Goal: Task Accomplishment & Management: Manage account settings

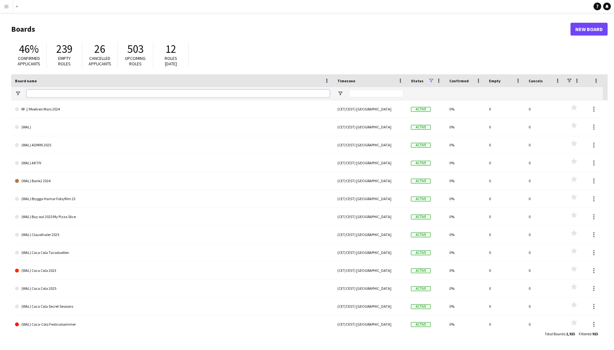
click at [53, 95] on input "Board name Filter Input" at bounding box center [178, 94] width 303 height 8
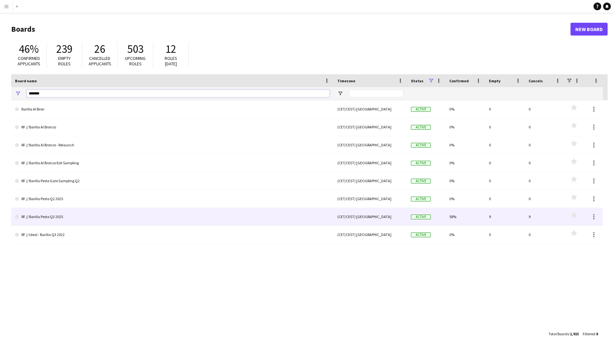
type input "*******"
click at [70, 216] on link "RF // Barilla Pesto Q3 2025" at bounding box center [172, 217] width 315 height 18
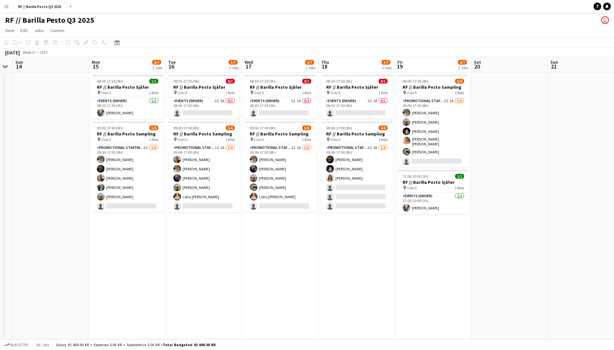
scroll to position [0, 227]
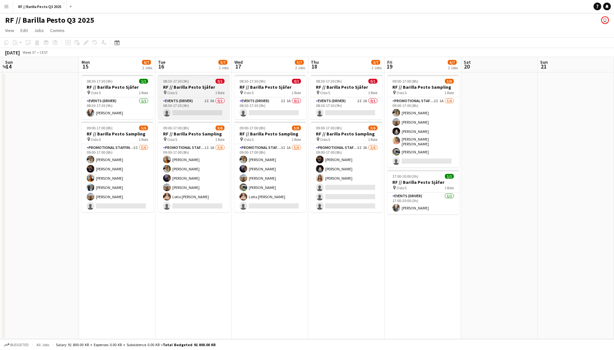
click at [201, 90] on div "pin Oslo S 1 Role" at bounding box center [194, 92] width 72 height 5
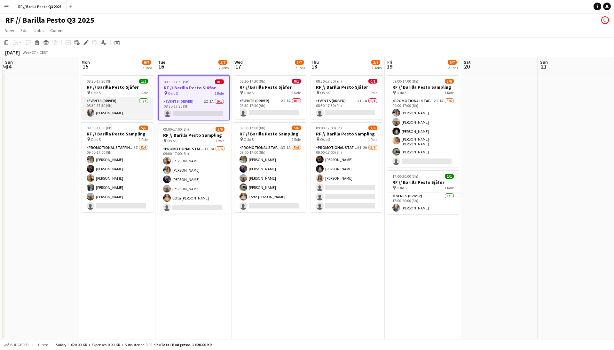
click at [122, 102] on app-card-role "Events (Driver) [DATE] 08:30-17:30 (9h) [PERSON_NAME]" at bounding box center [118, 108] width 72 height 22
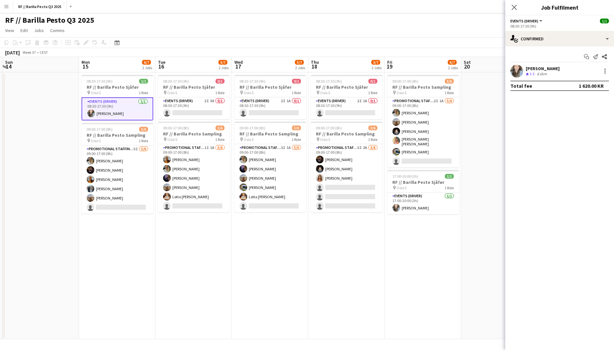
click at [255, 271] on app-date-cell "08:30-17:30 (9h) 0/1 RF // Barilla Pesto Sjåfør pin Oslo S 1 Role Events (Drive…" at bounding box center [270, 205] width 76 height 266
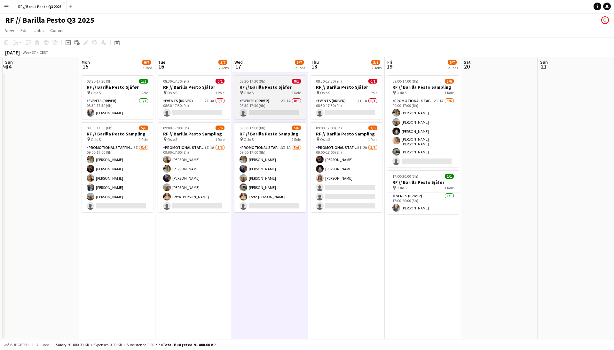
click at [265, 88] on h3 "RF // Barilla Pesto Sjåfør" at bounding box center [270, 87] width 72 height 6
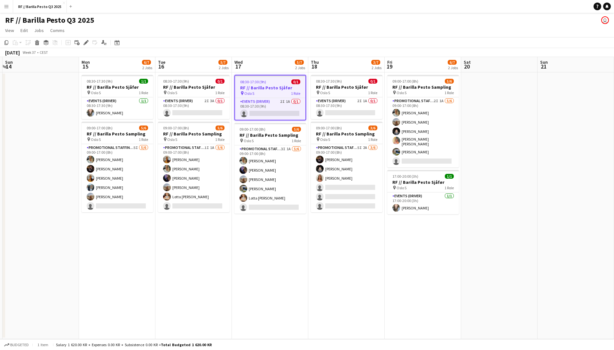
scroll to position [0, 226]
click at [280, 106] on app-card-role "Events (Driver) 2I 1A 0/1 08:30-17:30 (9h) single-neutral-actions" at bounding box center [270, 109] width 70 height 22
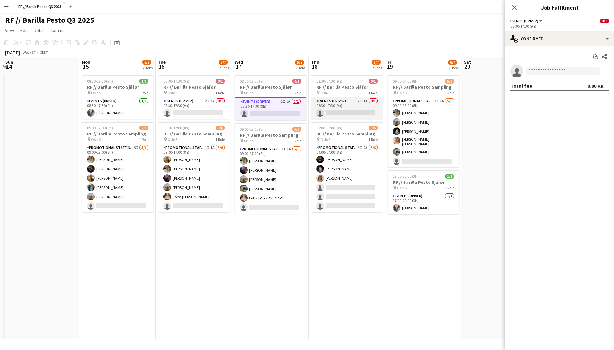
click at [352, 105] on app-card-role "Events (Driver) 2I 1A 0/1 08:30-17:30 (9h) single-neutral-actions" at bounding box center [347, 108] width 72 height 22
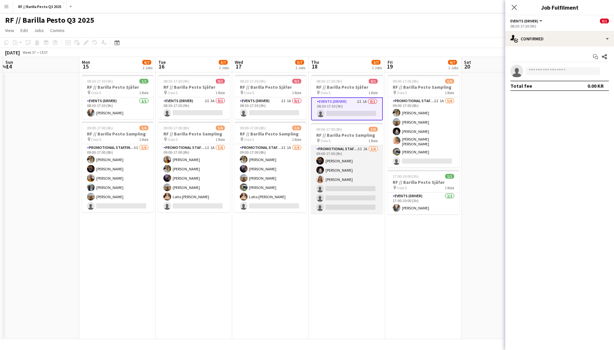
click at [360, 154] on app-card-role "Promotional Staffing (Sampling Staff) 5I 2A [DATE] 09:00-17:00 (8h) [PERSON_NAM…" at bounding box center [347, 179] width 72 height 68
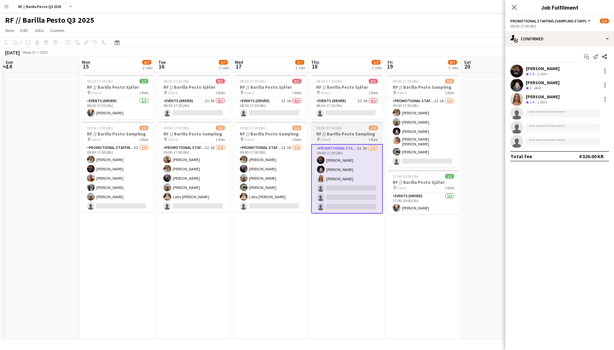
click at [355, 132] on h3 "RF // Barilla Pesto Sampling" at bounding box center [347, 134] width 72 height 6
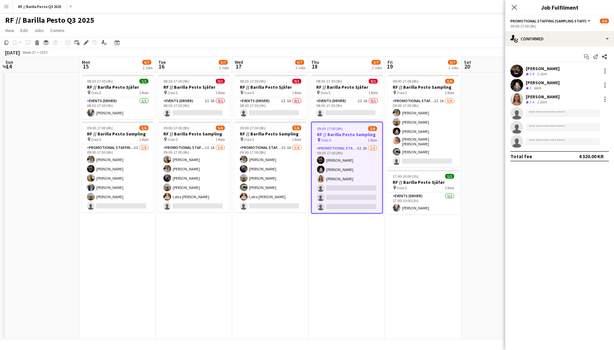
click at [349, 135] on h3 "RF // Barilla Pesto Sampling" at bounding box center [347, 134] width 70 height 6
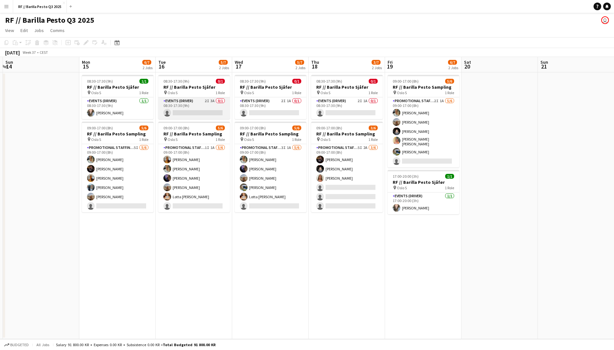
click at [192, 100] on app-card-role "Events (Driver) 2I 3A 0/1 08:30-17:30 (9h) single-neutral-actions" at bounding box center [194, 108] width 72 height 22
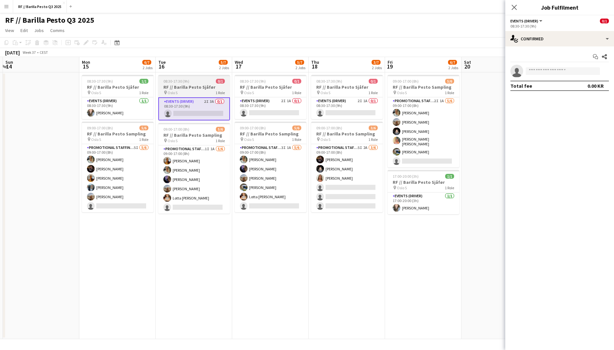
click at [197, 86] on h3 "RF // Barilla Pesto Sjåfør" at bounding box center [194, 87] width 72 height 6
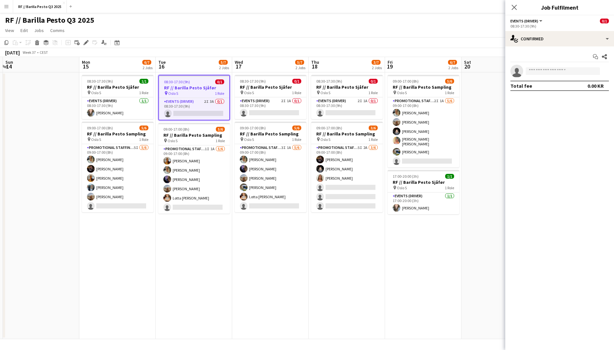
click at [200, 86] on h3 "RF // Barilla Pesto Sjåfør" at bounding box center [194, 88] width 70 height 6
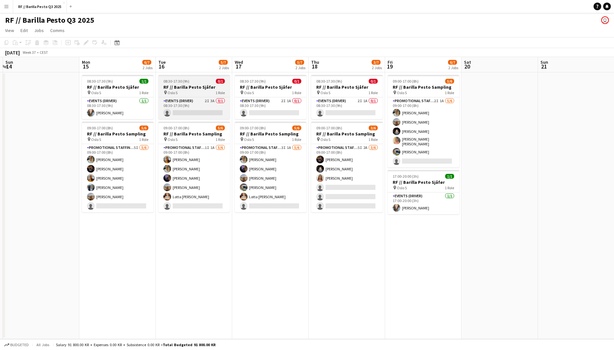
click at [200, 86] on h3 "RF // Barilla Pesto Sjåfør" at bounding box center [194, 87] width 72 height 6
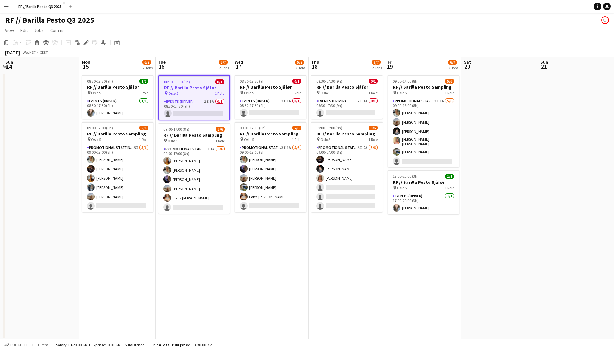
click at [218, 92] on span "1 Role" at bounding box center [219, 93] width 9 height 5
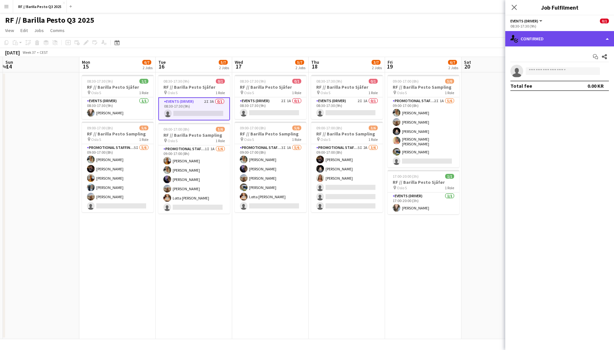
click at [609, 36] on div "single-neutral-actions-check-2 Confirmed" at bounding box center [559, 38] width 109 height 15
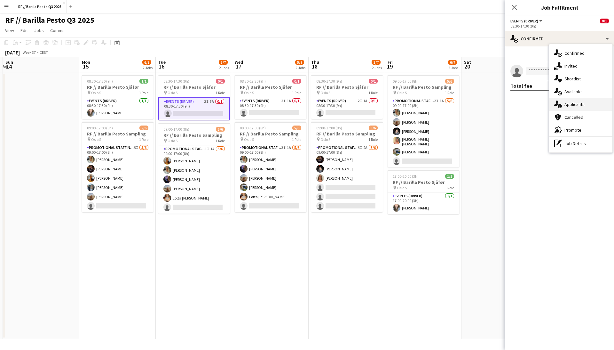
click at [581, 107] on div "single-neutral-actions-information Applicants" at bounding box center [580, 104] width 63 height 13
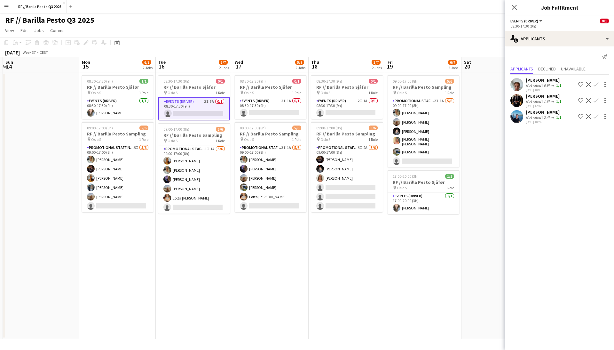
click at [516, 97] on app-user-avatar at bounding box center [516, 100] width 13 height 13
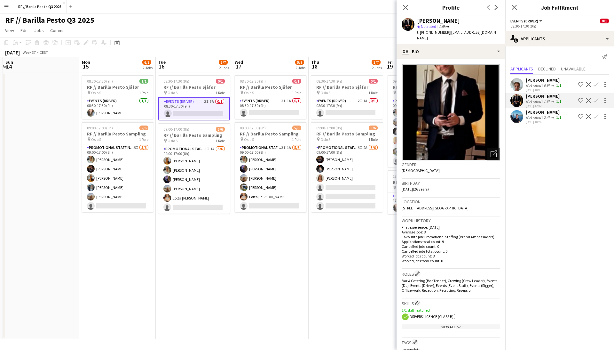
scroll to position [0, 0]
click at [517, 83] on app-user-avatar at bounding box center [516, 84] width 13 height 13
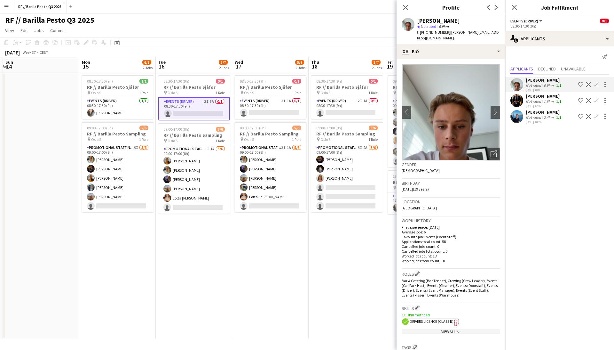
click at [518, 114] on app-user-avatar at bounding box center [516, 116] width 13 height 13
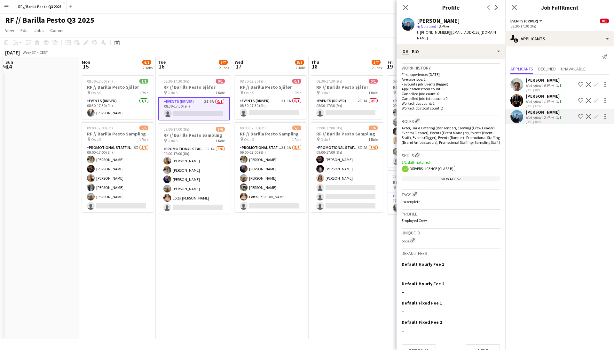
scroll to position [152, 0]
click at [416, 345] on button "Previous" at bounding box center [419, 351] width 35 height 13
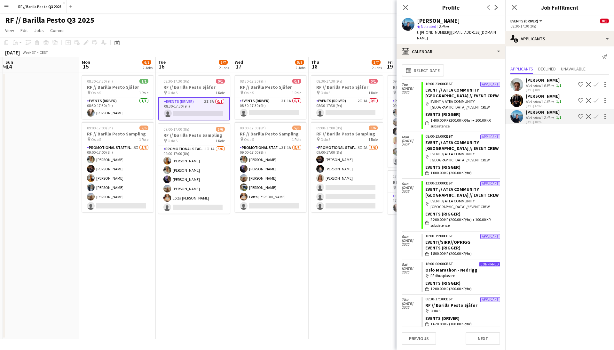
scroll to position [0, 0]
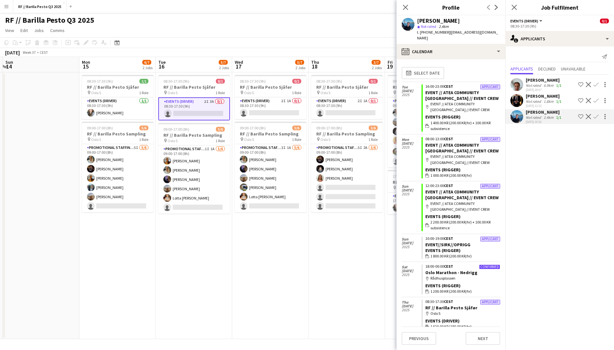
click at [513, 100] on app-user-avatar at bounding box center [516, 100] width 13 height 13
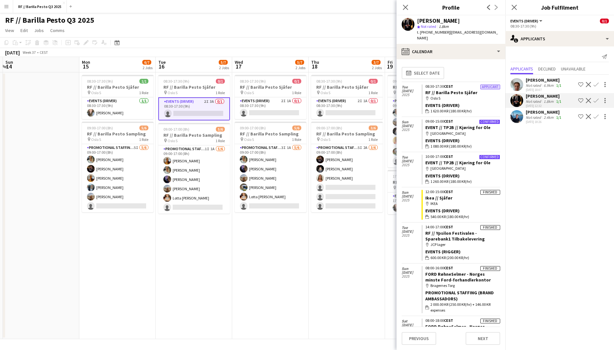
click at [319, 227] on app-date-cell "08:30-17:30 (9h) 0/1 RF // Barilla Pesto Sjåfør pin Oslo S 1 Role Events (Drive…" at bounding box center [347, 205] width 76 height 266
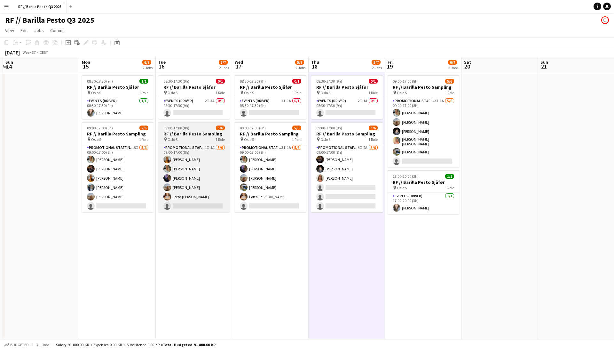
click at [193, 144] on div "Promotional Staffing (Sampling Staff) 1I 1A [DATE] 09:00-17:00 (8h) [PERSON_NAM…" at bounding box center [194, 178] width 72 height 68
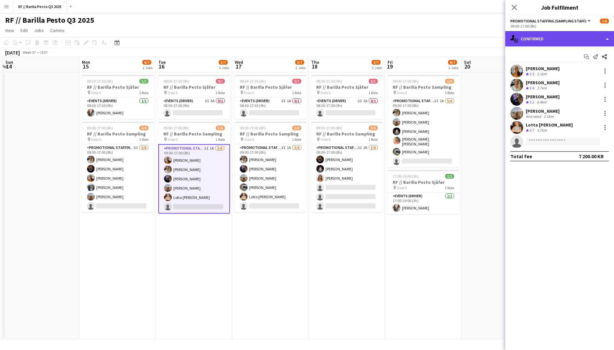
click at [604, 39] on div "single-neutral-actions-check-2 Confirmed" at bounding box center [559, 38] width 109 height 15
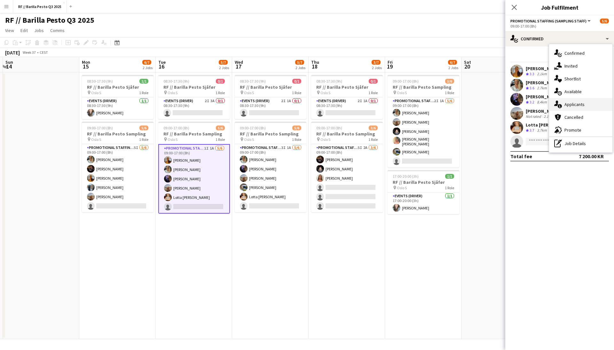
click at [581, 104] on div "single-neutral-actions-information Applicants" at bounding box center [580, 104] width 63 height 13
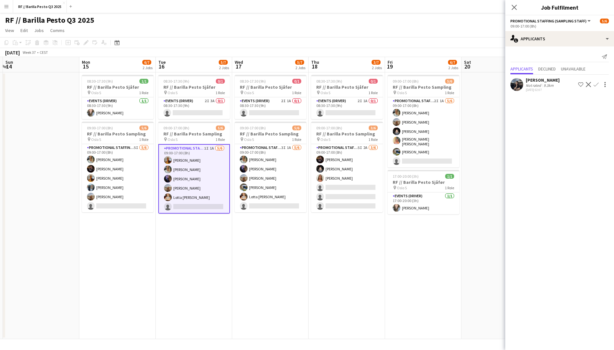
click at [516, 83] on app-user-avatar at bounding box center [516, 84] width 13 height 13
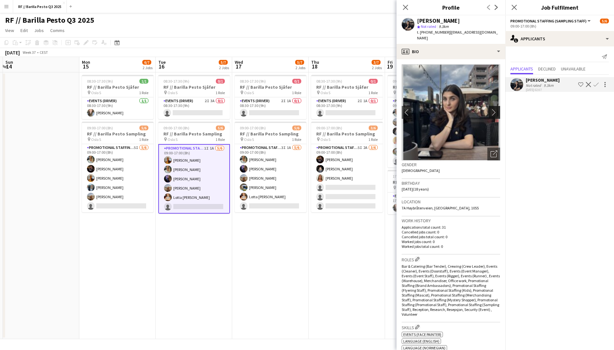
click at [493, 109] on app-icon "chevron-right" at bounding box center [496, 112] width 10 height 7
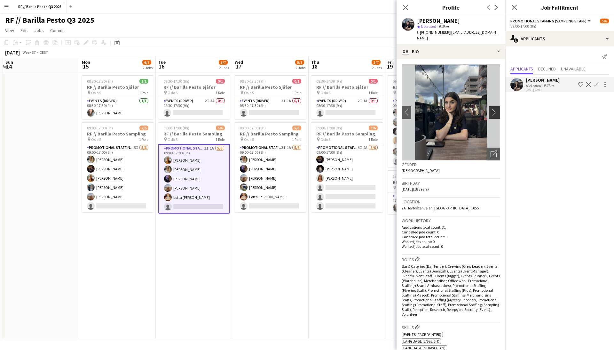
click at [494, 109] on app-icon "chevron-right" at bounding box center [496, 112] width 10 height 7
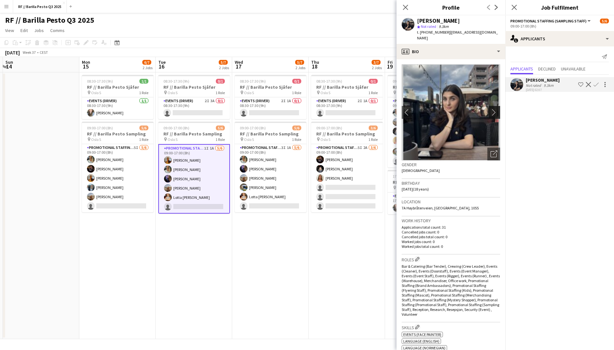
click at [494, 109] on app-icon "chevron-right" at bounding box center [496, 112] width 10 height 7
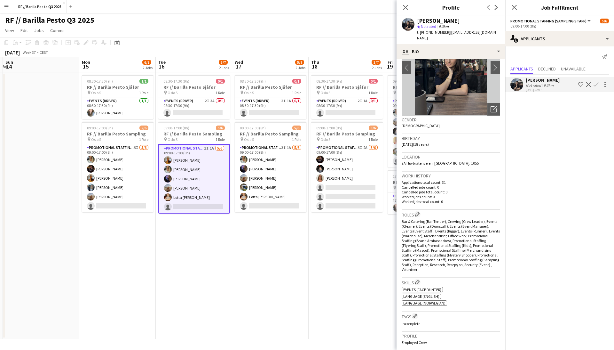
scroll to position [42, 0]
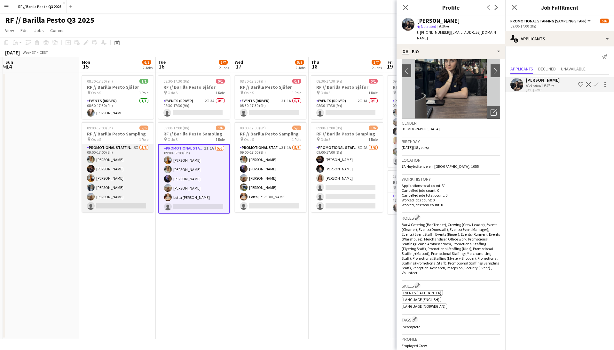
click at [126, 163] on app-card-role "Promotional Staffing (Sampling Staff) 5I [DATE] 09:00-17:00 (8h) [PERSON_NAME] …" at bounding box center [118, 178] width 72 height 68
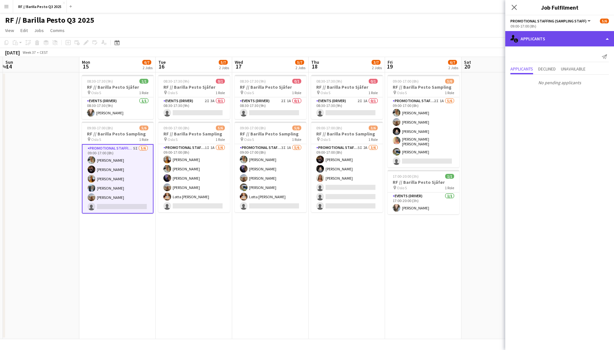
click at [593, 39] on div "single-neutral-actions-information Applicants" at bounding box center [559, 38] width 109 height 15
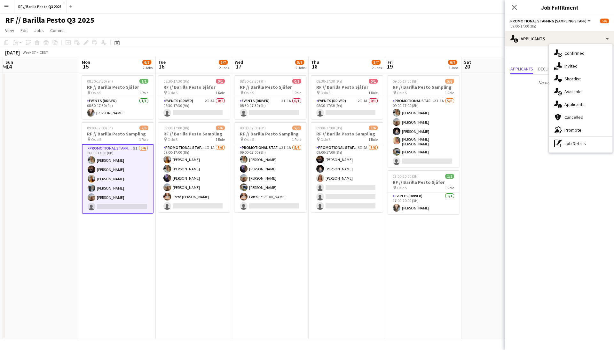
click at [521, 120] on mat-expansion-panel "users2 Applicants Send notification Applicants Declined Unavailable No pending …" at bounding box center [559, 197] width 109 height 303
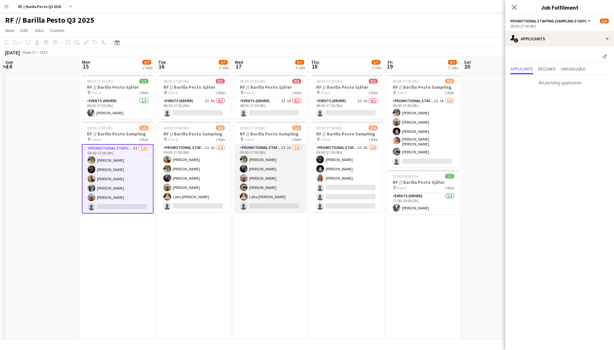
click at [278, 170] on app-card-role "Promotional Staffing (Sampling Staff) 3I 1A [DATE] 09:00-17:00 (8h) [PERSON_NAM…" at bounding box center [271, 178] width 72 height 68
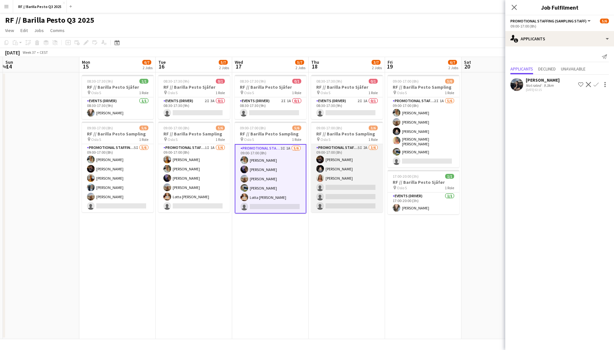
click at [343, 165] on app-card-role "Promotional Staffing (Sampling Staff) 5I 2A [DATE] 09:00-17:00 (8h) [PERSON_NAM…" at bounding box center [347, 178] width 72 height 68
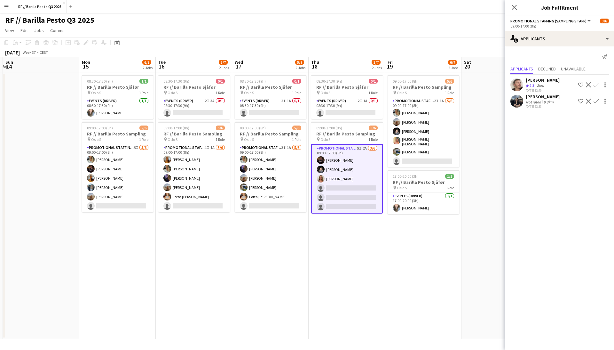
click at [518, 84] on app-user-avatar at bounding box center [516, 84] width 13 height 13
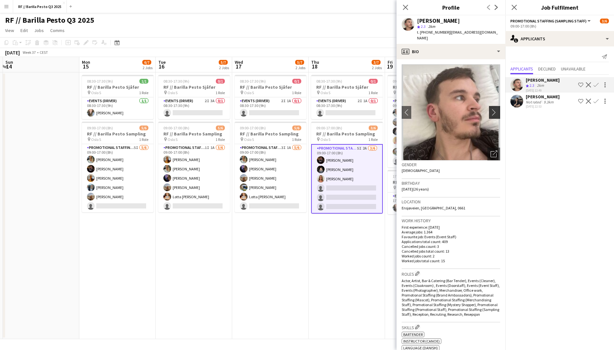
click at [497, 109] on app-icon "chevron-right" at bounding box center [496, 112] width 10 height 7
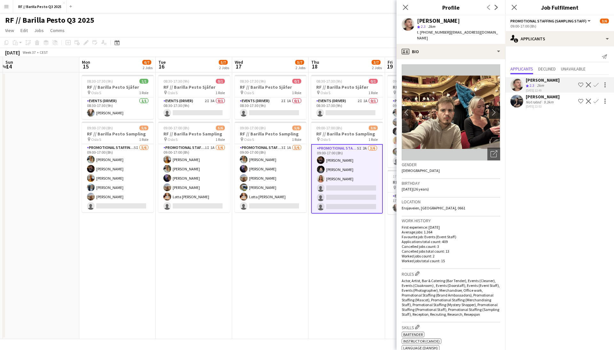
click at [494, 109] on app-icon "chevron-right" at bounding box center [496, 112] width 10 height 7
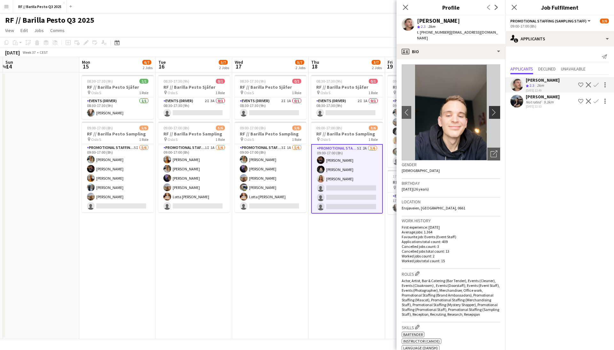
click at [494, 109] on app-icon "chevron-right" at bounding box center [496, 112] width 10 height 7
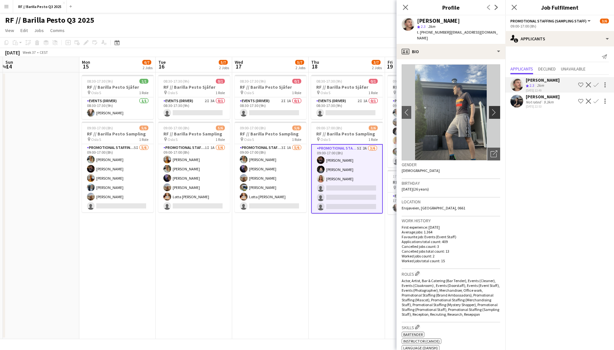
click at [495, 109] on app-icon "chevron-right" at bounding box center [496, 112] width 10 height 7
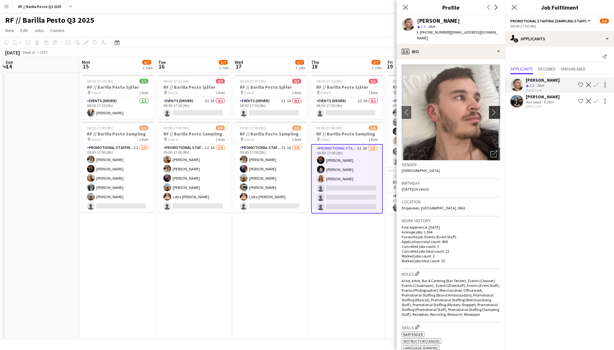
click at [495, 109] on app-icon "chevron-right" at bounding box center [496, 112] width 10 height 7
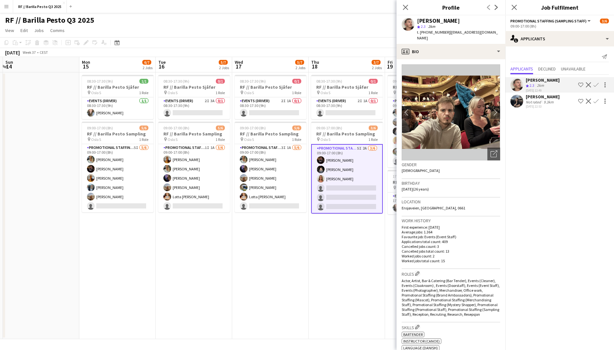
click at [348, 223] on app-date-cell "08:30-17:30 (9h) 0/1 RF // Barilla Pesto Sjåfør pin Oslo S 1 Role Events (Drive…" at bounding box center [347, 205] width 76 height 266
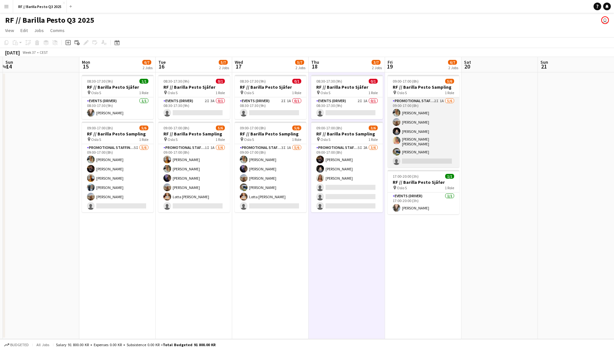
click at [413, 136] on app-card-role "Promotional Staffing (Sampling Staff) 2I 1A [DATE] 09:00-17:00 (8h) [PERSON_NAM…" at bounding box center [424, 132] width 72 height 70
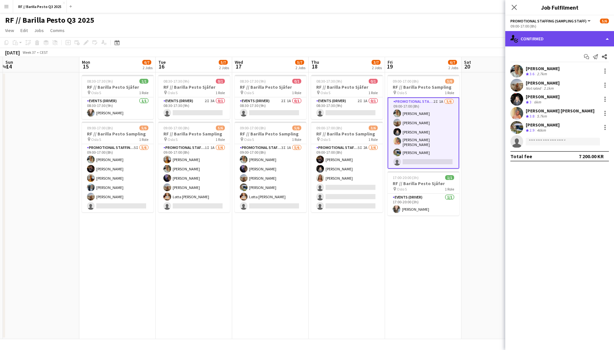
click at [602, 40] on div "single-neutral-actions-check-2 Confirmed" at bounding box center [559, 38] width 109 height 15
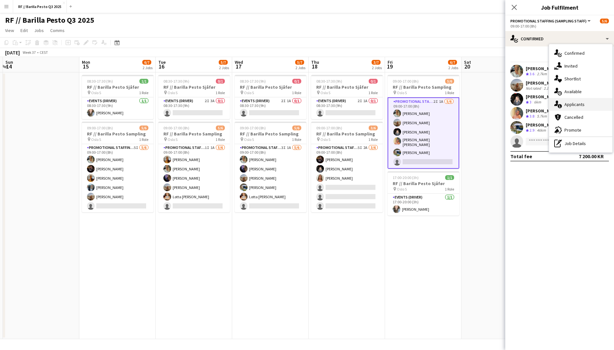
click at [579, 98] on div "single-neutral-actions-information Applicants" at bounding box center [580, 104] width 63 height 13
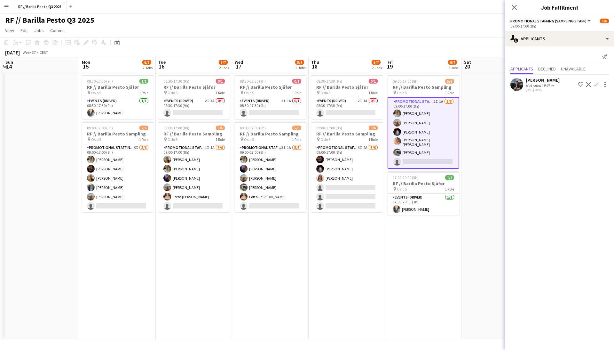
click at [517, 81] on app-user-avatar at bounding box center [516, 84] width 13 height 13
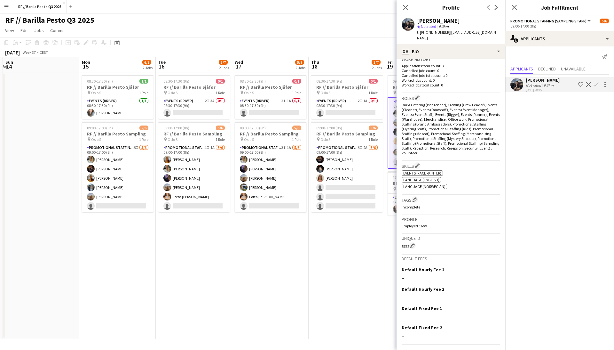
scroll to position [152, 0]
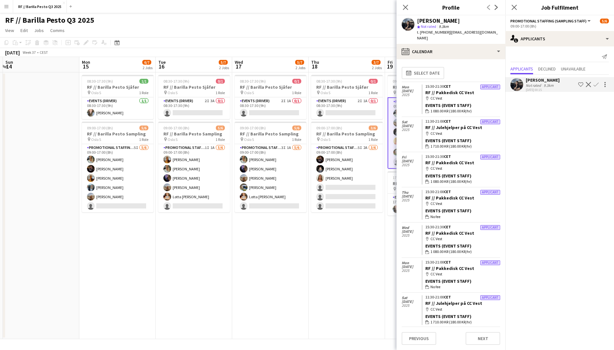
scroll to position [0, 0]
click at [343, 241] on app-date-cell "08:30-17:30 (9h) 0/1 RF // Barilla Pesto Sjåfør pin Oslo S 1 Role Events (Drive…" at bounding box center [347, 205] width 76 height 266
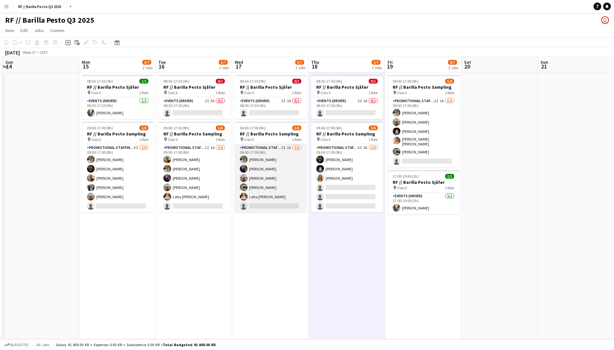
click at [267, 182] on app-card-role "Promotional Staffing (Sampling Staff) 3I 1A [DATE] 09:00-17:00 (8h) [PERSON_NAM…" at bounding box center [271, 178] width 72 height 68
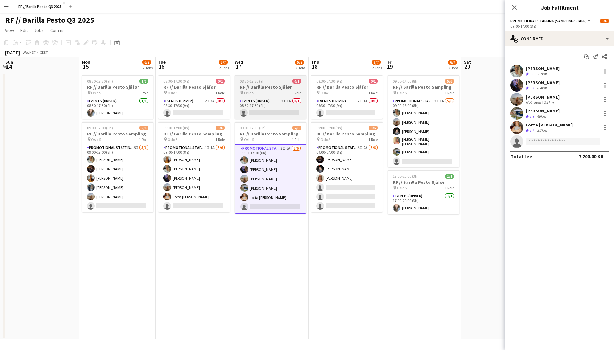
click at [280, 97] on div "Events (Driver) 2I 1A 0/1 08:30-17:30 (9h) single-neutral-actions" at bounding box center [271, 108] width 72 height 22
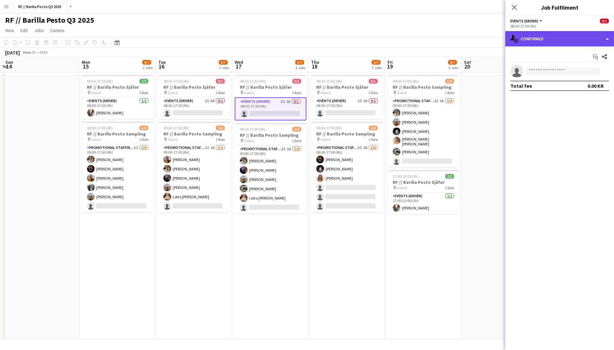
click at [556, 40] on div "single-neutral-actions-check-2 Confirmed" at bounding box center [559, 38] width 109 height 15
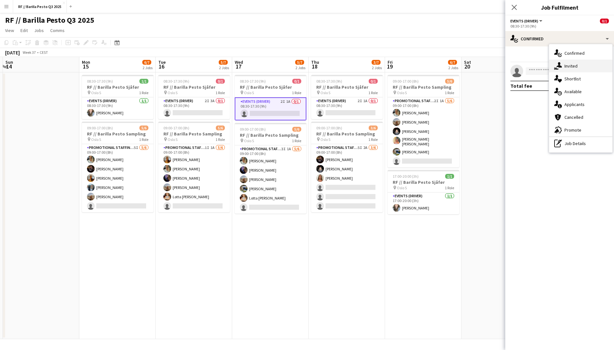
click at [575, 67] on div "single-neutral-actions-share-1 Invited" at bounding box center [580, 65] width 63 height 13
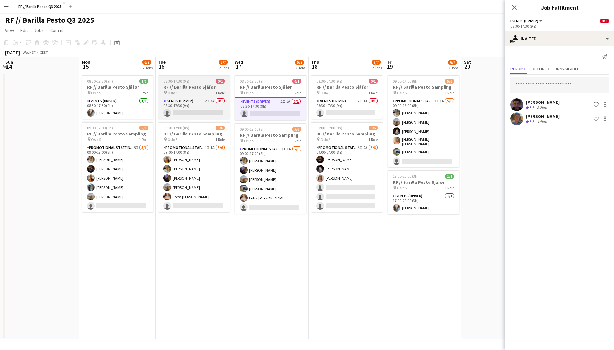
click at [205, 94] on div "pin Oslo S 1 Role" at bounding box center [194, 92] width 72 height 5
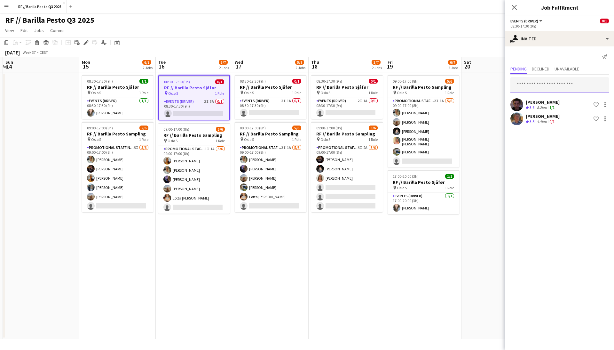
click at [535, 85] on input "text" at bounding box center [559, 85] width 98 height 16
click at [543, 168] on mat-expansion-panel "user-plus Invited Send notification Pending Declined Unavailable [PERSON_NAME] …" at bounding box center [559, 197] width 109 height 303
click at [541, 84] on input "text" at bounding box center [559, 85] width 98 height 16
type input "**********"
click at [571, 101] on span "Busy with another job on EVENT // AVINOR 2025." at bounding box center [559, 104] width 88 height 6
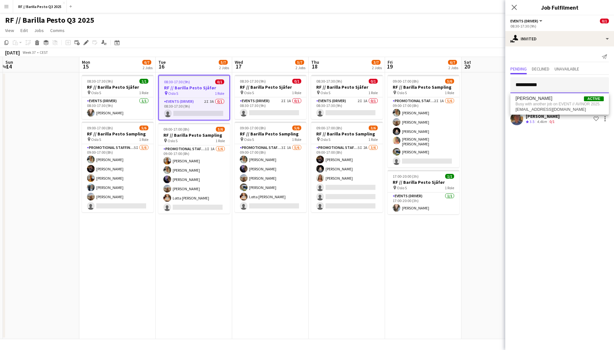
type input "**********"
click at [549, 99] on span "[PERSON_NAME] Active" at bounding box center [559, 98] width 88 height 5
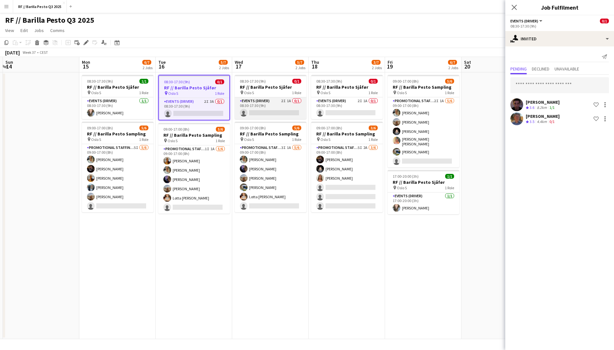
click at [246, 98] on app-card-role "Events (Driver) 2I 1A 0/1 08:30-17:30 (9h) single-neutral-actions" at bounding box center [271, 108] width 72 height 22
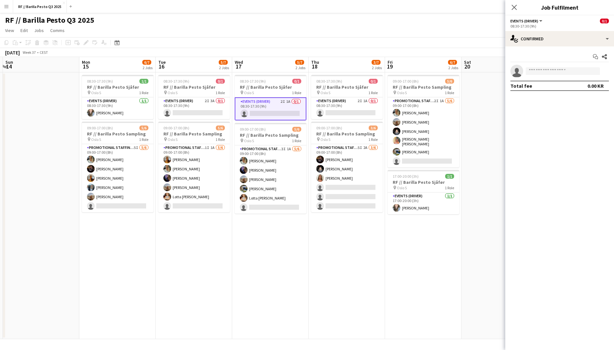
click at [275, 105] on app-card-role "Events (Driver) 2I 1A 0/1 08:30-17:30 (9h) single-neutral-actions" at bounding box center [271, 108] width 72 height 23
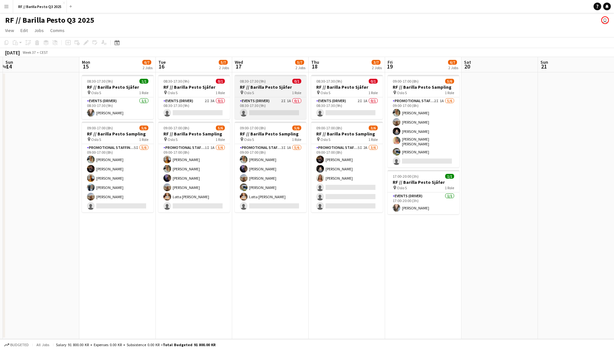
click at [267, 91] on div "pin Oslo S 1 Role" at bounding box center [271, 92] width 72 height 5
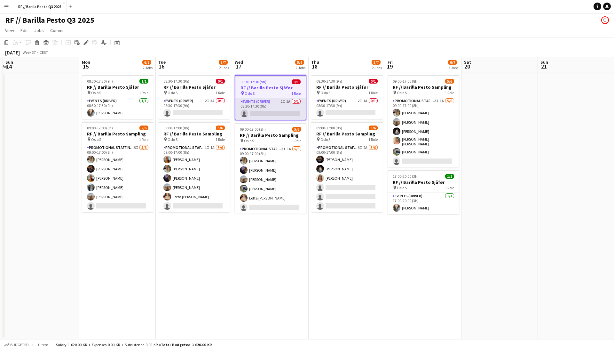
click at [282, 104] on app-card-role "Events (Driver) 2I 1A 0/1 08:30-17:30 (9h) single-neutral-actions" at bounding box center [270, 109] width 70 height 22
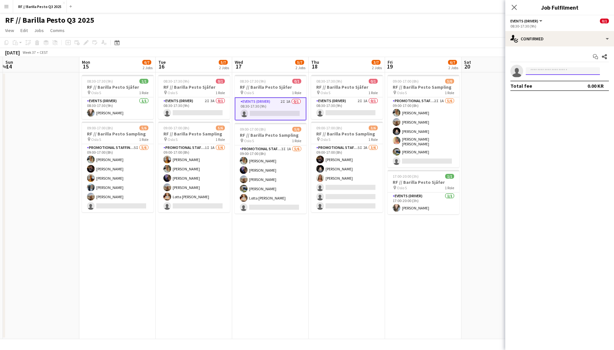
click at [547, 67] on input at bounding box center [563, 71] width 74 height 8
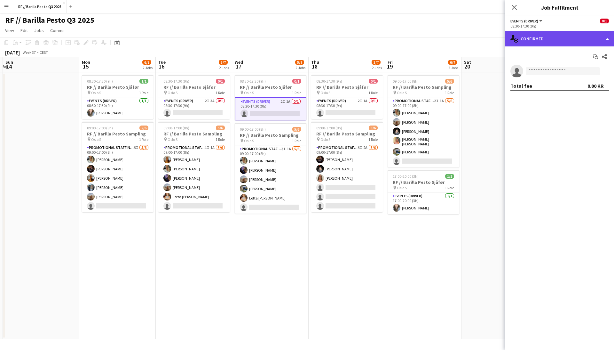
click at [592, 37] on div "single-neutral-actions-check-2 Confirmed" at bounding box center [559, 38] width 109 height 15
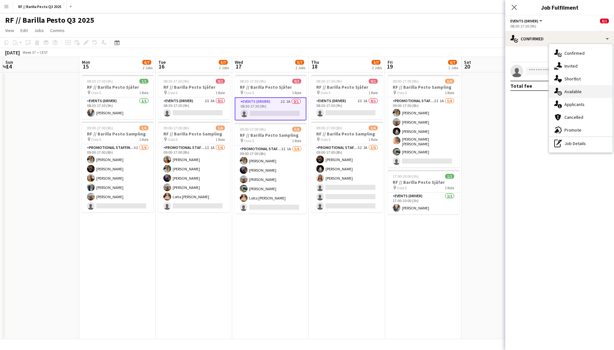
click at [576, 92] on div "single-neutral-actions-upload Available" at bounding box center [580, 91] width 63 height 13
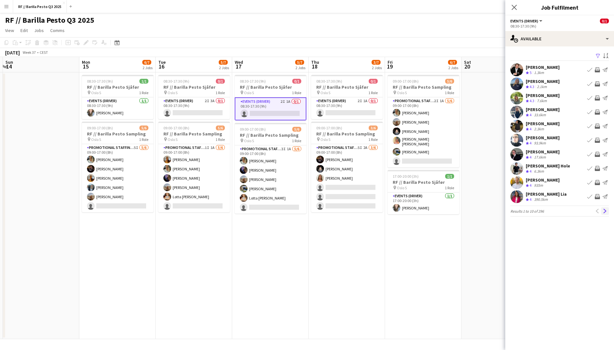
click at [605, 211] on app-icon "Next" at bounding box center [605, 211] width 4 height 4
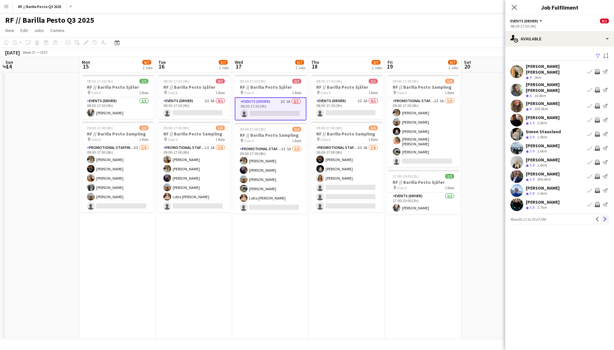
click at [605, 216] on app-icon "Next" at bounding box center [605, 218] width 4 height 4
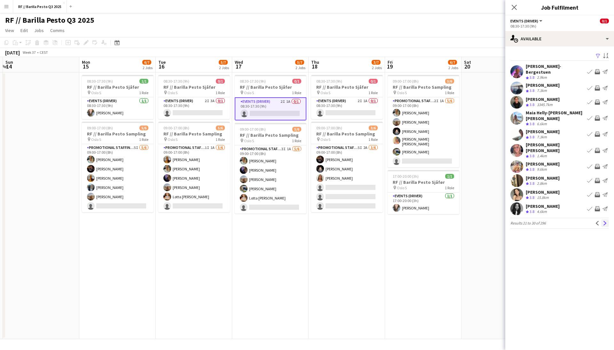
click at [607, 219] on button "Next" at bounding box center [605, 223] width 8 height 8
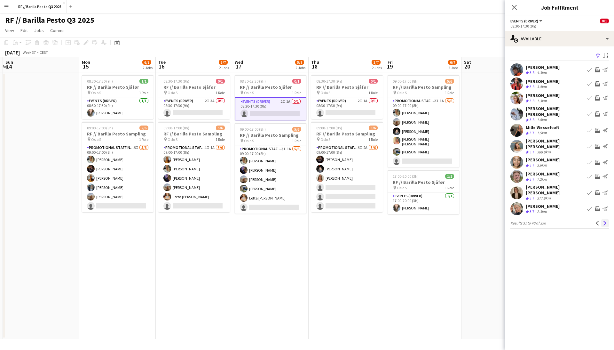
click at [606, 221] on app-icon "Next" at bounding box center [605, 223] width 4 height 4
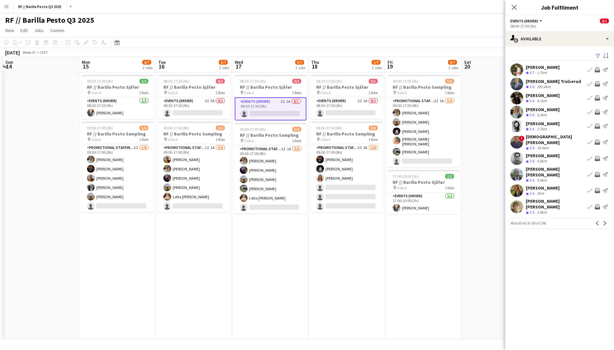
click at [606, 221] on app-icon "Next" at bounding box center [605, 223] width 4 height 4
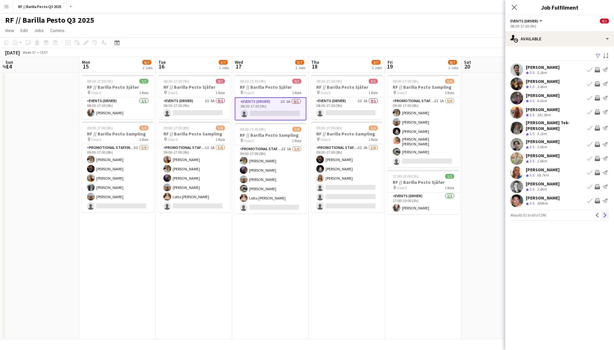
click at [606, 213] on app-icon "Next" at bounding box center [605, 215] width 4 height 4
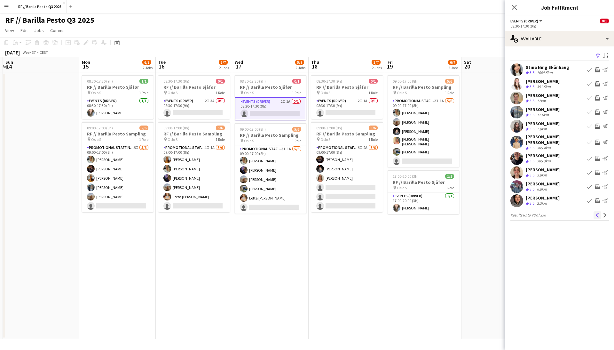
click at [596, 213] on app-icon "Previous" at bounding box center [597, 215] width 4 height 4
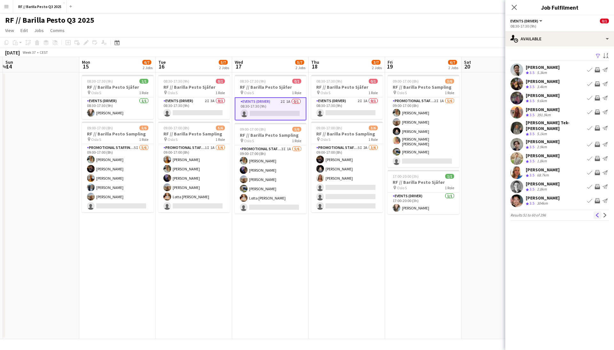
click at [596, 213] on app-icon "Previous" at bounding box center [597, 215] width 4 height 4
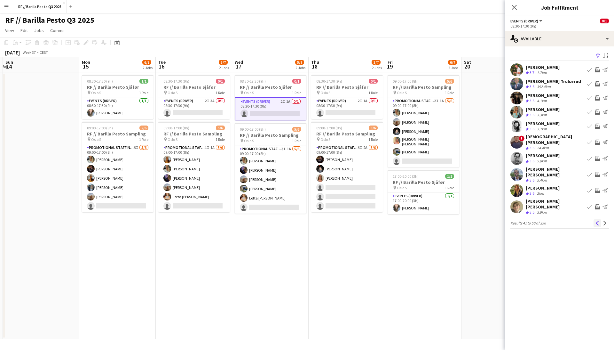
click at [596, 221] on app-icon "Previous" at bounding box center [597, 223] width 4 height 4
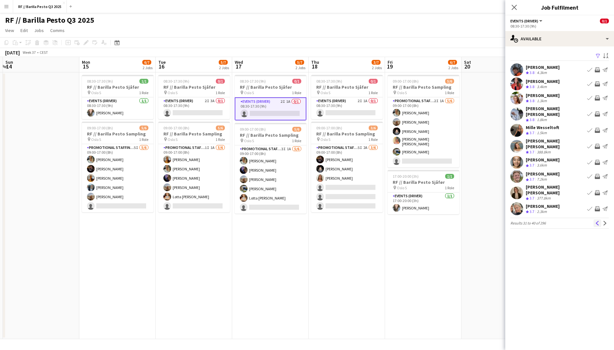
click at [596, 221] on app-icon "Previous" at bounding box center [597, 223] width 4 height 4
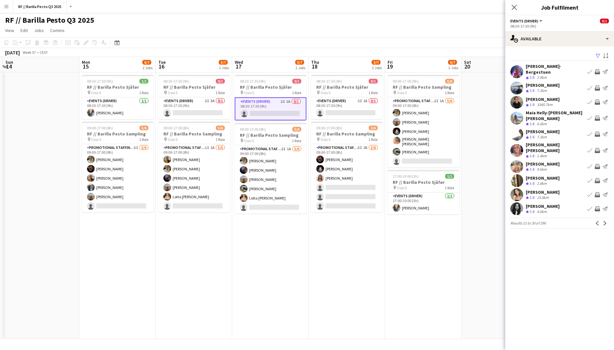
click at [596, 217] on app-pager "Results 21 to 30 of 296 Previous Next" at bounding box center [559, 222] width 98 height 11
click at [596, 221] on app-icon "Previous" at bounding box center [597, 223] width 4 height 4
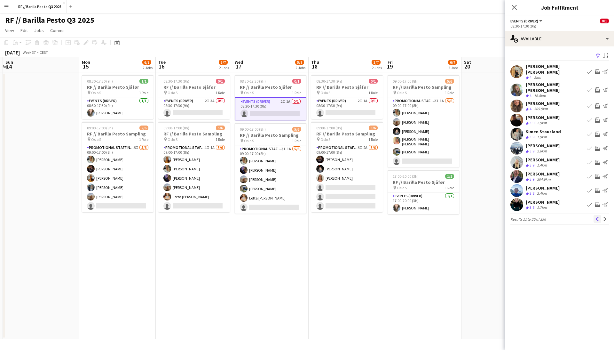
click at [597, 216] on app-icon "Previous" at bounding box center [597, 218] width 4 height 4
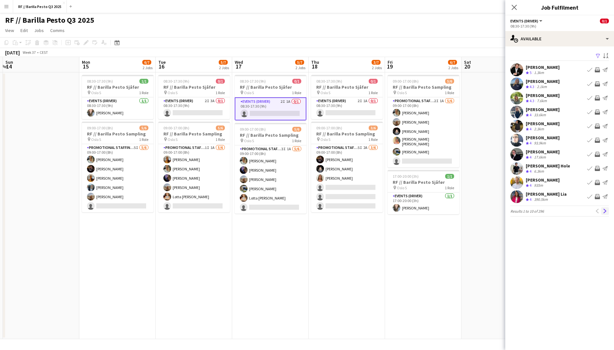
click at [607, 210] on app-icon "Next" at bounding box center [605, 211] width 4 height 4
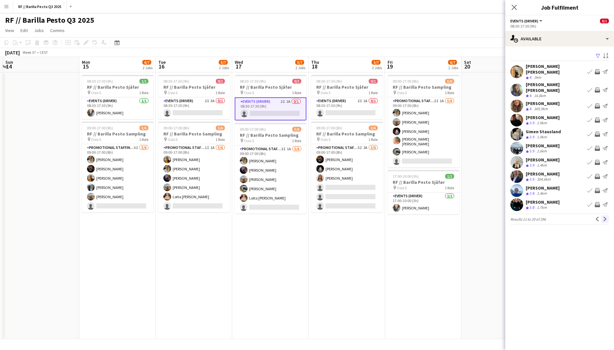
click at [606, 216] on app-icon "Next" at bounding box center [605, 218] width 4 height 4
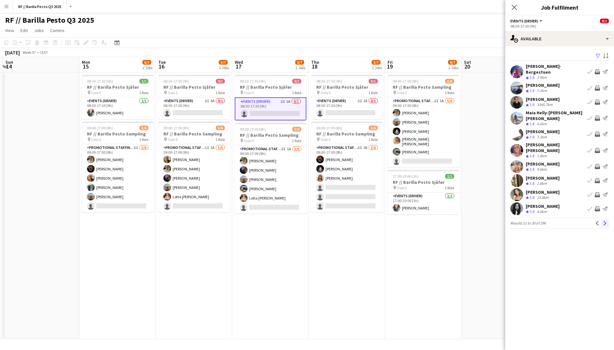
click at [606, 219] on button "Next" at bounding box center [605, 223] width 8 height 8
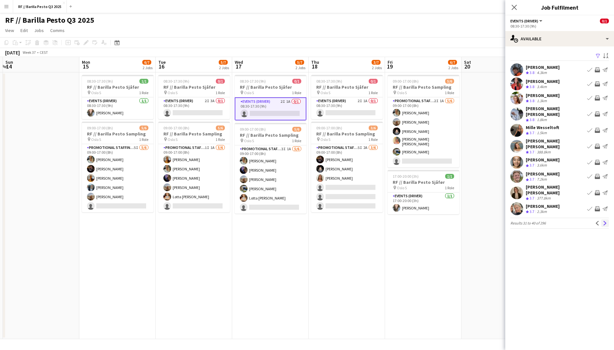
click at [606, 221] on app-icon "Next" at bounding box center [605, 223] width 4 height 4
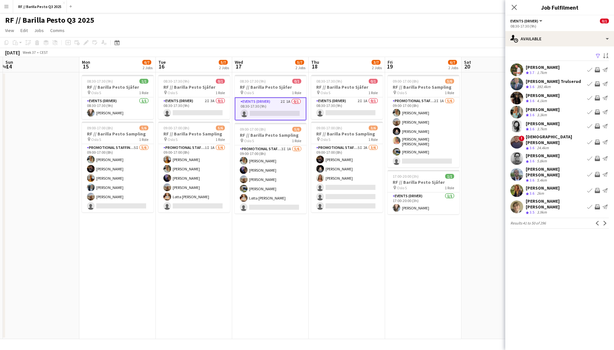
click at [606, 221] on app-icon "Next" at bounding box center [605, 223] width 4 height 4
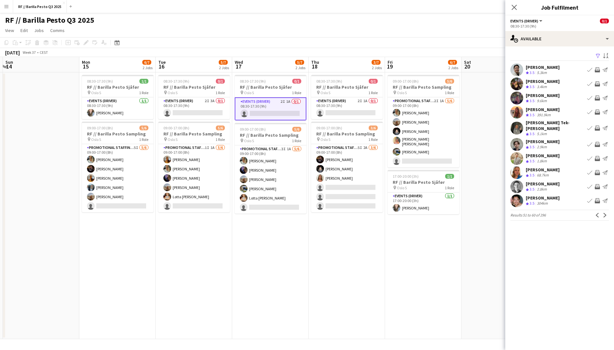
click at [606, 213] on app-icon "Next" at bounding box center [605, 215] width 4 height 4
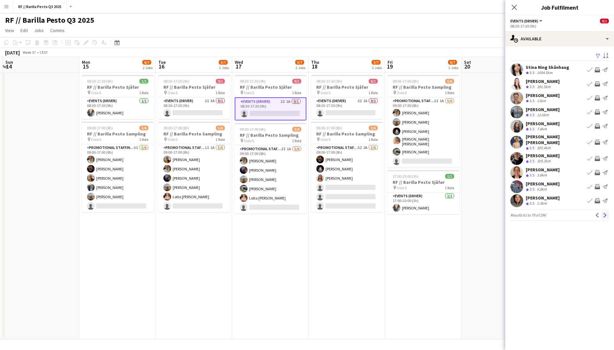
click at [607, 213] on app-icon "Next" at bounding box center [605, 215] width 4 height 4
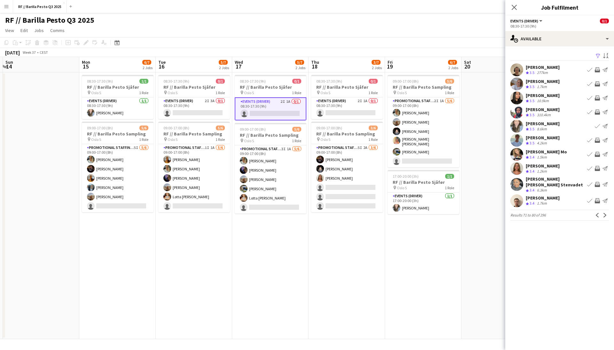
click at [607, 213] on app-icon "Next" at bounding box center [605, 215] width 4 height 4
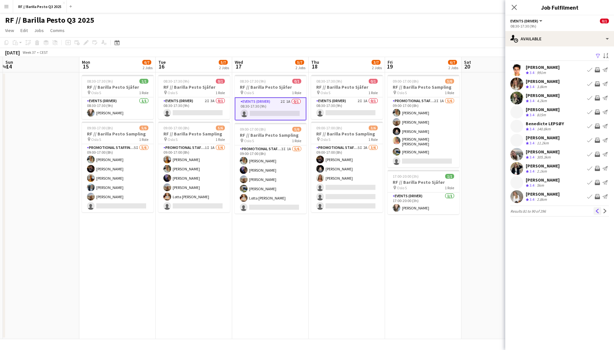
click at [598, 212] on app-icon "Previous" at bounding box center [597, 211] width 4 height 4
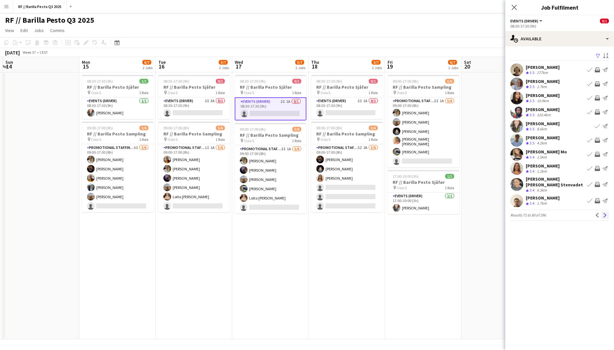
click at [606, 214] on app-icon "Next" at bounding box center [605, 215] width 4 height 4
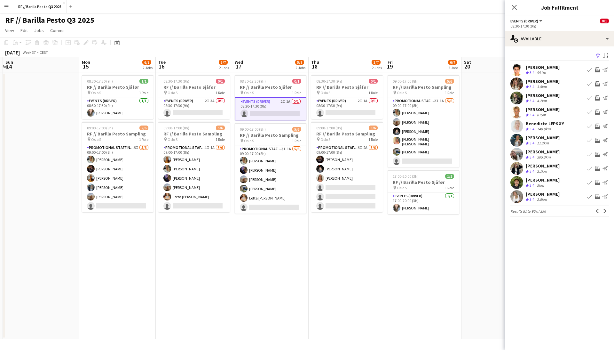
click at [606, 214] on button "Next" at bounding box center [605, 211] width 8 height 8
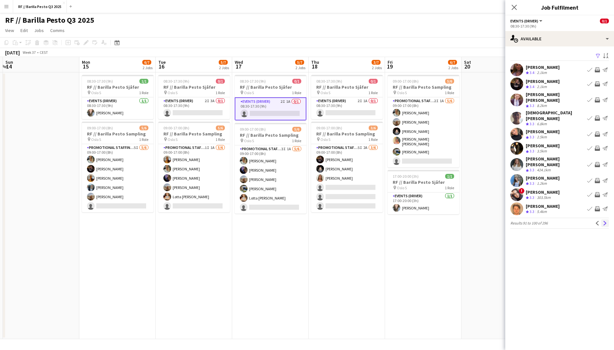
click at [606, 219] on button "Next" at bounding box center [605, 223] width 8 height 8
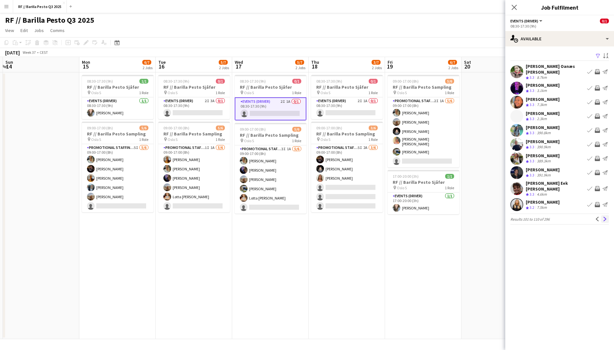
click at [607, 216] on app-icon "Next" at bounding box center [605, 218] width 4 height 4
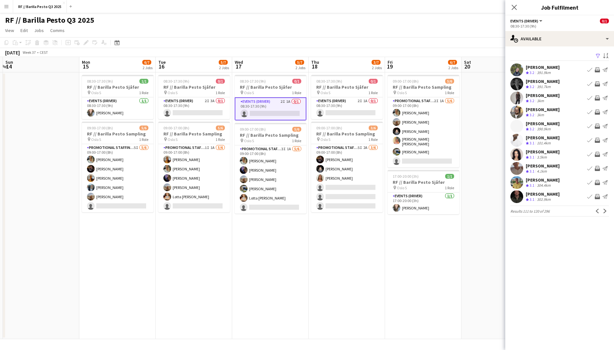
click at [607, 213] on button "Next" at bounding box center [605, 211] width 8 height 8
click at [607, 211] on app-icon "Next" at bounding box center [605, 211] width 4 height 4
click at [606, 212] on app-icon "Next" at bounding box center [605, 211] width 4 height 4
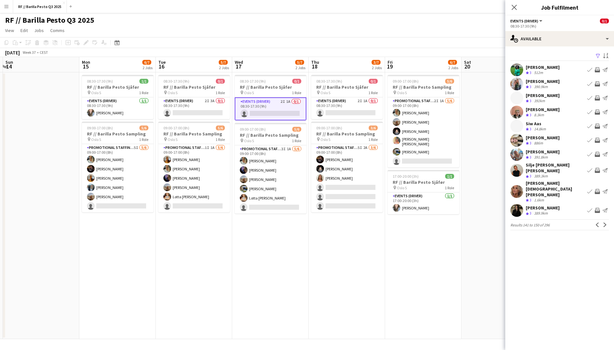
click at [606, 222] on app-icon "Next" at bounding box center [605, 224] width 4 height 4
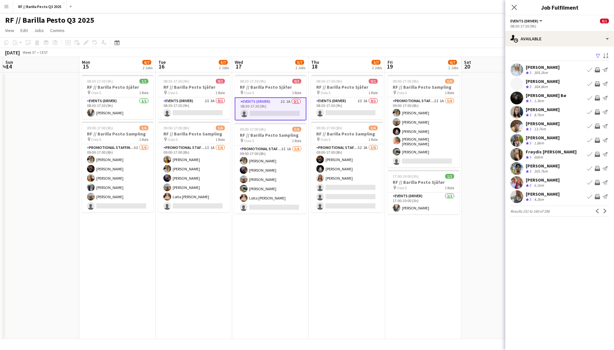
click at [481, 196] on app-date-cell at bounding box center [499, 205] width 76 height 266
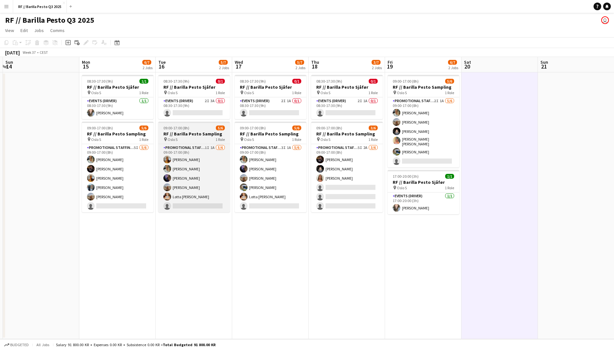
click at [206, 140] on div "pin Oslo S 1 Role" at bounding box center [194, 139] width 72 height 5
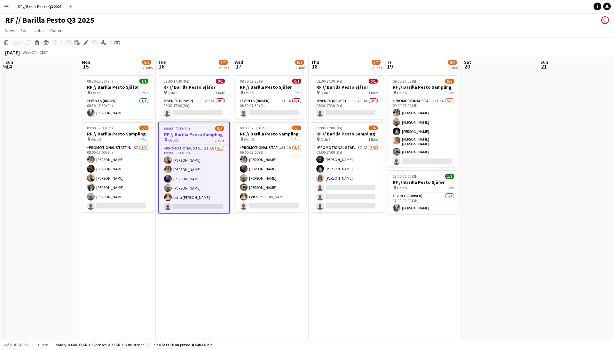
click at [205, 137] on div "pin Oslo S 1 Role" at bounding box center [194, 139] width 70 height 5
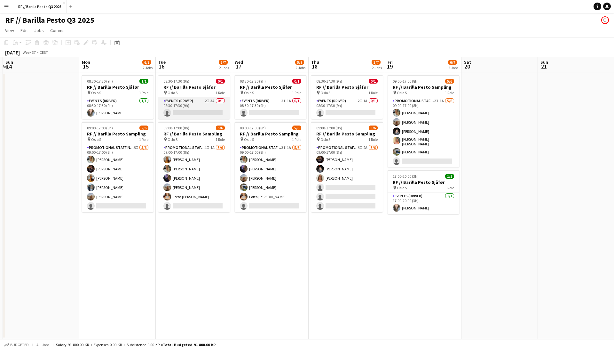
click at [200, 98] on app-card-role "Events (Driver) 2I 3A 0/1 08:30-17:30 (9h) single-neutral-actions" at bounding box center [194, 108] width 72 height 22
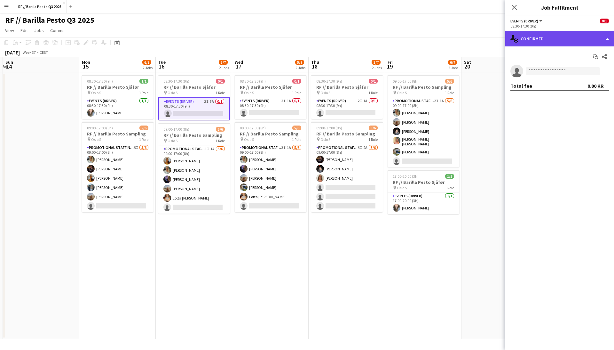
click at [608, 37] on div "single-neutral-actions-check-2 Confirmed" at bounding box center [559, 38] width 109 height 15
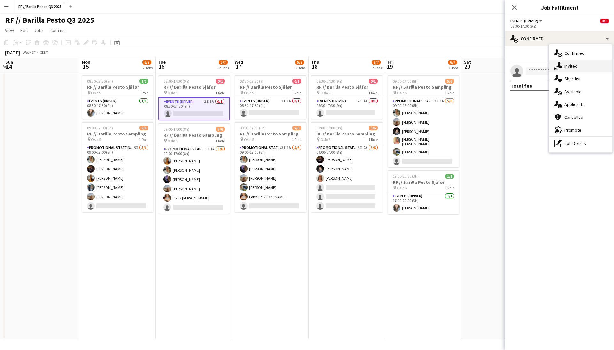
click at [576, 63] on div "single-neutral-actions-share-1 Invited" at bounding box center [580, 65] width 63 height 13
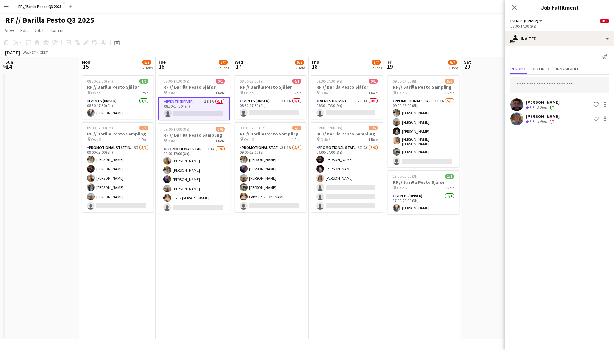
click at [553, 86] on input "text" at bounding box center [559, 85] width 98 height 16
click at [535, 87] on input "text" at bounding box center [559, 85] width 98 height 16
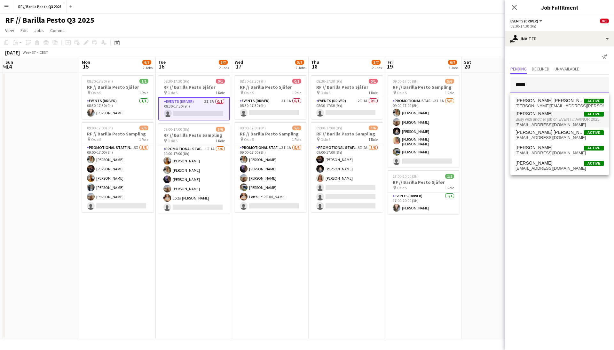
type input "*****"
click at [544, 119] on span "Busy with another job on EVENT // AVINOR 2025." at bounding box center [559, 119] width 88 height 6
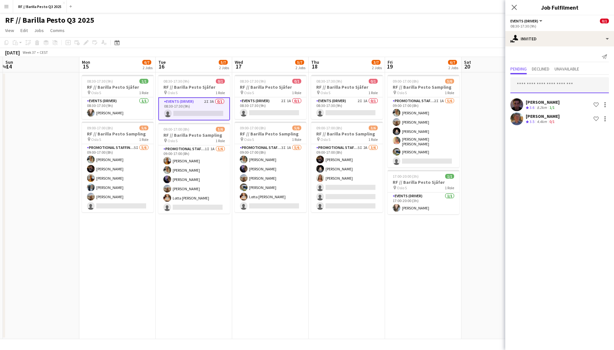
click at [528, 86] on input "text" at bounding box center [559, 85] width 98 height 16
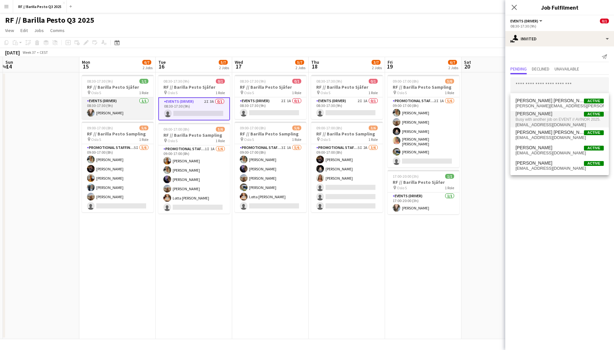
click at [121, 104] on app-card-role "Events (Driver) [DATE] 08:30-17:30 (9h) [PERSON_NAME]" at bounding box center [118, 108] width 72 height 22
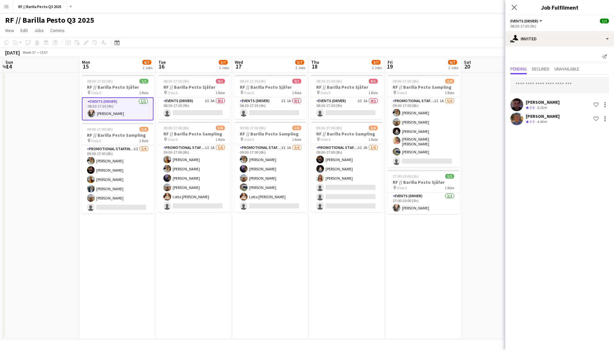
click at [92, 112] on app-user-avatar at bounding box center [92, 113] width 8 height 8
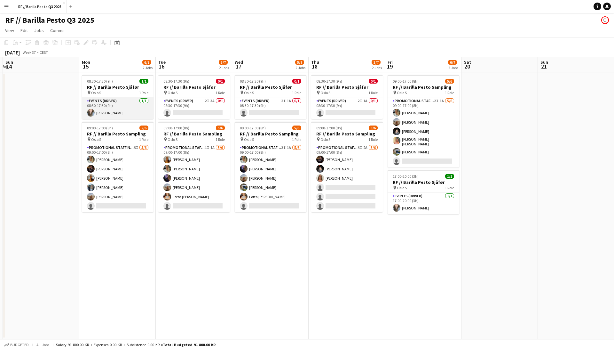
click at [98, 108] on app-card-role "Events (Driver) [DATE] 08:30-17:30 (9h) [PERSON_NAME]" at bounding box center [118, 108] width 72 height 22
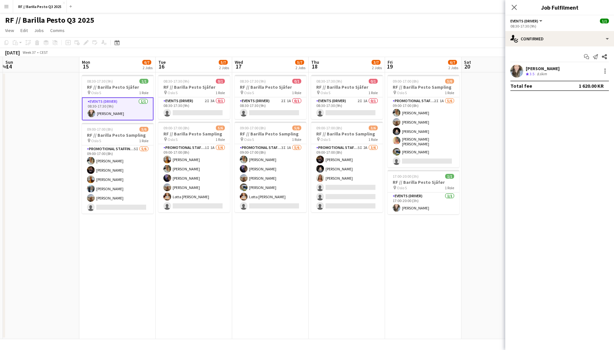
click at [520, 68] on app-user-avatar at bounding box center [516, 71] width 13 height 13
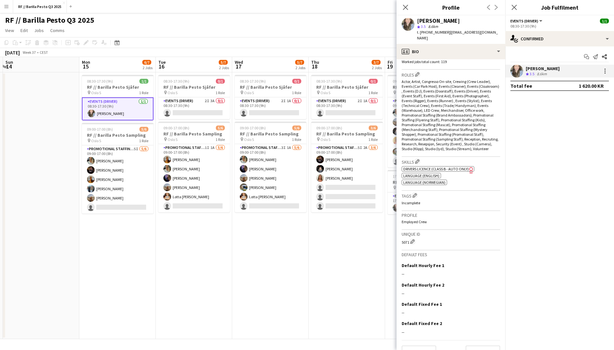
scroll to position [199, 0]
click at [420, 345] on button "Previous" at bounding box center [419, 351] width 35 height 13
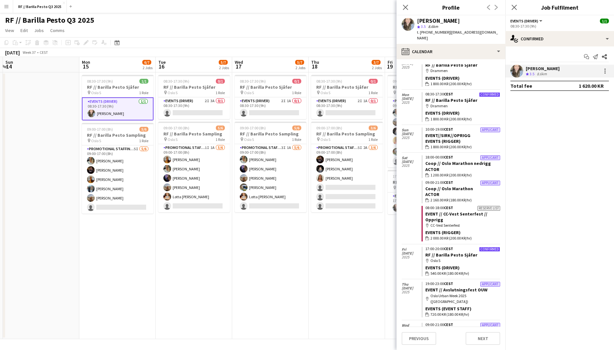
scroll to position [329, 0]
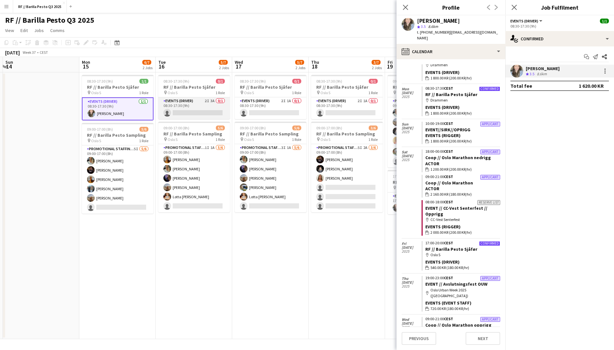
click at [195, 104] on app-card-role "Events (Driver) 2I 3A 0/1 08:30-17:30 (9h) single-neutral-actions" at bounding box center [194, 108] width 72 height 22
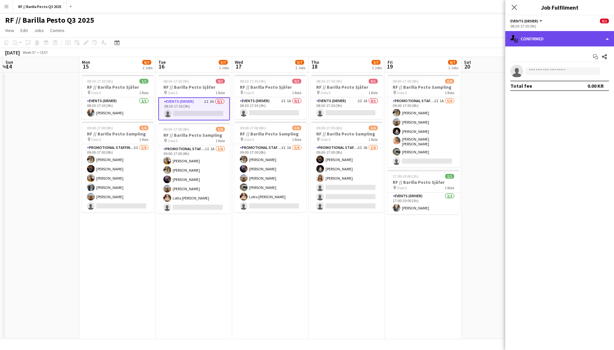
click at [604, 42] on div "single-neutral-actions-check-2 Confirmed" at bounding box center [559, 38] width 109 height 15
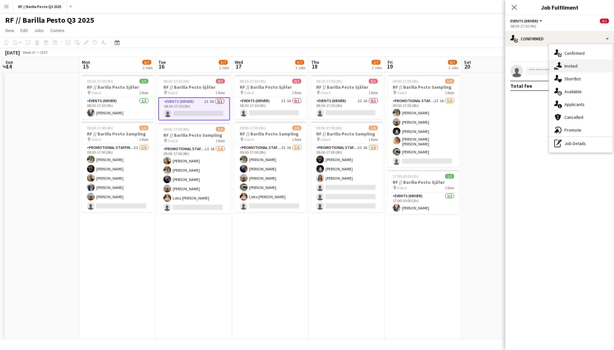
click at [580, 67] on div "single-neutral-actions-share-1 Invited" at bounding box center [580, 65] width 63 height 13
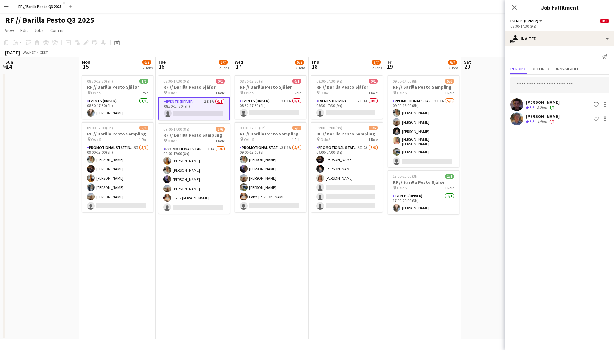
click at [544, 84] on input "text" at bounding box center [559, 85] width 98 height 16
click at [555, 167] on mat-expansion-panel "user-plus Invited Send notification Pending Declined Unavailable [PERSON_NAME] …" at bounding box center [559, 197] width 109 height 303
click at [519, 115] on app-user-avatar at bounding box center [516, 118] width 13 height 13
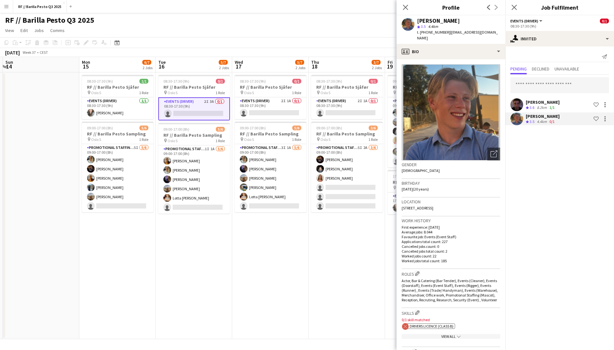
scroll to position [0, 0]
click at [210, 223] on app-date-cell "08:30-17:30 (9h) 0/1 RF // Barilla Pesto Sjåfør pin Oslo S 1 Role Events (Drive…" at bounding box center [194, 205] width 76 height 266
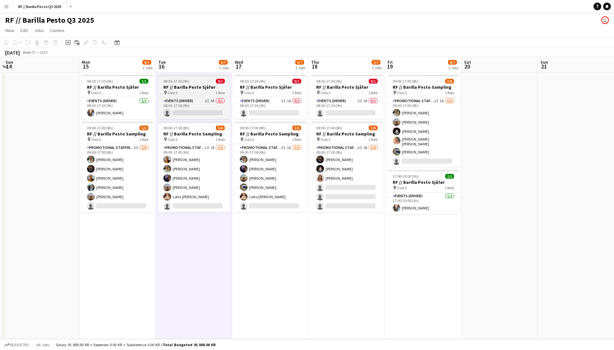
click at [194, 89] on h3 "RF // Barilla Pesto Sjåfør" at bounding box center [194, 87] width 72 height 6
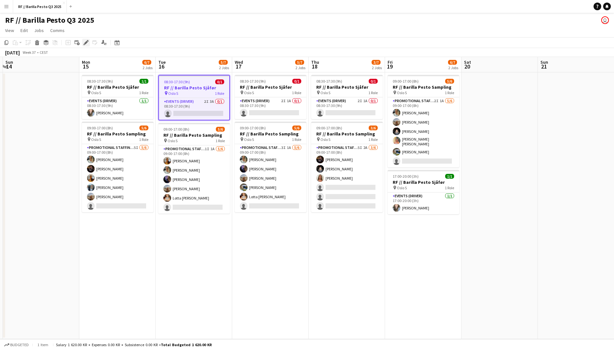
click at [86, 40] on icon "Edit" at bounding box center [85, 42] width 5 height 5
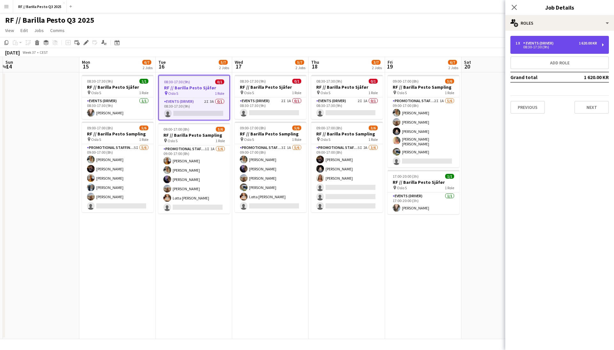
click at [588, 41] on div "1 620.00 KR" at bounding box center [588, 43] width 18 height 4
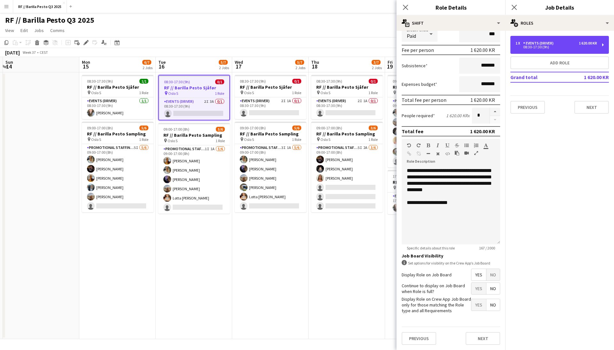
scroll to position [84, 0]
click at [479, 337] on button "Next" at bounding box center [483, 338] width 35 height 13
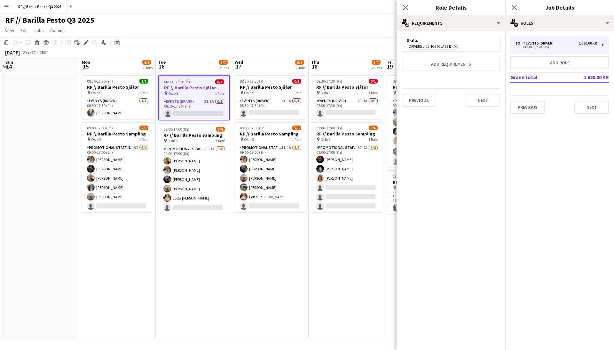
scroll to position [0, 0]
click at [473, 44] on div "Drivers Licence (Class B) Remove" at bounding box center [451, 46] width 88 height 6
click at [457, 66] on button "Add requirements" at bounding box center [451, 64] width 98 height 13
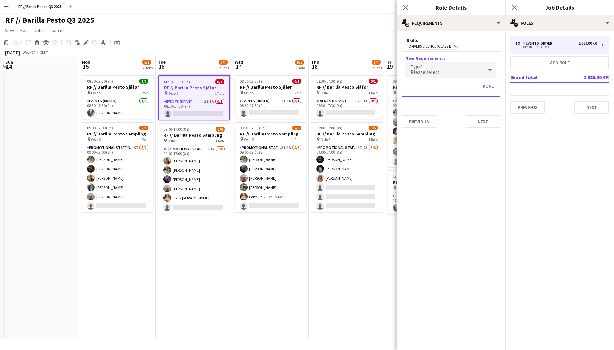
click at [432, 68] on div "Please select" at bounding box center [444, 69] width 78 height 15
click at [430, 68] on div at bounding box center [307, 175] width 614 height 350
click at [430, 69] on span "Please select" at bounding box center [425, 72] width 29 height 6
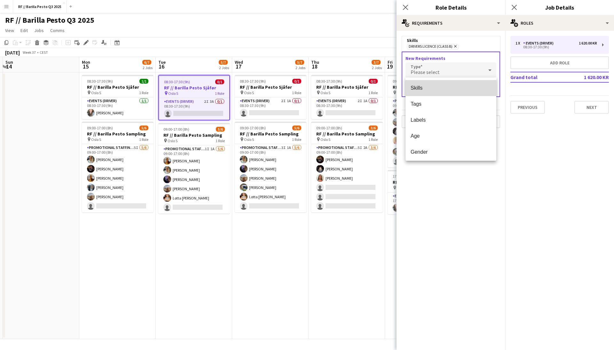
click at [423, 90] on span "Skills" at bounding box center [451, 88] width 81 height 6
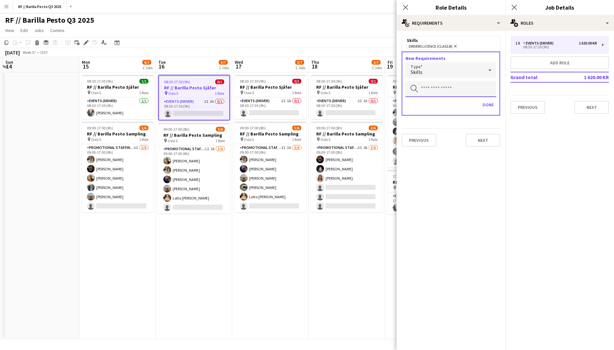
drag, startPoint x: 433, startPoint y: 83, endPoint x: 433, endPoint y: 93, distance: 9.3
click at [433, 83] on input "text" at bounding box center [450, 89] width 91 height 16
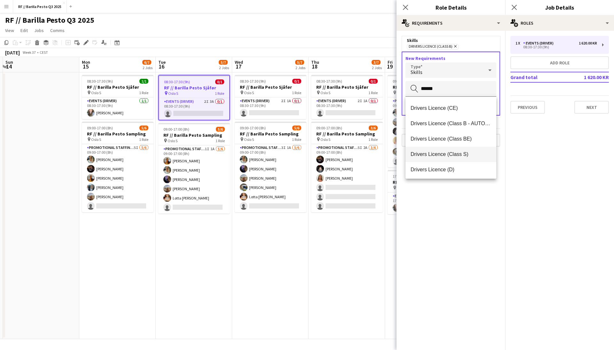
scroll to position [121, 0]
type input "******"
click at [437, 122] on span "Drivers Licence (Class B - AUTO ONLY)" at bounding box center [451, 124] width 81 height 6
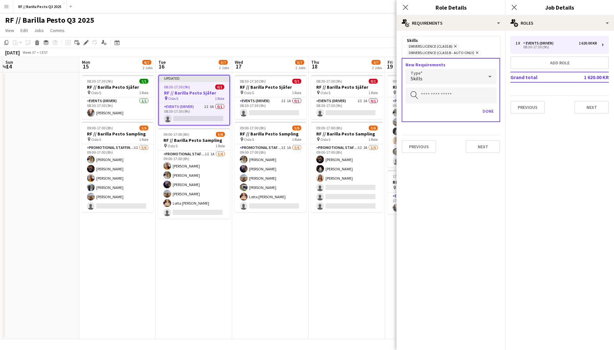
click at [456, 46] on icon "Remove" at bounding box center [455, 46] width 4 height 4
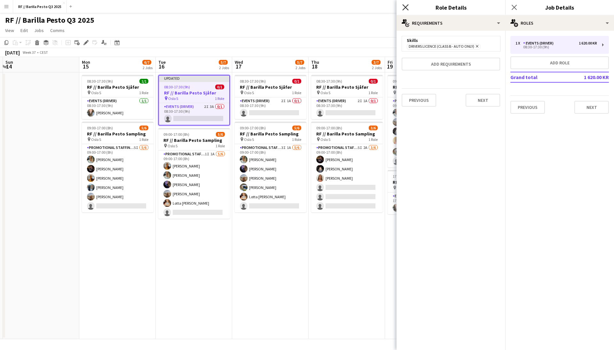
click at [406, 7] on icon at bounding box center [405, 7] width 6 height 6
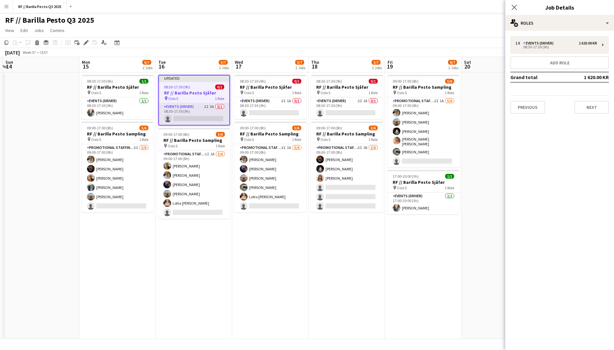
click at [195, 106] on app-card-role "Events (Driver) 2I 3A 0/1 08:30-17:30 (9h) single-neutral-actions" at bounding box center [194, 114] width 70 height 22
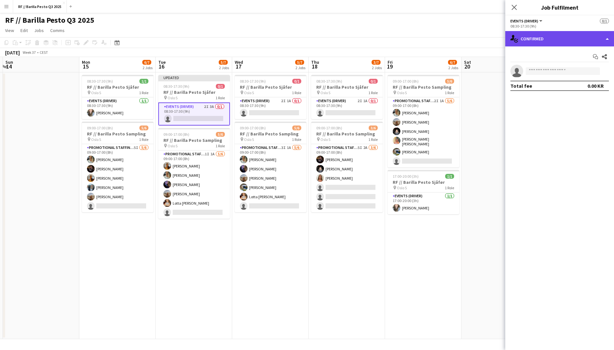
click at [577, 38] on div "single-neutral-actions-check-2 Confirmed" at bounding box center [559, 38] width 109 height 15
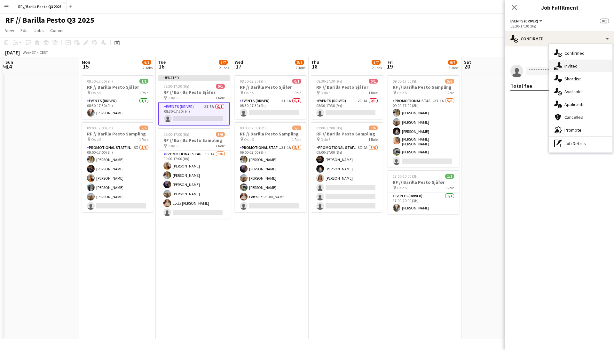
click at [582, 66] on div "single-neutral-actions-share-1 Invited" at bounding box center [580, 65] width 63 height 13
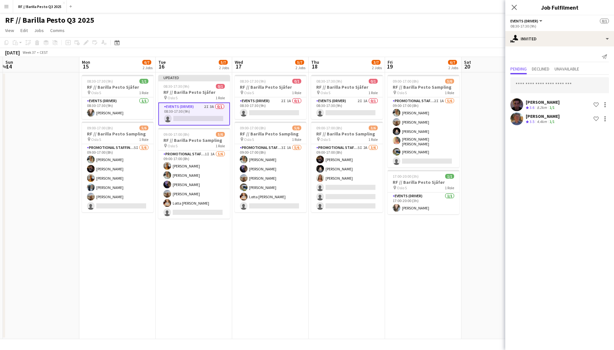
click at [516, 117] on app-user-avatar at bounding box center [516, 118] width 13 height 13
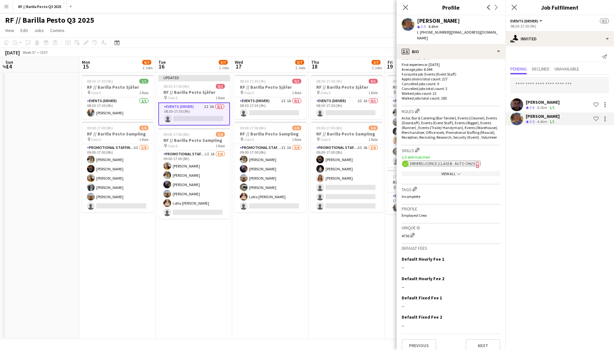
scroll to position [162, 0]
click at [173, 257] on app-date-cell "Updated 08:30-17:30 (9h) 0/1 RF // Barilla Pesto Sjåfør pin Oslo S 1 Role Event…" at bounding box center [194, 205] width 76 height 266
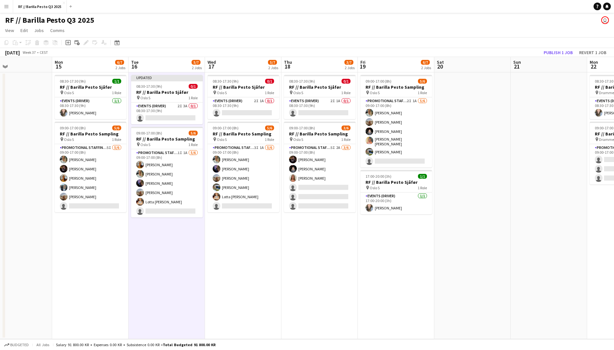
drag, startPoint x: 130, startPoint y: 73, endPoint x: 103, endPoint y: 81, distance: 28.6
click at [103, 81] on app-calendar-viewport "Fri 12 Sat 13 Sun 14 Mon 15 6/7 2 Jobs Tue 16 5/7 2 Jobs Wed 17 5/7 2 Jobs Thu …" at bounding box center [307, 198] width 614 height 282
click at [44, 82] on app-date-cell at bounding box center [14, 205] width 76 height 266
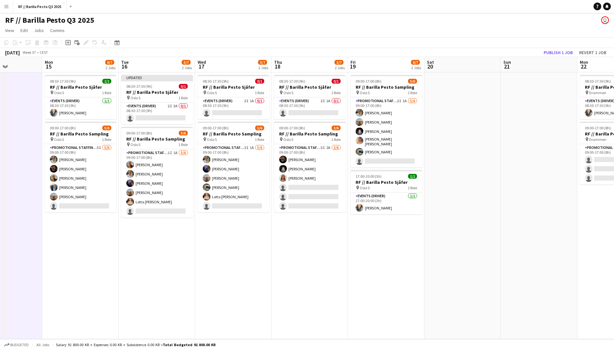
drag, startPoint x: 54, startPoint y: 73, endPoint x: 45, endPoint y: 90, distance: 18.7
click at [45, 90] on app-calendar-viewport "Thu 11 Fri 12 Sat 13 Sun 14 Mon 15 6/7 2 Jobs Tue 16 5/7 2 Jobs Wed 17 5/7 2 Jo…" at bounding box center [307, 198] width 614 height 282
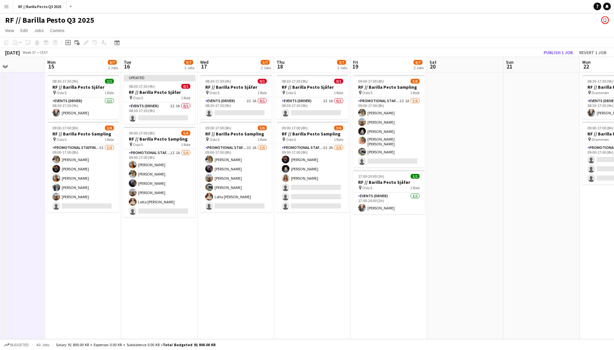
scroll to position [0, 0]
click at [258, 236] on app-date-cell "08:30-17:30 (9h) 0/1 RF // Barilla Pesto Sjåfør pin Oslo S 1 Role Events (Drive…" at bounding box center [236, 205] width 76 height 266
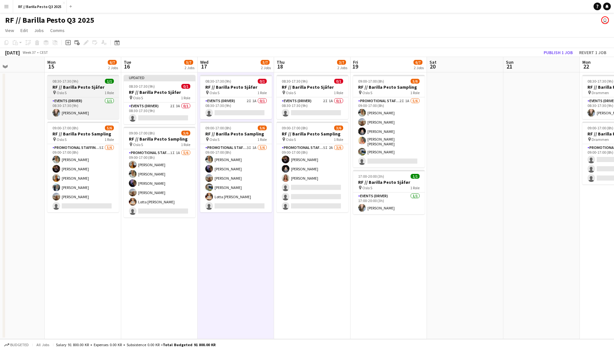
click at [90, 83] on div "08:30-17:30 (9h) 1/1" at bounding box center [83, 81] width 72 height 5
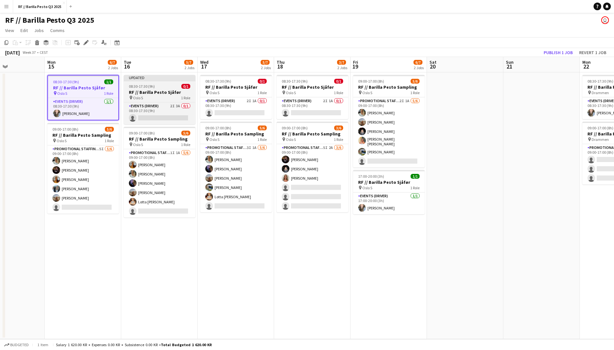
click at [169, 77] on div "Updated" at bounding box center [160, 77] width 72 height 5
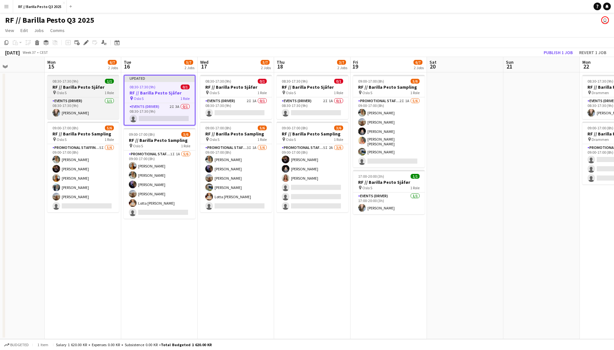
click at [88, 83] on div "08:30-17:30 (9h) 1/1" at bounding box center [83, 81] width 72 height 5
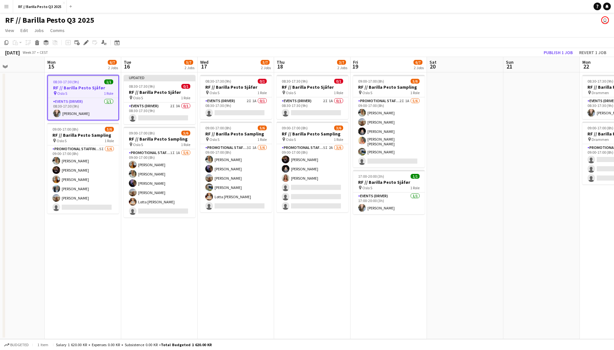
click at [36, 84] on app-date-cell at bounding box center [6, 205] width 76 height 266
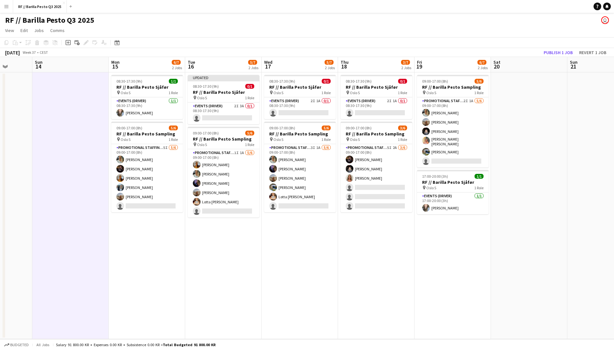
drag, startPoint x: 36, startPoint y: 79, endPoint x: 99, endPoint y: 85, distance: 63.0
click at [99, 85] on app-calendar-viewport "Thu 11 Fri 12 Sat 13 Sun 14 Mon 15 6/7 2 Jobs Tue 16 5/7 2 Jobs Wed 17 5/7 2 Jo…" at bounding box center [307, 198] width 614 height 282
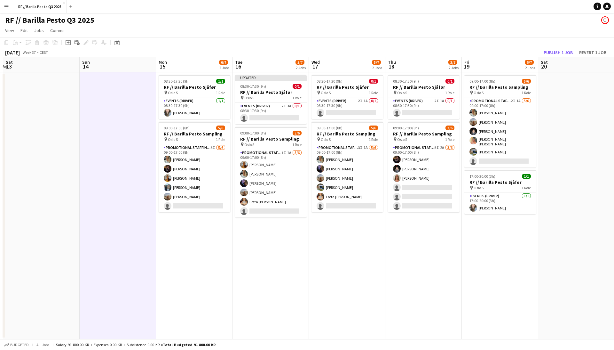
drag, startPoint x: 126, startPoint y: 68, endPoint x: 172, endPoint y: 65, distance: 46.1
click at [173, 65] on app-calendar-viewport "Thu 11 Fri 12 Sat 13 Sun 14 Mon 15 6/7 2 Jobs Tue 16 5/7 2 Jobs Wed 17 5/7 2 Jo…" at bounding box center [307, 198] width 614 height 282
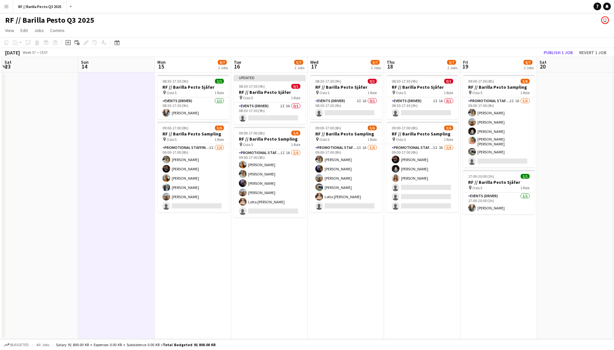
click at [173, 65] on app-board-header-date "Mon 15 6/7 2 Jobs" at bounding box center [193, 64] width 76 height 15
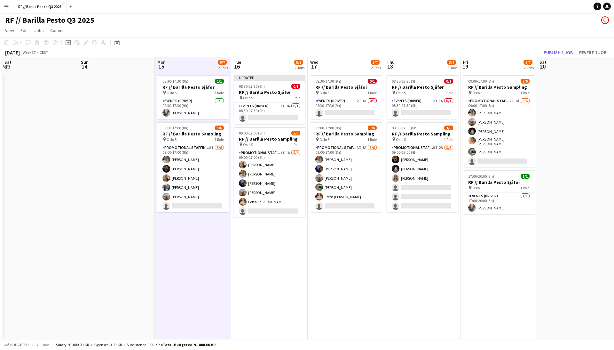
click at [291, 242] on app-date-cell "Updated 08:30-17:30 (9h) 0/1 RF // Barilla Pesto Sjåfør pin Oslo S 1 Role Event…" at bounding box center [269, 205] width 76 height 266
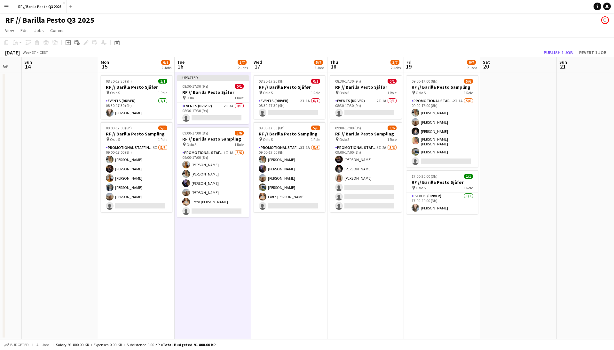
scroll to position [0, 212]
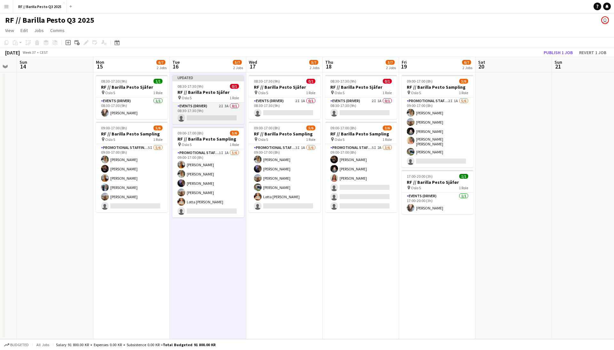
click at [219, 104] on app-card-role "Events (Driver) 2I 3A 0/1 08:30-17:30 (9h) single-neutral-actions" at bounding box center [208, 113] width 72 height 22
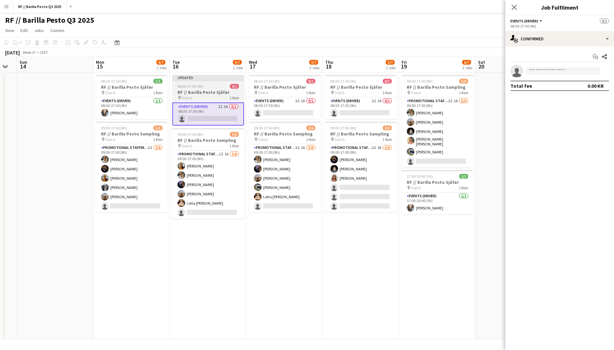
click at [207, 81] on app-job-card "Updated 08:30-17:30 (9h) 0/1 RF // Barilla Pesto Sjåfør pin Oslo S 1 Role Event…" at bounding box center [208, 100] width 72 height 51
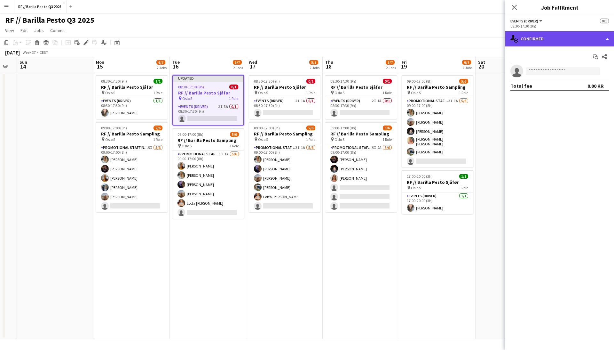
click at [606, 35] on div "single-neutral-actions-check-2 Confirmed" at bounding box center [559, 38] width 109 height 15
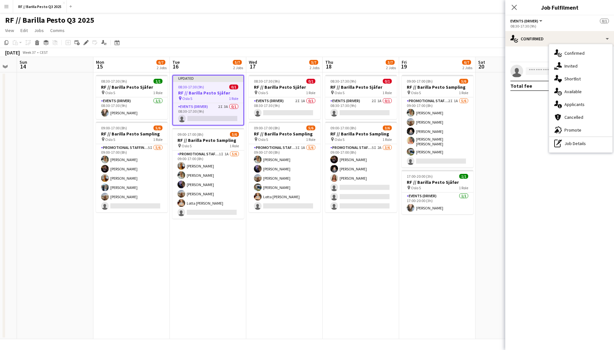
click at [518, 111] on mat-expansion-panel "check Confirmed Start chat Share single-neutral-actions Total fee 0.00 KR" at bounding box center [559, 197] width 109 height 303
click at [87, 42] on icon "Edit" at bounding box center [85, 42] width 5 height 5
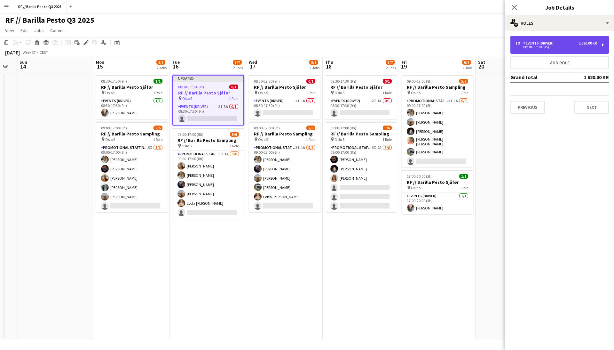
click at [592, 41] on div "1 620.00 KR" at bounding box center [588, 43] width 18 height 4
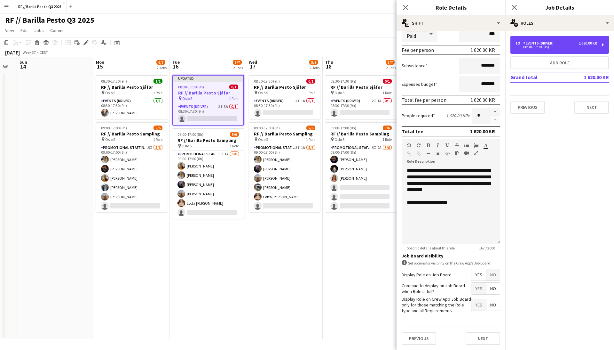
scroll to position [84, 0]
click at [482, 338] on button "Next" at bounding box center [483, 338] width 35 height 13
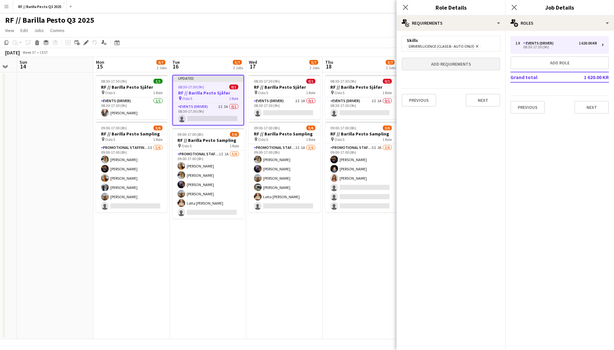
click at [451, 67] on button "Add requirements" at bounding box center [451, 64] width 98 height 13
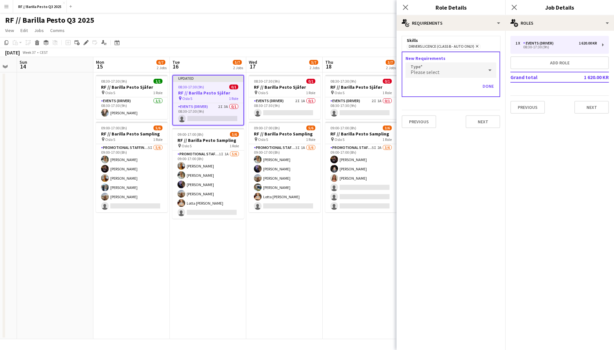
click at [482, 42] on div "Skills" at bounding box center [451, 40] width 88 height 6
click at [439, 68] on div "Please select" at bounding box center [444, 69] width 78 height 15
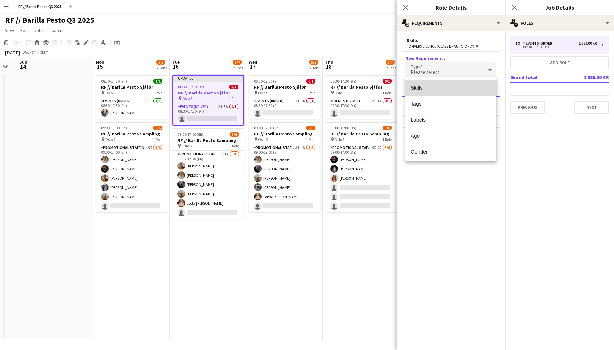
click at [432, 86] on span "Skills" at bounding box center [451, 88] width 81 height 6
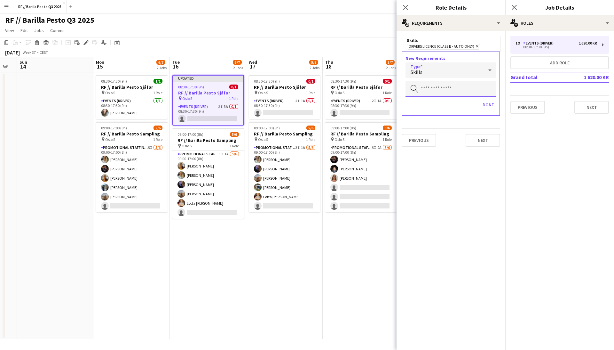
click at [429, 86] on input "text" at bounding box center [450, 89] width 91 height 16
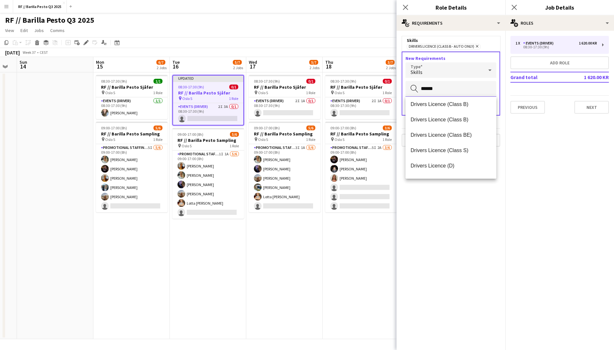
scroll to position [143, 0]
type input "******"
click at [466, 103] on span "Drivers Licence (Class B)" at bounding box center [451, 102] width 81 height 6
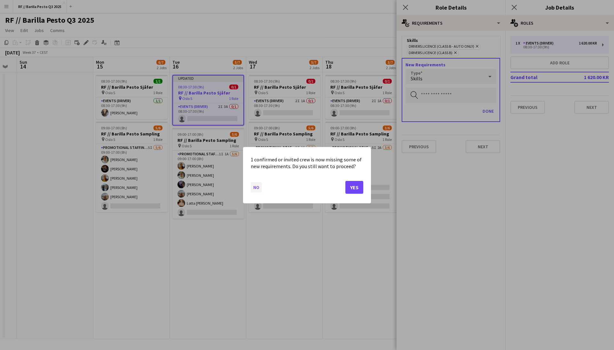
click at [258, 186] on button "No" at bounding box center [256, 187] width 11 height 10
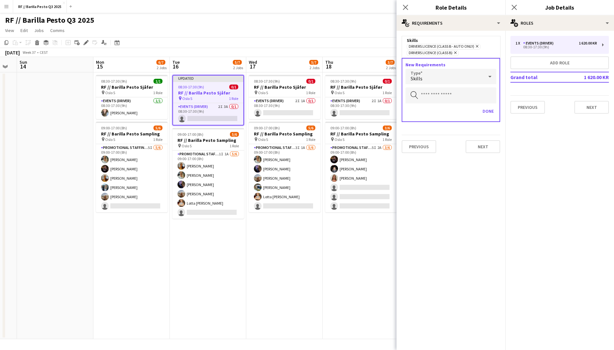
click at [457, 52] on icon at bounding box center [455, 52] width 3 height 3
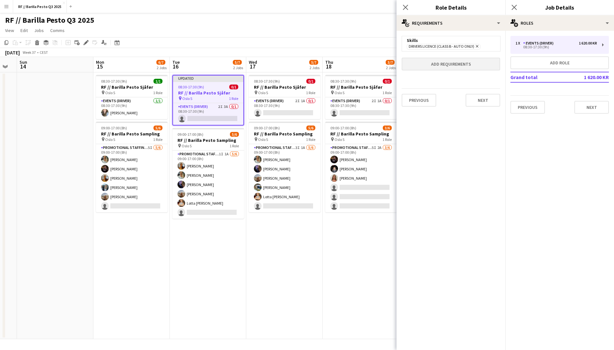
click at [450, 62] on button "Add requirements" at bounding box center [451, 64] width 98 height 13
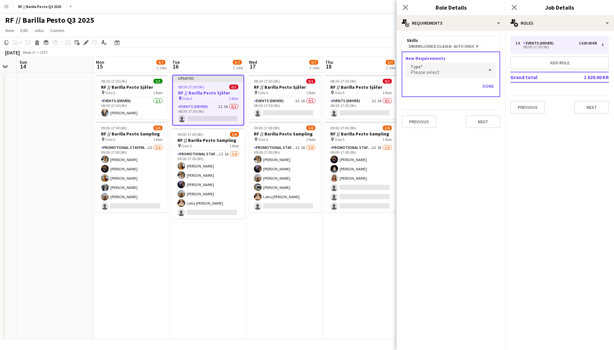
click at [460, 147] on mat-expansion-panel "medal-empty Requirements Skills Drivers Licence (Class B - AUTO ONLY) Remove Ne…" at bounding box center [451, 190] width 109 height 319
click at [552, 131] on mat-expansion-panel "pencil3 General details 1 x Events (Driver) 1 620.00 KR 08:30-17:30 (9h) Add ro…" at bounding box center [559, 190] width 109 height 319
click at [379, 37] on app-toolbar "Copy Paste Paste Command V Paste with crew Command Shift V Paste linked Job [GE…" at bounding box center [307, 42] width 614 height 11
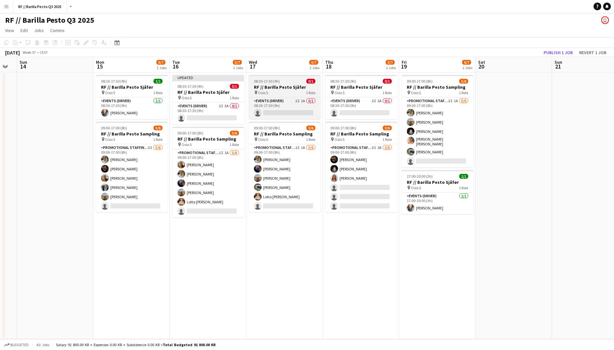
click at [289, 86] on h3 "RF // Barilla Pesto Sjåfør" at bounding box center [285, 87] width 72 height 6
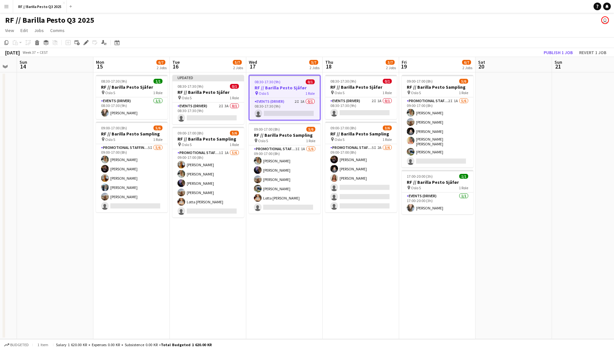
click at [277, 91] on div "pin Oslo S 1 Role" at bounding box center [284, 93] width 70 height 5
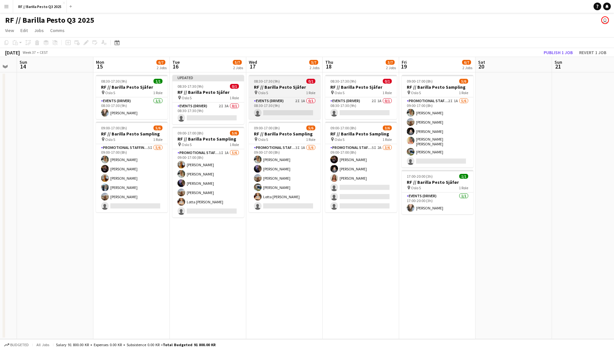
click at [293, 90] on div "pin Oslo S 1 Role" at bounding box center [285, 92] width 72 height 5
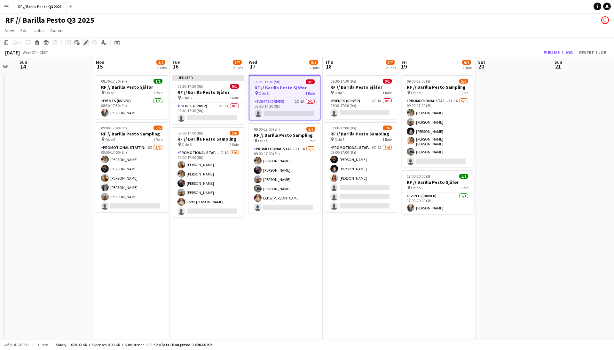
click at [87, 43] on icon "Edit" at bounding box center [85, 42] width 5 height 5
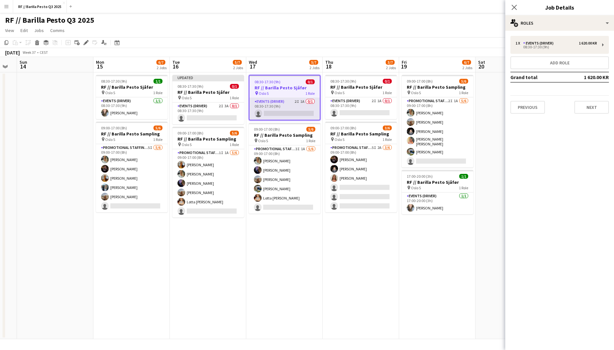
click at [274, 101] on app-card-role "Events (Driver) 2I 1A 0/1 08:30-17:30 (9h) single-neutral-actions" at bounding box center [284, 109] width 70 height 22
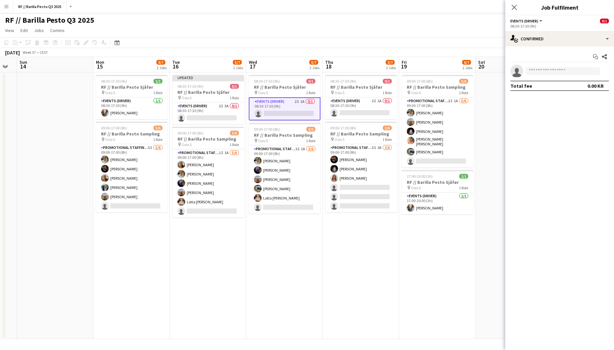
click at [280, 262] on app-date-cell "08:30-17:30 (9h) 0/1 RF // Barilla Pesto Sjåfør pin Oslo S 1 Role Events (Drive…" at bounding box center [284, 205] width 76 height 266
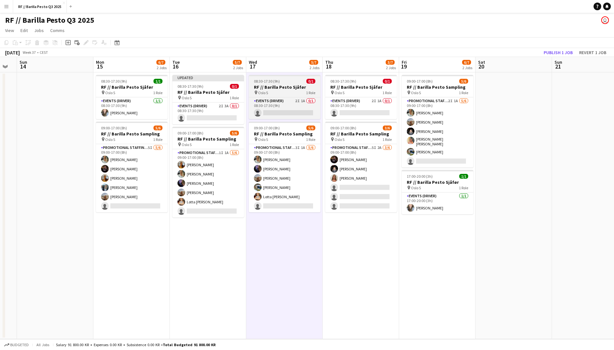
click at [297, 89] on h3 "RF // Barilla Pesto Sjåfør" at bounding box center [285, 87] width 72 height 6
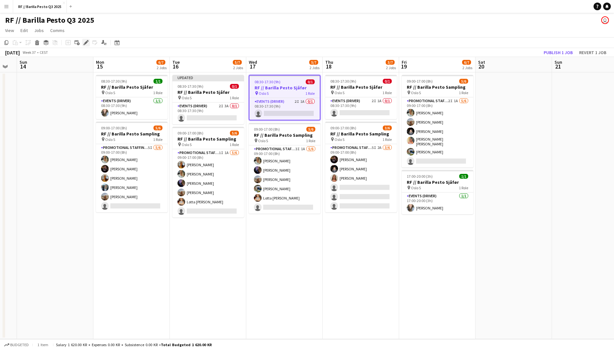
click at [83, 39] on div "Edit" at bounding box center [86, 43] width 8 height 8
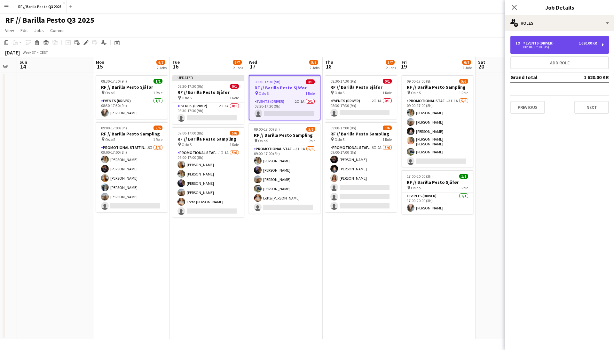
click at [600, 41] on div "1 x Events (Driver) 1 620.00 KR 08:30-17:30 (9h)" at bounding box center [559, 45] width 98 height 18
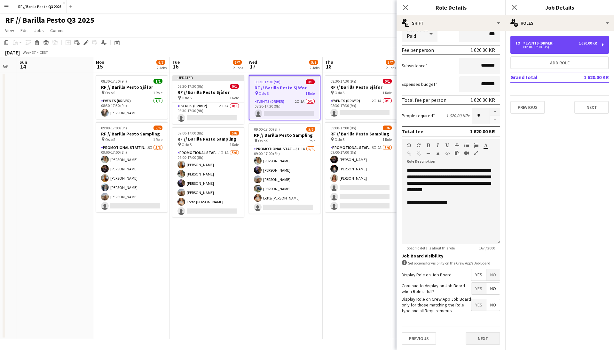
scroll to position [84, 0]
click at [483, 337] on button "Next" at bounding box center [483, 338] width 35 height 13
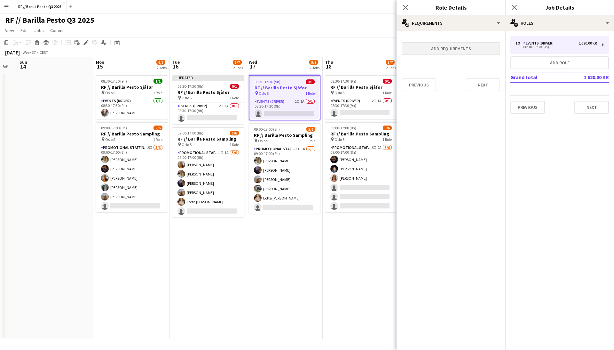
click at [449, 43] on button "Add requirements" at bounding box center [451, 48] width 98 height 13
click at [435, 55] on span "Please select" at bounding box center [425, 56] width 29 height 6
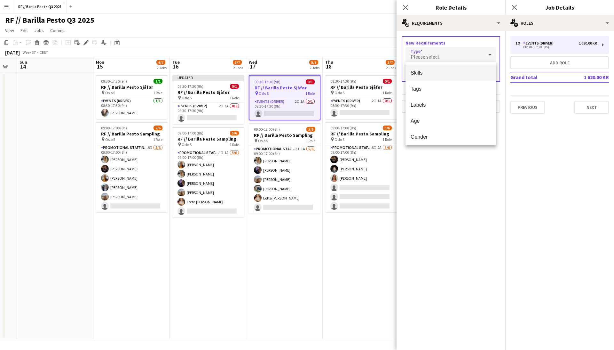
click at [430, 76] on mat-option "Skills" at bounding box center [450, 73] width 91 height 16
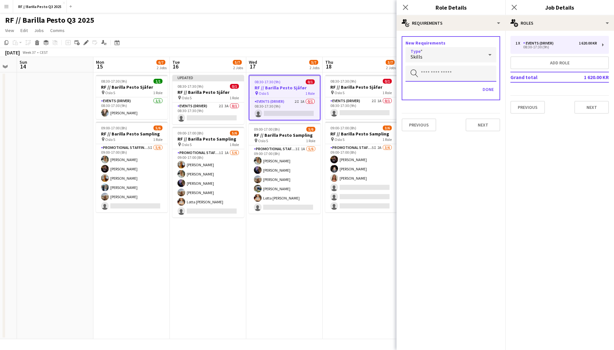
click at [440, 74] on input "text" at bounding box center [450, 74] width 91 height 16
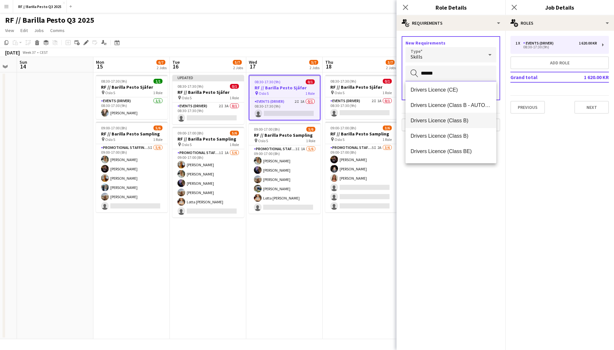
scroll to position [124, 0]
type input "******"
click at [450, 104] on span "Drivers Licence (Class B - AUTO ONLY)" at bounding box center [451, 106] width 81 height 6
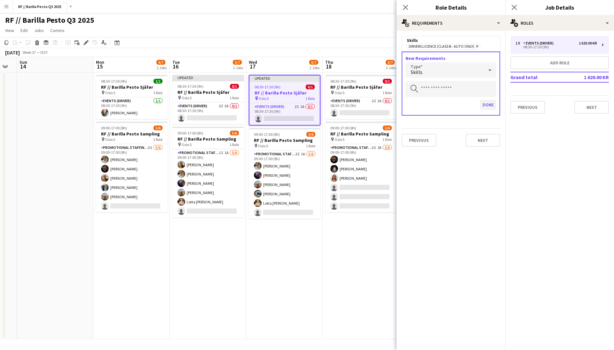
click at [488, 104] on button "Done" at bounding box center [488, 104] width 16 height 10
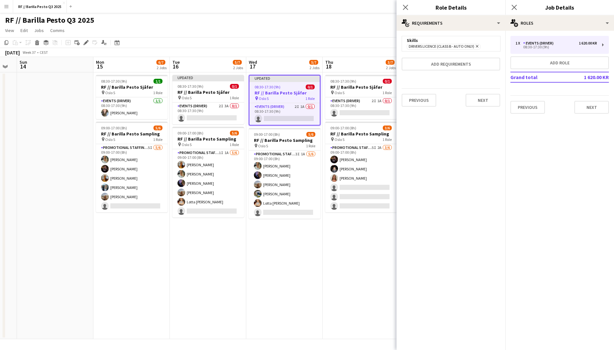
click at [342, 25] on app-page-menu "View Day view expanded Day view collapsed Month view Date picker Jump to [DATE]…" at bounding box center [307, 31] width 614 height 12
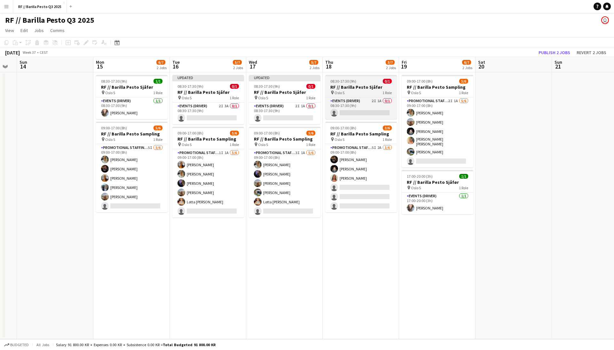
click at [362, 87] on h3 "RF // Barilla Pesto Sjåfør" at bounding box center [361, 87] width 72 height 6
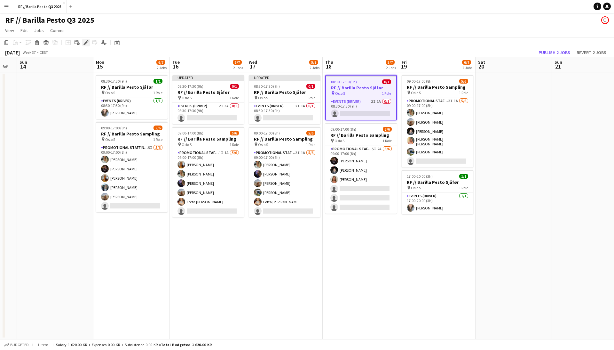
click at [87, 44] on icon "Edit" at bounding box center [85, 42] width 5 height 5
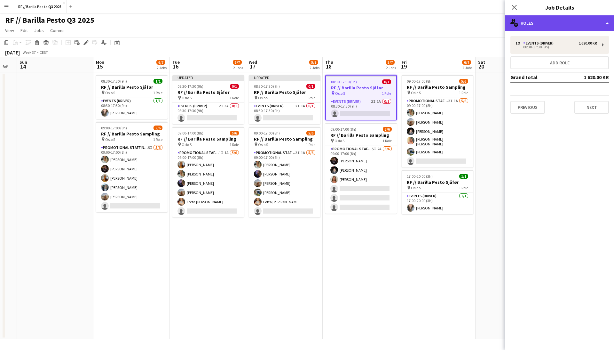
click at [605, 23] on div "multiple-users-add Roles" at bounding box center [559, 22] width 109 height 15
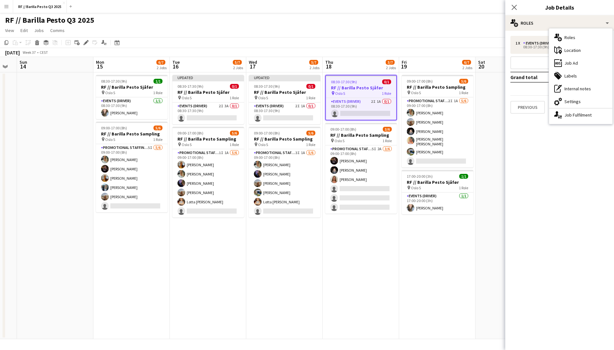
click at [545, 163] on mat-expansion-panel "pencil3 General details 1 x Events (Driver) 1 620.00 KR 08:30-17:30 (9h) Add ro…" at bounding box center [559, 190] width 109 height 319
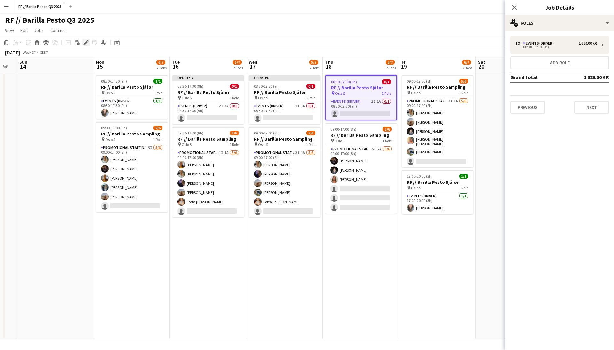
click at [85, 42] on icon "Edit" at bounding box center [85, 42] width 5 height 5
click at [590, 46] on div "08:30-17:30 (9h)" at bounding box center [556, 46] width 82 height 3
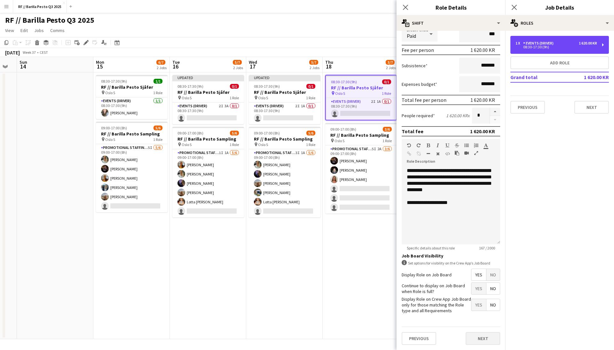
scroll to position [84, 0]
click at [483, 337] on button "Next" at bounding box center [483, 338] width 35 height 13
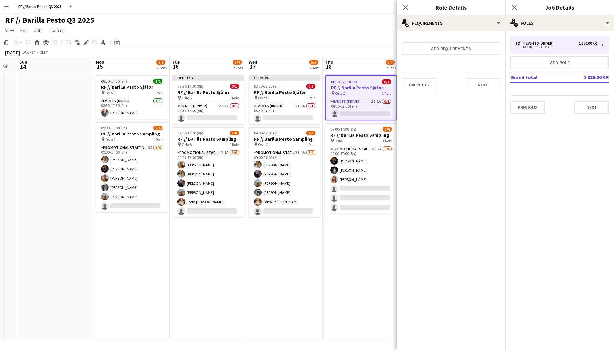
scroll to position [0, 0]
click at [466, 49] on button "Add requirements" at bounding box center [451, 48] width 98 height 13
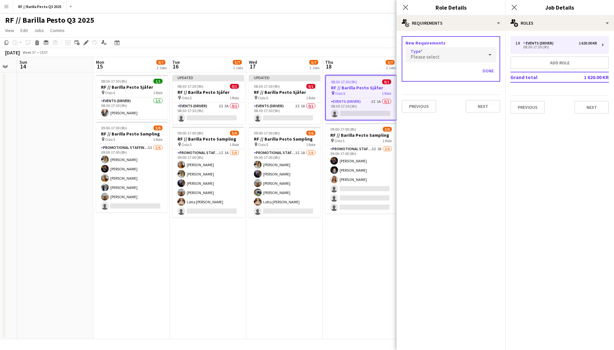
click at [484, 55] on div at bounding box center [490, 54] width 13 height 13
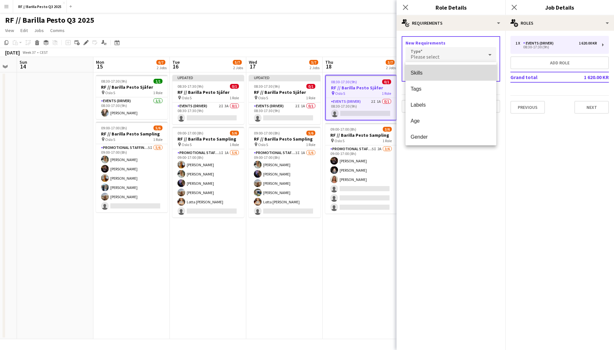
click at [438, 73] on span "Skills" at bounding box center [451, 73] width 81 height 6
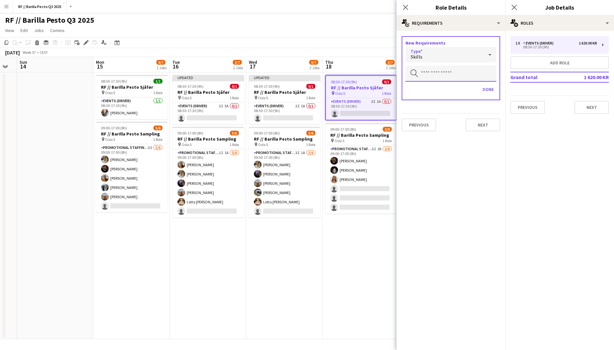
click at [442, 71] on input "text" at bounding box center [450, 74] width 91 height 16
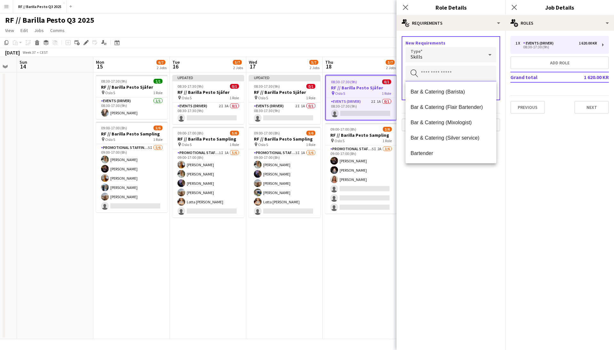
type input "*"
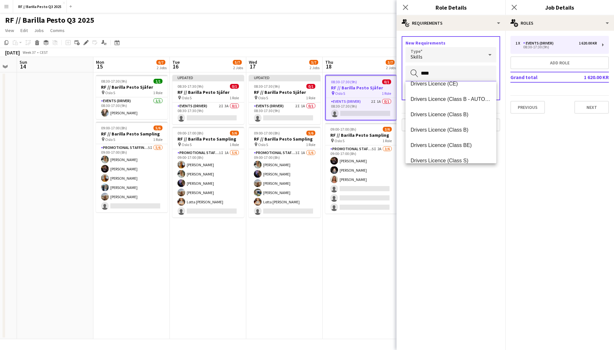
scroll to position [127, 0]
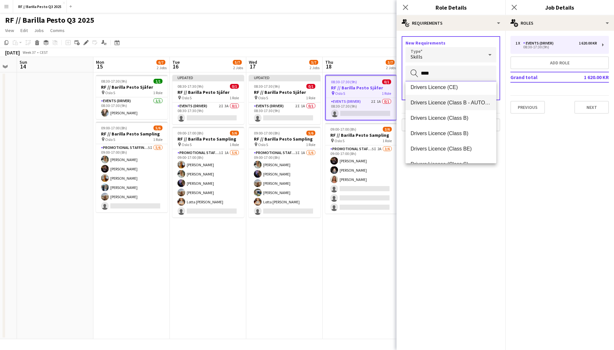
type input "****"
click at [462, 105] on span "Drivers Licence (Class B - AUTO ONLY)" at bounding box center [451, 102] width 81 height 6
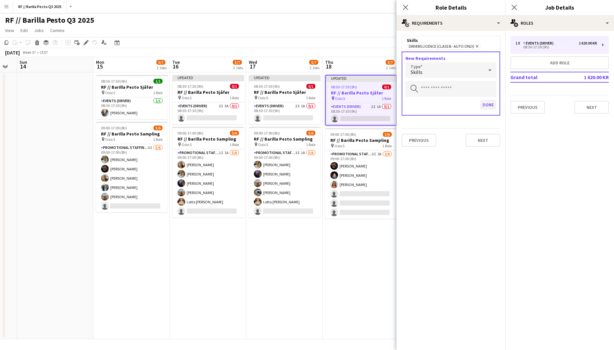
click at [487, 104] on button "Done" at bounding box center [488, 104] width 16 height 10
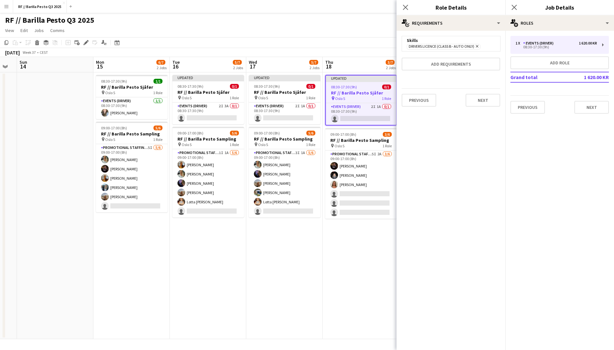
click at [360, 272] on app-date-cell "Updated 08:30-17:30 (9h) 0/1 RF // Barilla Pesto Sjåfør pin Oslo S 1 Role Event…" at bounding box center [361, 205] width 76 height 266
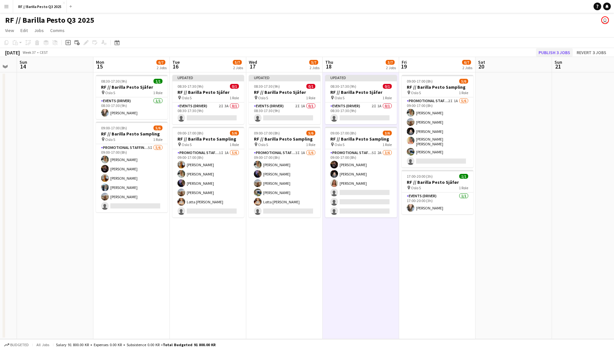
click at [555, 51] on button "Publish 3 jobs" at bounding box center [554, 52] width 37 height 8
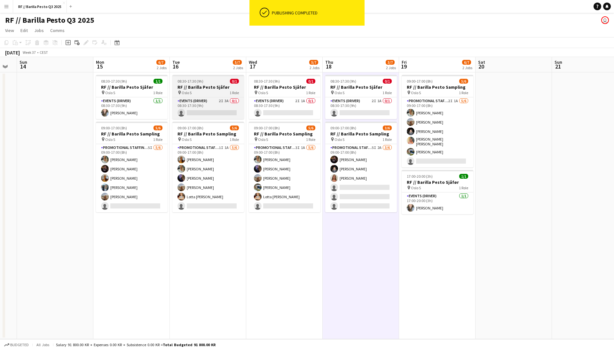
click at [205, 95] on app-job-card "08:30-17:30 (9h) 0/1 RF // Barilla Pesto Sjåfør pin Oslo S 1 Role Events (Drive…" at bounding box center [208, 97] width 72 height 44
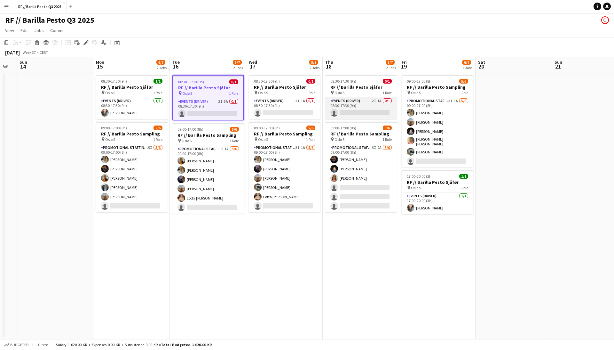
click at [361, 100] on app-card-role "Events (Driver) 2I 1A 0/1 08:30-17:30 (9h) single-neutral-actions" at bounding box center [361, 108] width 72 height 22
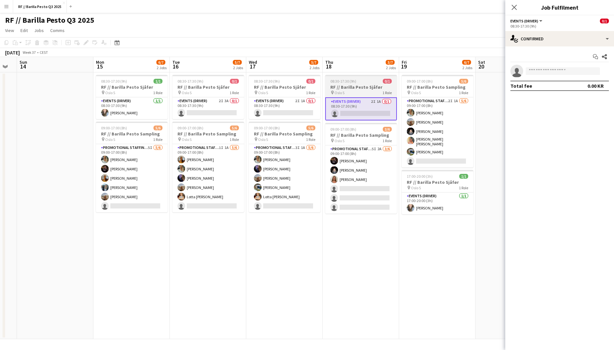
click at [365, 90] on div "pin Oslo S 1 Role" at bounding box center [361, 92] width 72 height 5
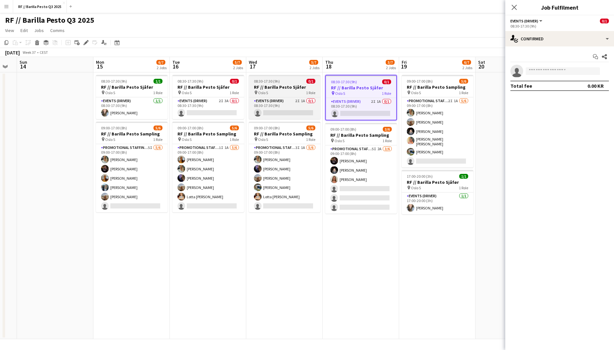
click at [305, 84] on h3 "RF // Barilla Pesto Sjåfør" at bounding box center [285, 87] width 72 height 6
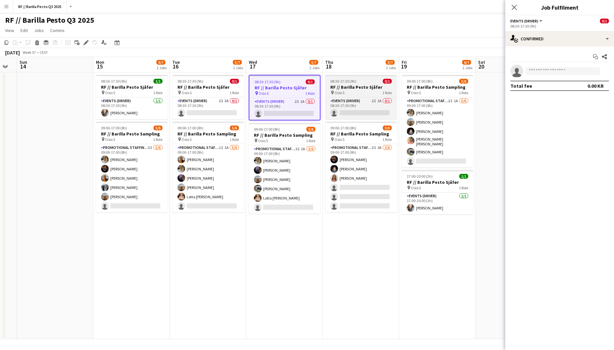
click at [355, 87] on h3 "RF // Barilla Pesto Sjåfør" at bounding box center [361, 87] width 72 height 6
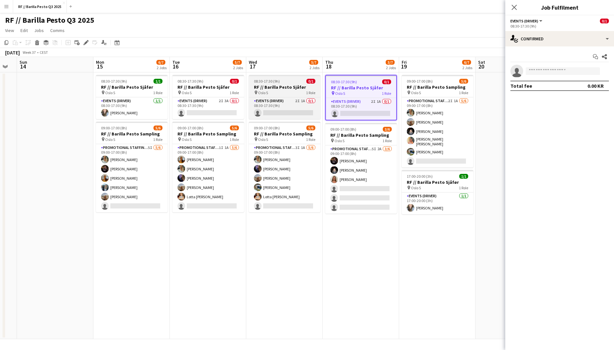
click at [293, 86] on h3 "RF // Barilla Pesto Sjåfør" at bounding box center [285, 87] width 72 height 6
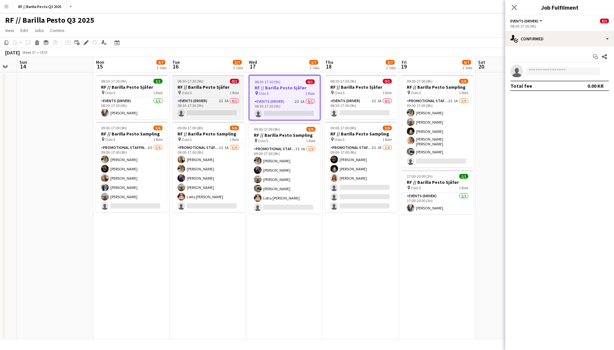
click at [210, 85] on h3 "RF // Barilla Pesto Sjåfør" at bounding box center [208, 87] width 72 height 6
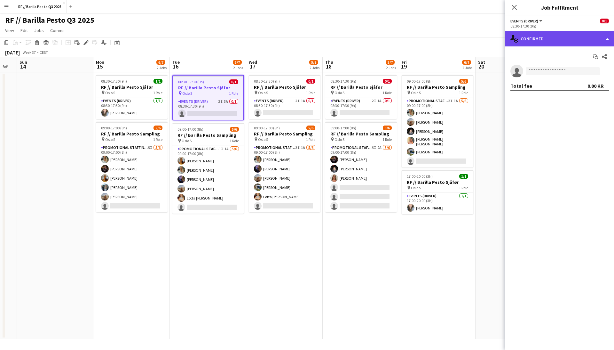
click at [556, 40] on div "single-neutral-actions-check-2 Confirmed" at bounding box center [559, 38] width 109 height 15
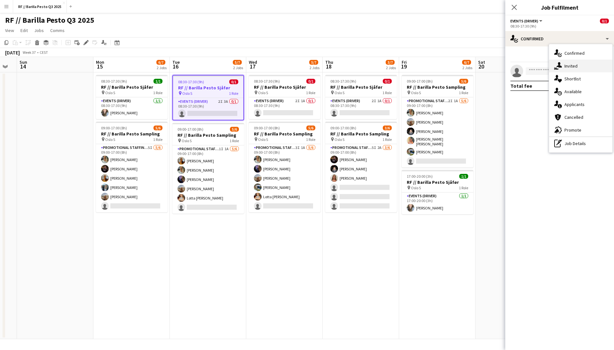
click at [580, 68] on div "single-neutral-actions-share-1 Invited" at bounding box center [580, 65] width 63 height 13
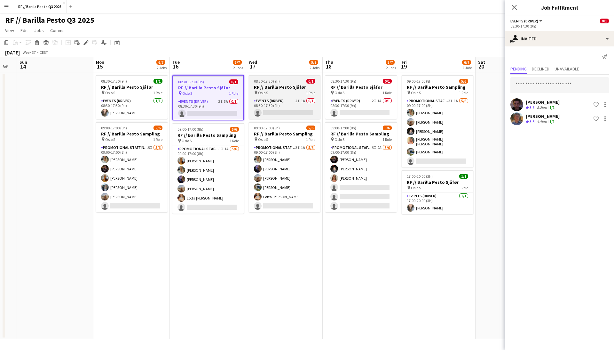
click at [291, 83] on div "08:30-17:30 (9h) 0/1" at bounding box center [285, 81] width 72 height 5
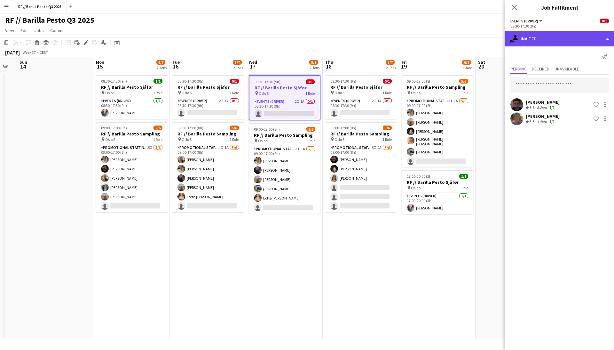
click at [605, 36] on div "single-neutral-actions-share-1 Invited" at bounding box center [559, 38] width 109 height 15
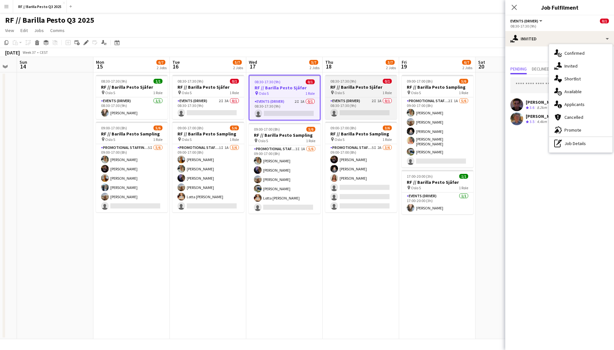
click at [354, 87] on h3 "RF // Barilla Pesto Sjåfør" at bounding box center [361, 87] width 72 height 6
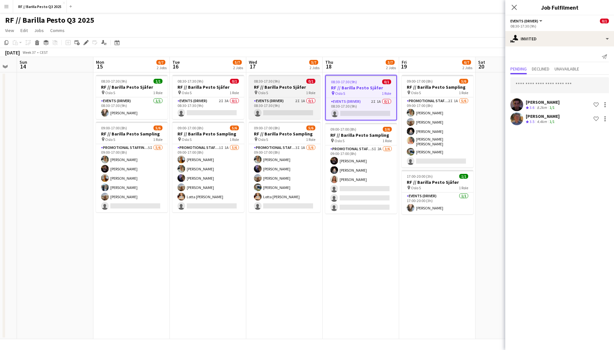
click at [297, 87] on h3 "RF // Barilla Pesto Sjåfør" at bounding box center [285, 87] width 72 height 6
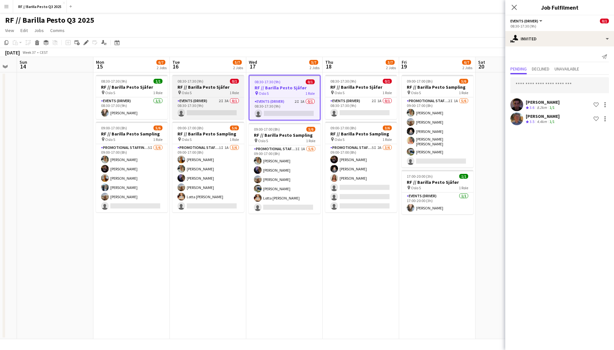
click at [216, 83] on div "08:30-17:30 (9h) 0/1" at bounding box center [208, 81] width 72 height 5
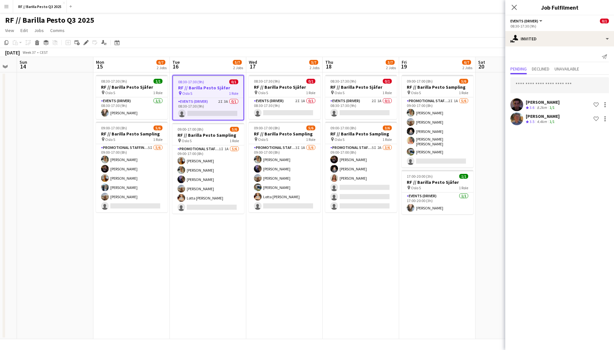
click at [514, 117] on app-user-avatar at bounding box center [516, 118] width 13 height 13
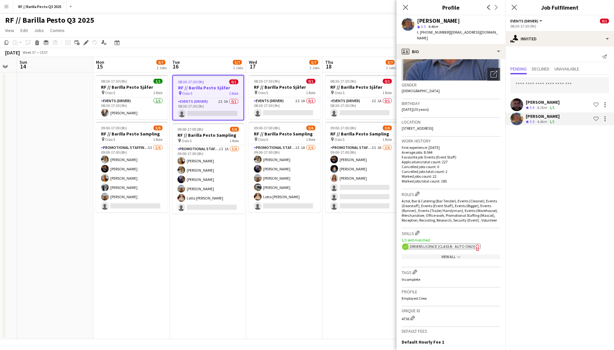
scroll to position [80, 0]
click at [377, 253] on app-date-cell "08:30-17:30 (9h) 0/1 RF // Barilla Pesto Sjåfør pin Oslo S 1 Role Events (Drive…" at bounding box center [361, 205] width 76 height 266
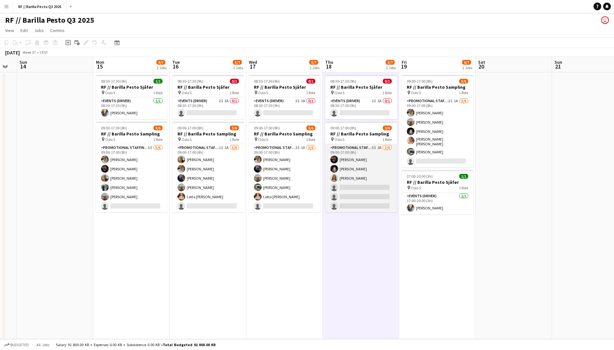
click at [368, 158] on app-card-role "Promotional Staffing (Sampling Staff) 5I 2A [DATE] 09:00-17:00 (8h) [PERSON_NAM…" at bounding box center [361, 178] width 72 height 68
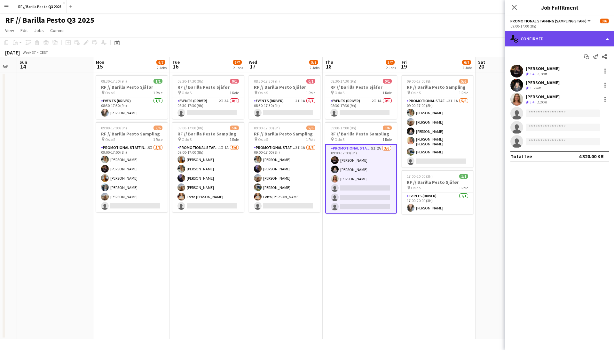
click at [556, 36] on div "single-neutral-actions-check-2 Confirmed" at bounding box center [559, 38] width 109 height 15
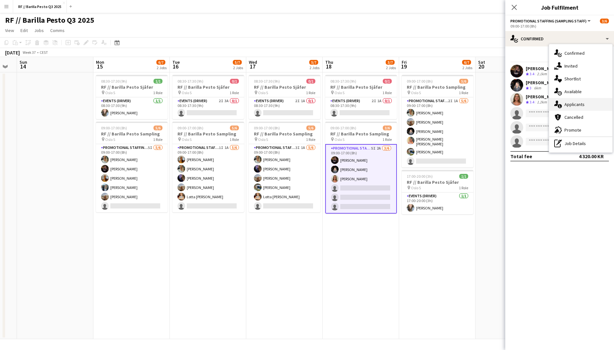
click at [572, 102] on div "single-neutral-actions-information Applicants" at bounding box center [580, 104] width 63 height 13
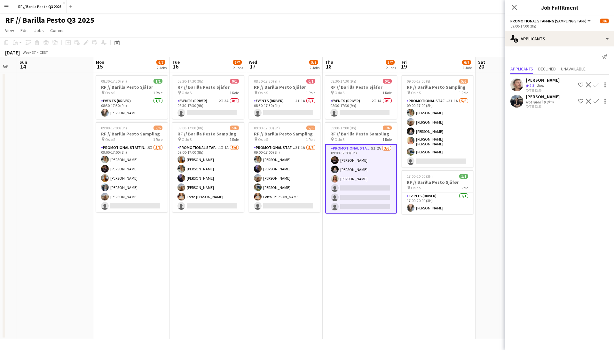
click at [517, 100] on app-user-avatar at bounding box center [516, 101] width 13 height 13
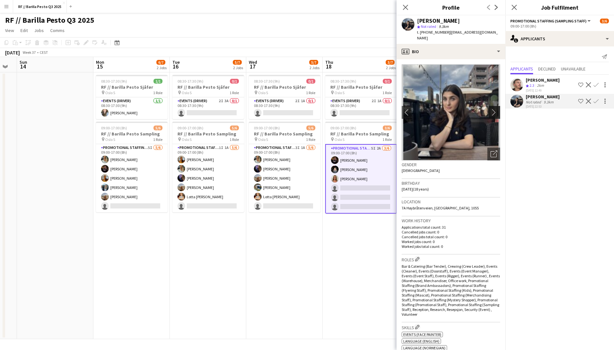
click at [494, 109] on app-icon "chevron-right" at bounding box center [496, 112] width 10 height 7
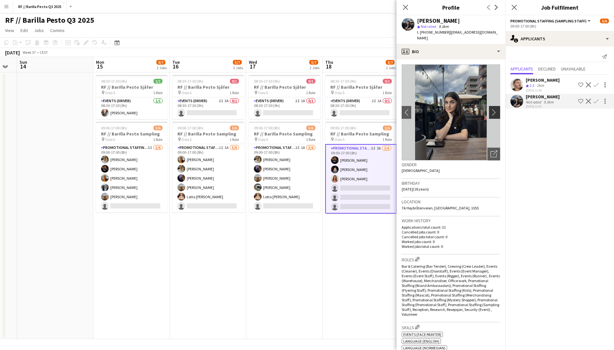
click at [494, 109] on app-icon "chevron-right" at bounding box center [496, 112] width 10 height 7
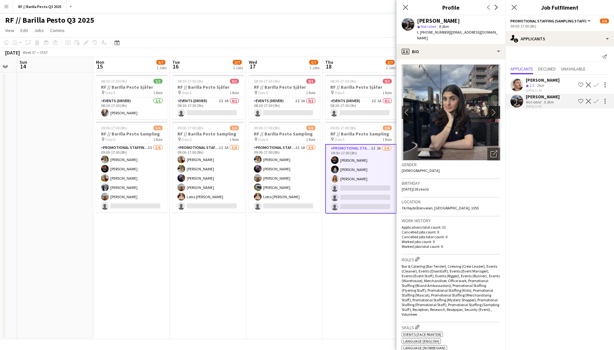
click at [494, 109] on app-icon "chevron-right" at bounding box center [496, 112] width 10 height 7
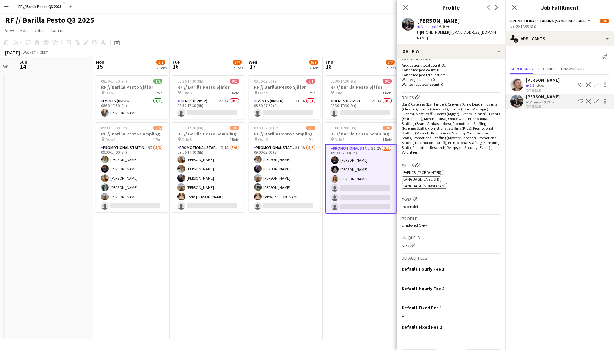
scroll to position [161, 0]
click at [419, 349] on button "Previous" at bounding box center [419, 355] width 35 height 13
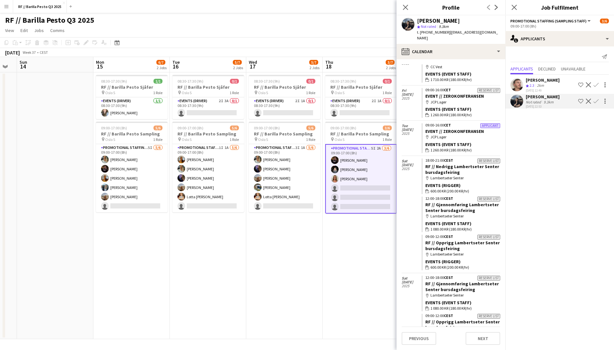
scroll to position [376, 0]
click at [452, 187] on span "600.00 KR (200.00 KR/hr)" at bounding box center [449, 190] width 39 height 6
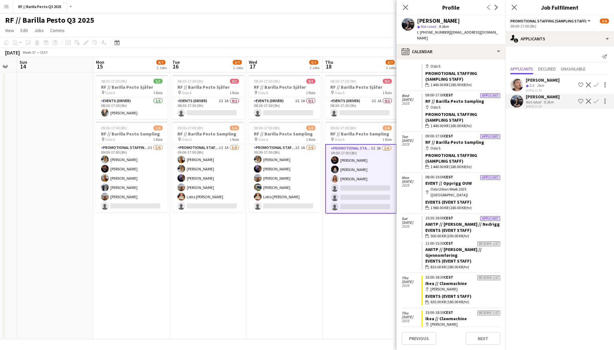
scroll to position [883, 0]
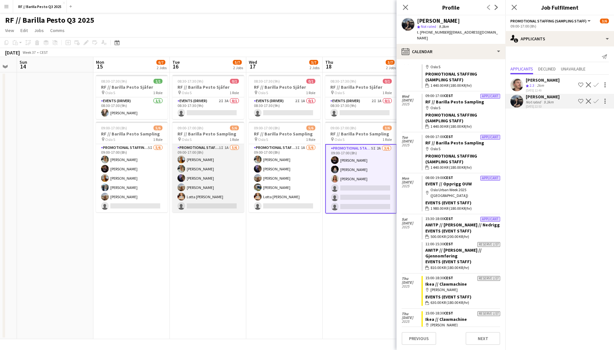
click at [193, 168] on app-card-role "Promotional Staffing (Sampling Staff) 1I 1A [DATE] 09:00-17:00 (8h) [PERSON_NAM…" at bounding box center [208, 178] width 72 height 68
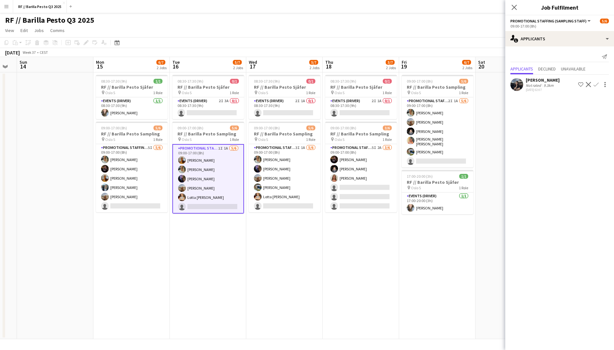
click at [223, 160] on app-card-role "Promotional Staffing (Sampling Staff) 1I 1A [DATE] 09:00-17:00 (8h) [PERSON_NAM…" at bounding box center [208, 178] width 72 height 69
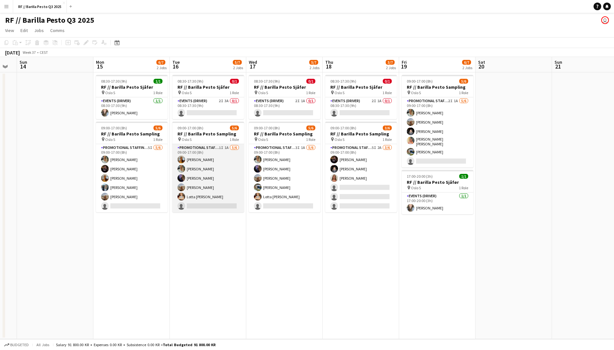
click at [209, 174] on app-card-role "Promotional Staffing (Sampling Staff) 1I 1A [DATE] 09:00-17:00 (8h) [PERSON_NAM…" at bounding box center [208, 178] width 72 height 68
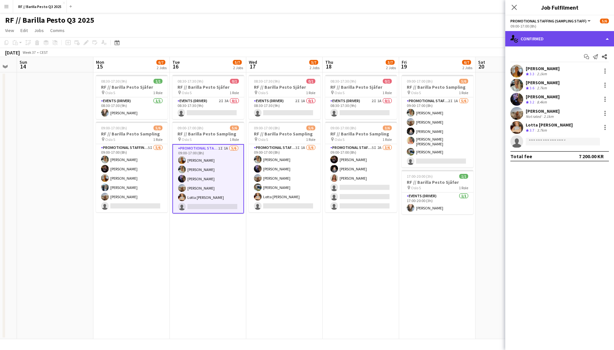
click at [595, 32] on div "single-neutral-actions-check-2 Confirmed" at bounding box center [559, 38] width 109 height 15
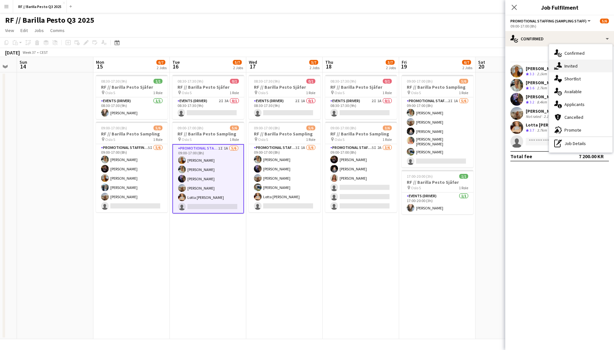
click at [578, 63] on div "single-neutral-actions-share-1 Invited" at bounding box center [580, 65] width 63 height 13
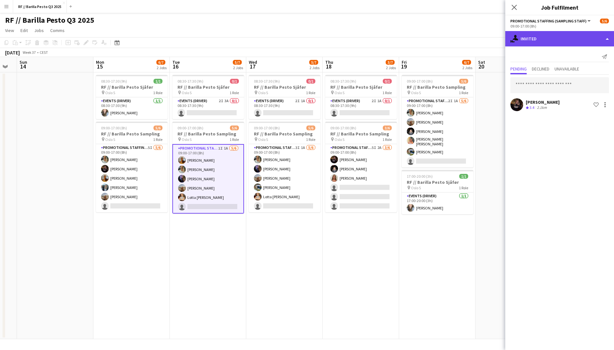
click at [607, 40] on div "single-neutral-actions-share-1 Invited" at bounding box center [559, 38] width 109 height 15
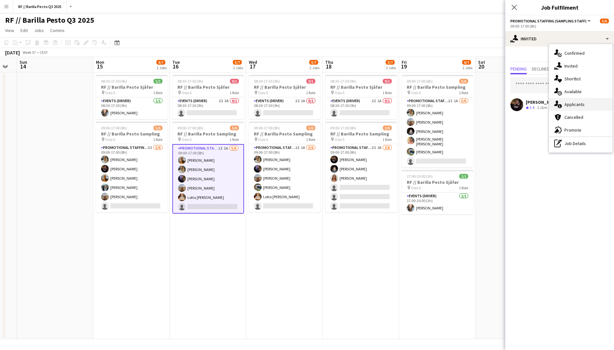
click at [578, 106] on div "single-neutral-actions-information Applicants" at bounding box center [580, 104] width 63 height 13
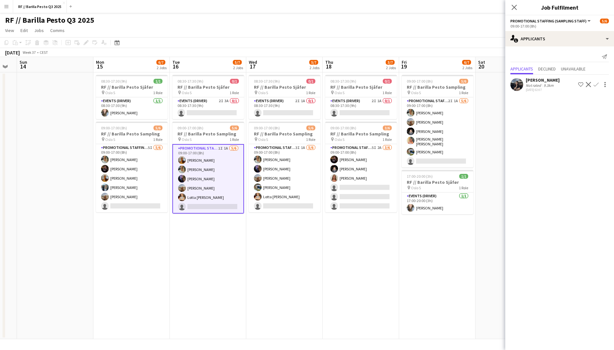
click at [517, 83] on app-user-avatar at bounding box center [516, 84] width 13 height 13
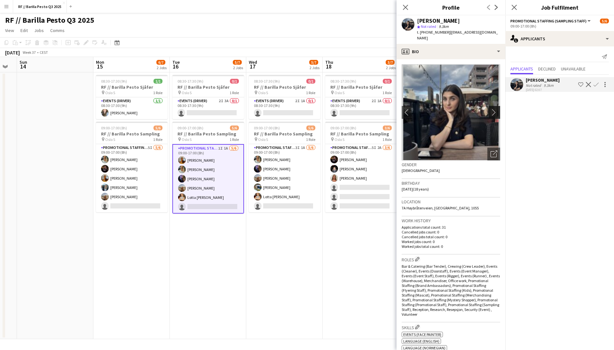
click at [492, 109] on app-icon "chevron-right" at bounding box center [496, 112] width 10 height 7
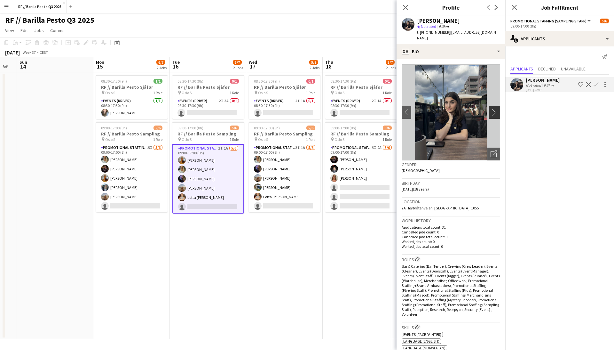
click at [493, 109] on app-icon "chevron-right" at bounding box center [496, 112] width 10 height 7
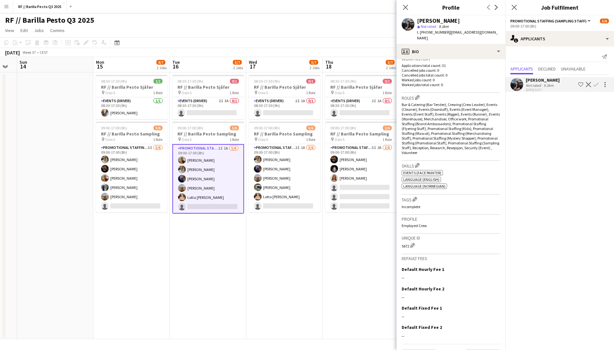
scroll to position [161, 0]
click at [595, 83] on app-icon "Confirm" at bounding box center [596, 84] width 5 height 5
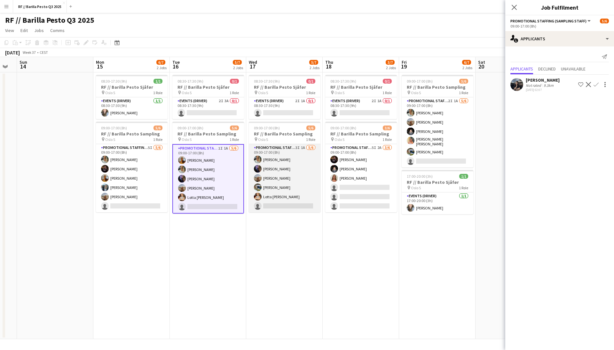
click at [289, 167] on app-card-role "Promotional Staffing (Sampling Staff) 3I 1A [DATE] 09:00-17:00 (8h) [PERSON_NAM…" at bounding box center [285, 178] width 72 height 68
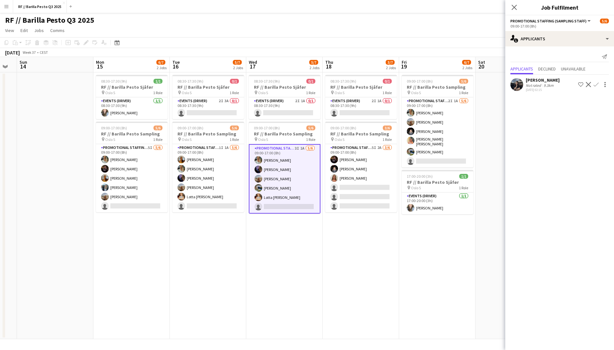
click at [597, 83] on app-icon "Confirm" at bounding box center [596, 84] width 5 height 5
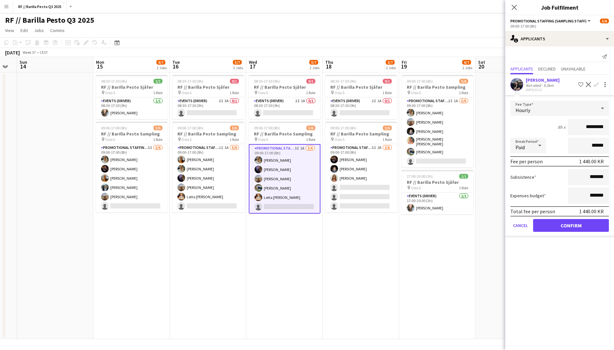
click at [563, 224] on button "Confirm" at bounding box center [571, 225] width 76 height 13
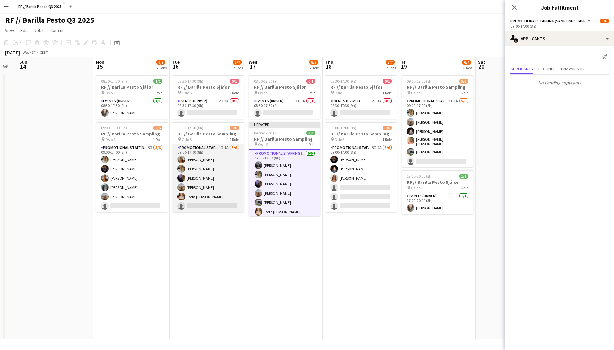
click at [210, 185] on app-card-role "Promotional Staffing (Sampling Staff) 1I 1A [DATE] 09:00-17:00 (8h) [PERSON_NAM…" at bounding box center [208, 178] width 72 height 68
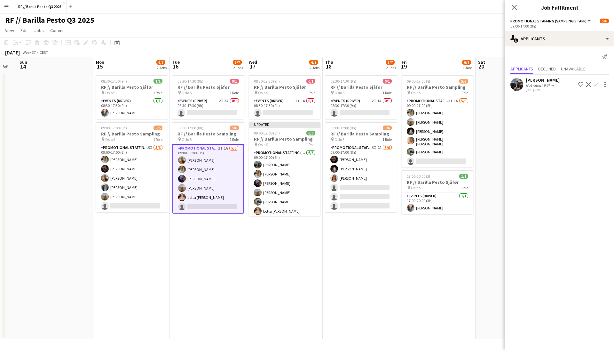
click at [596, 82] on app-icon "Confirm" at bounding box center [596, 84] width 5 height 5
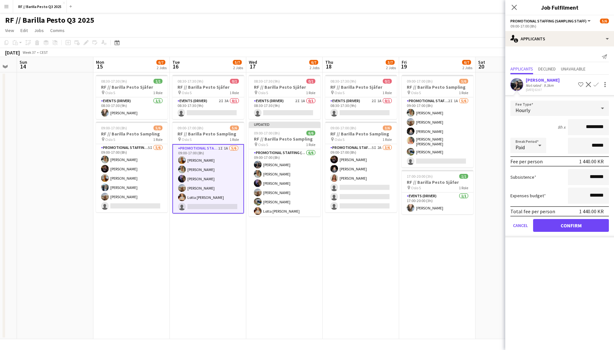
click at [578, 226] on button "Confirm" at bounding box center [571, 225] width 76 height 13
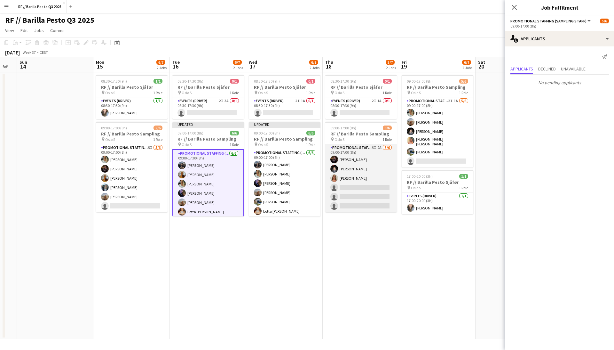
click at [361, 175] on app-card-role "Promotional Staffing (Sampling Staff) 5I 2A [DATE] 09:00-17:00 (8h) [PERSON_NAM…" at bounding box center [361, 178] width 72 height 68
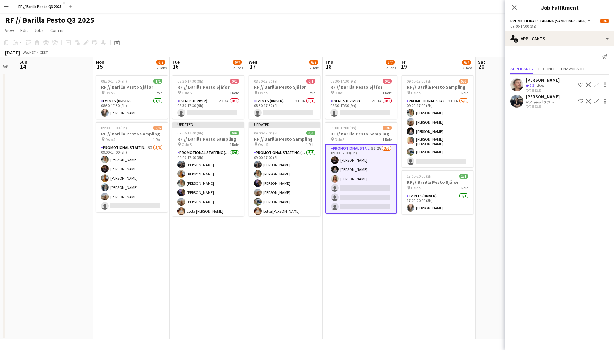
click at [595, 100] on app-icon "Confirm" at bounding box center [596, 100] width 5 height 5
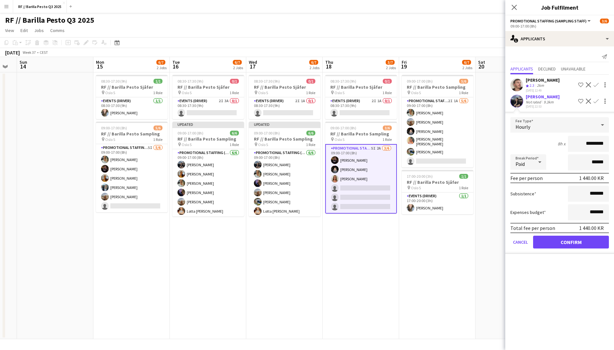
click at [576, 242] on button "Confirm" at bounding box center [571, 241] width 76 height 13
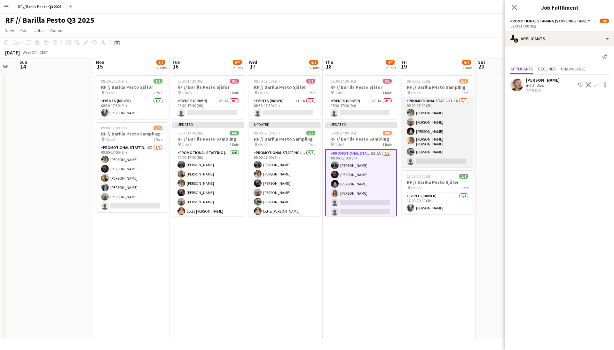
click at [441, 97] on app-card-role "Promotional Staffing (Sampling Staff) 2I 1A [DATE] 09:00-17:00 (8h) [PERSON_NAM…" at bounding box center [438, 132] width 72 height 70
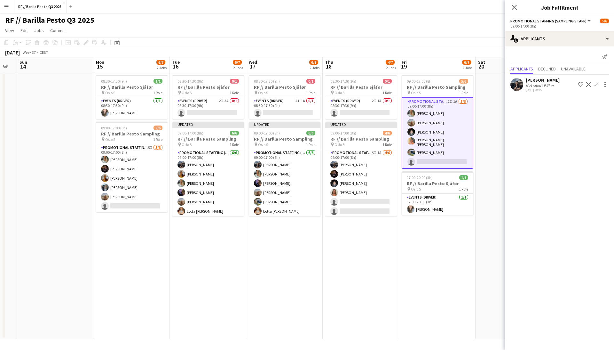
click at [598, 84] on app-icon "Confirm" at bounding box center [596, 84] width 5 height 5
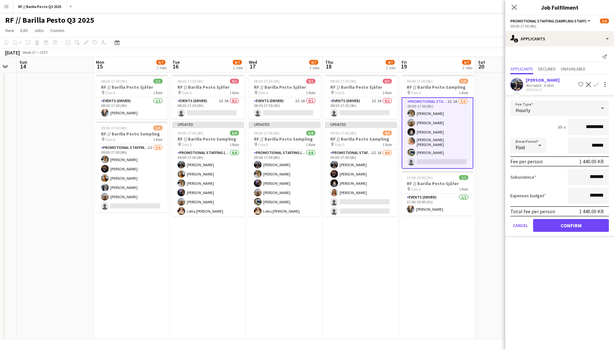
click at [576, 225] on button "Confirm" at bounding box center [571, 225] width 76 height 13
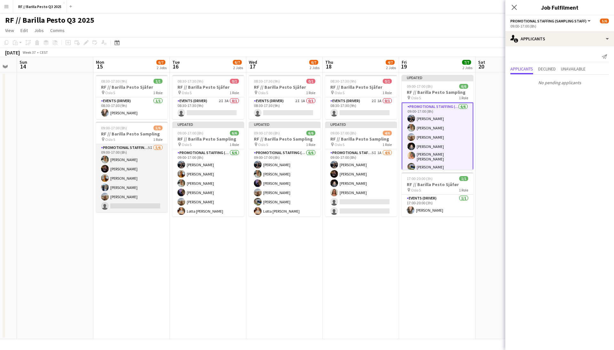
click at [134, 158] on app-card-role "Promotional Staffing (Sampling Staff) 5I [DATE] 09:00-17:00 (8h) [PERSON_NAME] …" at bounding box center [132, 178] width 72 height 68
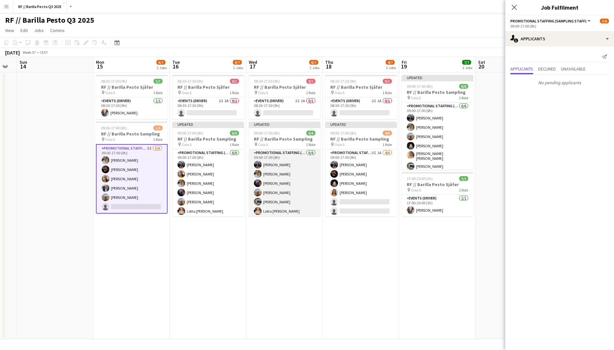
click at [288, 185] on app-card-role "Promotional Staffing (Sampling Staff) [DATE] 09:00-17:00 (8h) [PERSON_NAME] [PE…" at bounding box center [285, 183] width 72 height 68
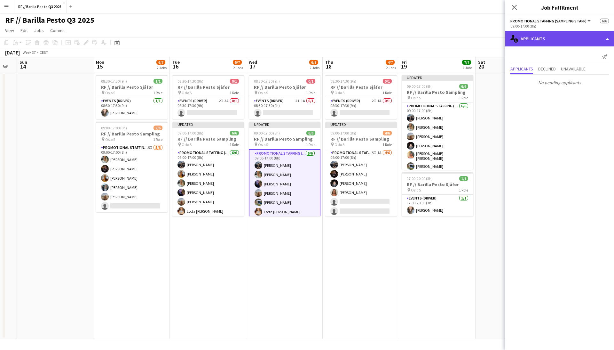
click at [607, 40] on div "single-neutral-actions-information Applicants" at bounding box center [559, 38] width 109 height 15
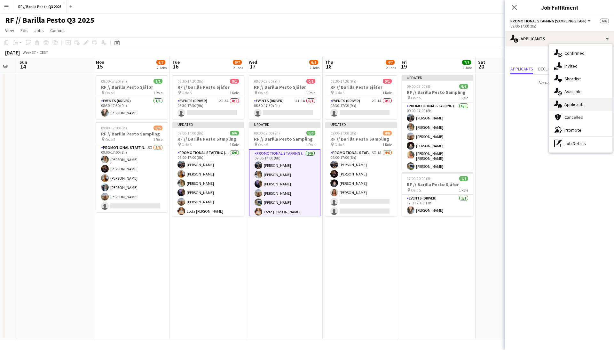
click at [580, 104] on div "single-neutral-actions-information Applicants" at bounding box center [580, 104] width 63 height 13
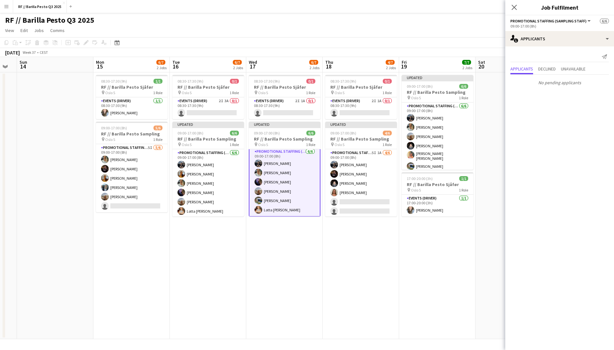
click at [265, 163] on app-card-role "Promotional Staffing (Sampling Staff) [DATE] 09:00-17:00 (8h) [PERSON_NAME] [PE…" at bounding box center [285, 181] width 72 height 69
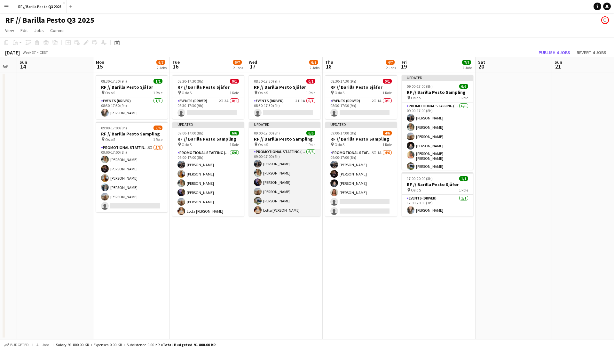
scroll to position [1, 0]
click at [286, 164] on app-card-role "Promotional Staffing (Sampling Staff) [DATE] 09:00-17:00 (8h) [PERSON_NAME] [PE…" at bounding box center [285, 182] width 72 height 68
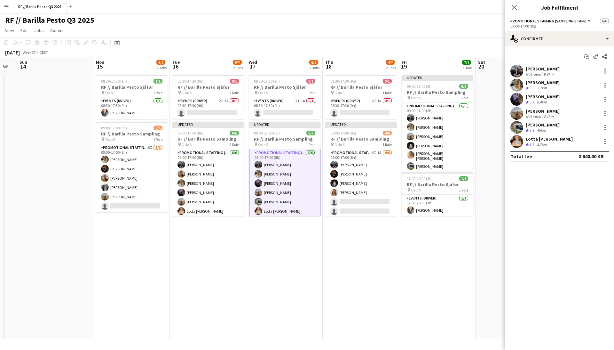
click at [515, 68] on app-user-avatar at bounding box center [516, 71] width 13 height 13
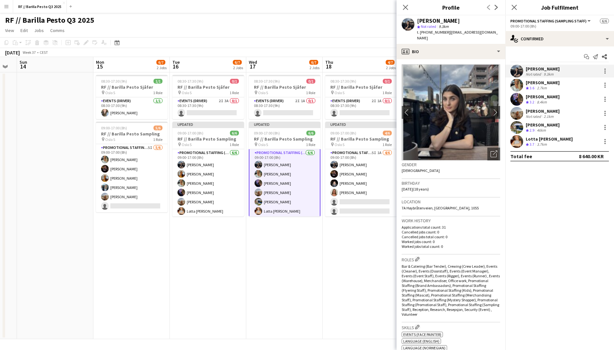
click at [518, 141] on app-user-avatar at bounding box center [516, 141] width 13 height 13
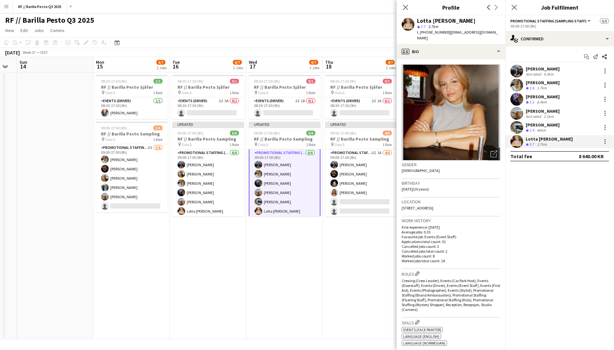
click at [517, 69] on app-user-avatar at bounding box center [516, 71] width 13 height 13
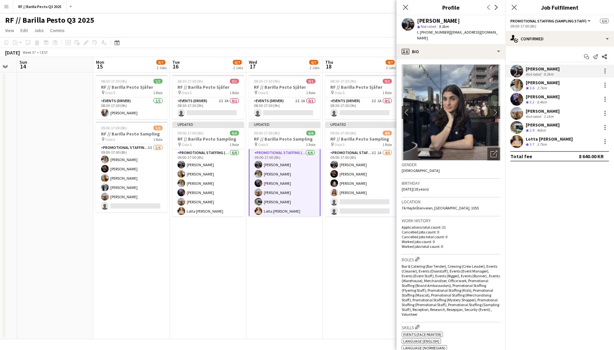
click at [361, 234] on app-date-cell "08:30-17:30 (9h) 0/1 RF // Barilla Pesto Sjåfør pin Oslo S 1 Role Events (Drive…" at bounding box center [361, 205] width 76 height 266
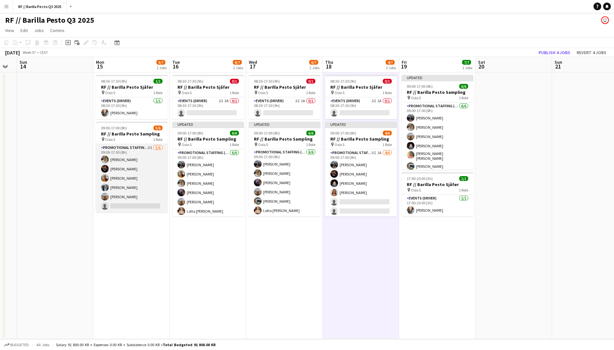
click at [130, 171] on app-card-role "Promotional Staffing (Sampling Staff) 5I [DATE] 09:00-17:00 (8h) [PERSON_NAME] …" at bounding box center [132, 178] width 72 height 68
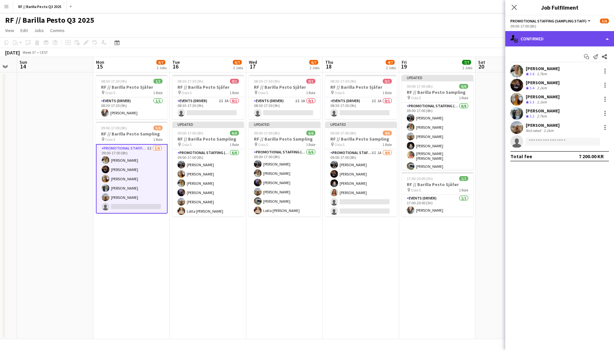
click at [606, 40] on div "single-neutral-actions-check-2 Confirmed" at bounding box center [559, 38] width 109 height 15
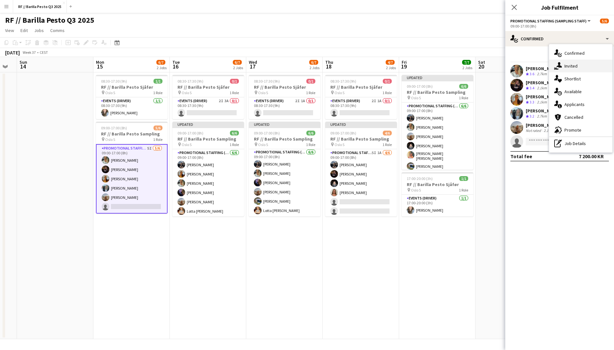
click at [584, 66] on div "single-neutral-actions-share-1 Invited" at bounding box center [580, 65] width 63 height 13
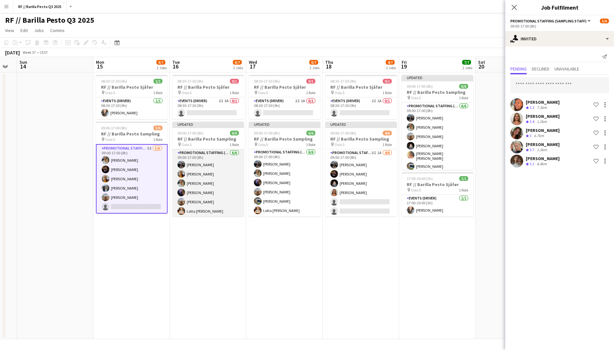
click at [192, 171] on app-card-role "Promotional Staffing (Sampling Staff) [DATE] 09:00-17:00 (8h) [PERSON_NAME] [PE…" at bounding box center [208, 183] width 72 height 68
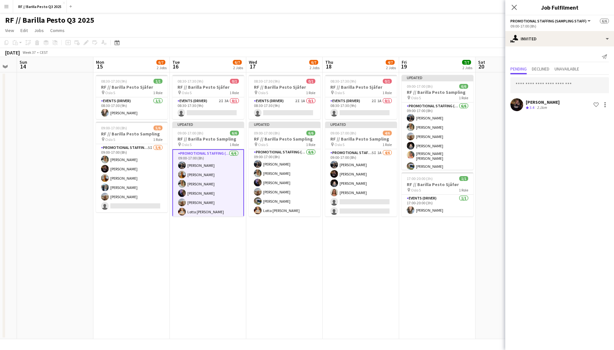
click at [229, 188] on app-card-role "Promotional Staffing (Sampling Staff) [DATE] 09:00-17:00 (8h) [PERSON_NAME] [PE…" at bounding box center [208, 183] width 72 height 69
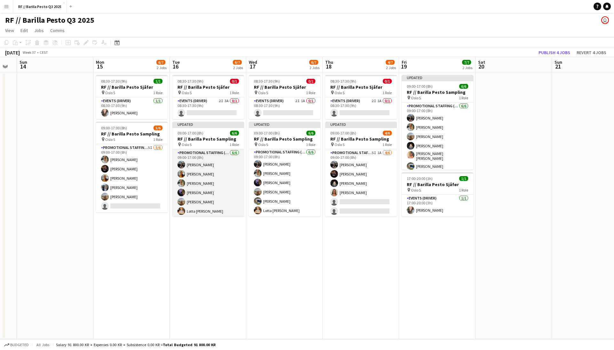
click at [224, 175] on app-card-role "Promotional Staffing (Sampling Staff) [DATE] 09:00-17:00 (8h) [PERSON_NAME] [PE…" at bounding box center [208, 183] width 72 height 68
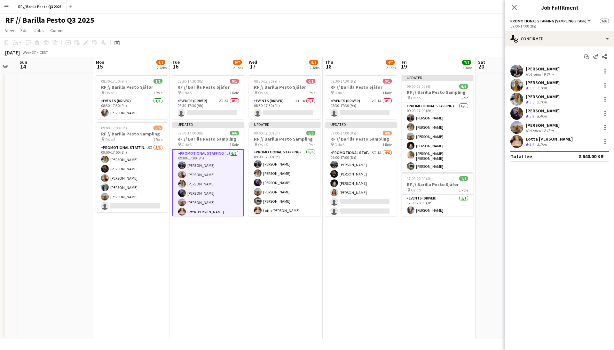
click at [517, 69] on app-user-avatar at bounding box center [516, 71] width 13 height 13
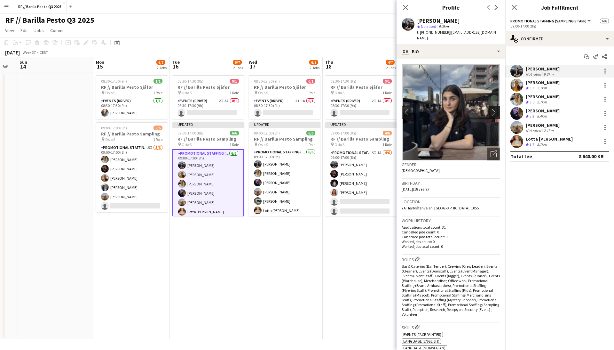
click at [495, 109] on app-icon "chevron-right" at bounding box center [496, 112] width 10 height 7
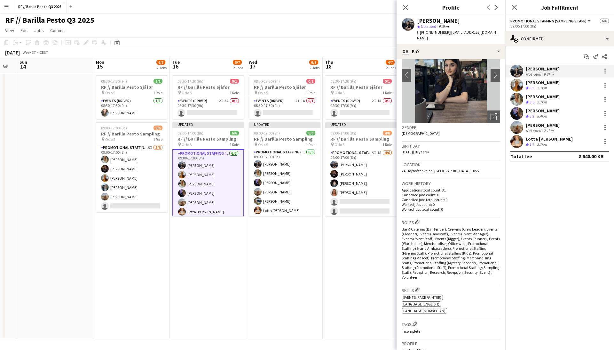
scroll to position [76, 0]
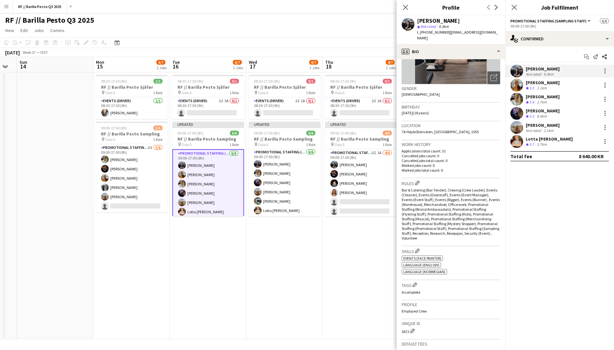
click at [336, 292] on app-date-cell "08:30-17:30 (9h) 0/1 RF // Barilla Pesto Sjåfør pin Oslo S 1 Role Events (Drive…" at bounding box center [361, 205] width 76 height 266
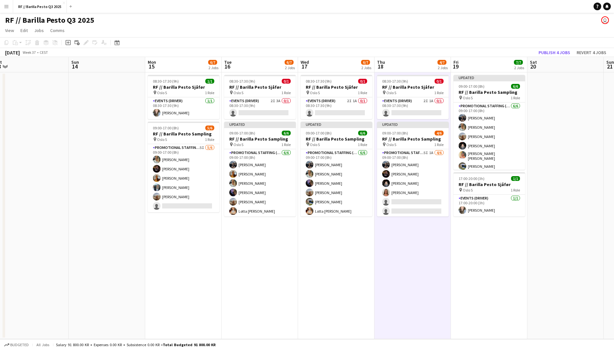
scroll to position [0, 238]
click at [555, 51] on button "Publish 4 jobs" at bounding box center [554, 52] width 37 height 8
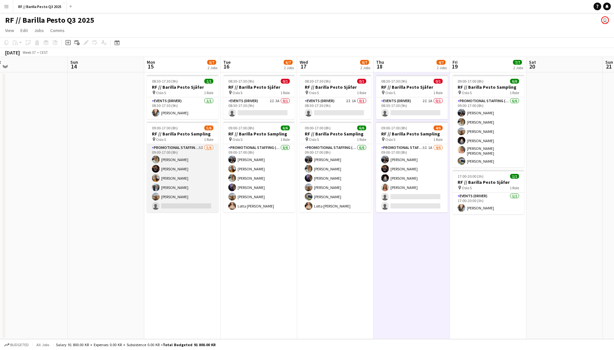
click at [184, 156] on app-card-role "Promotional Staffing (Sampling Staff) 5I [DATE] 09:00-17:00 (8h) [PERSON_NAME] …" at bounding box center [183, 178] width 72 height 68
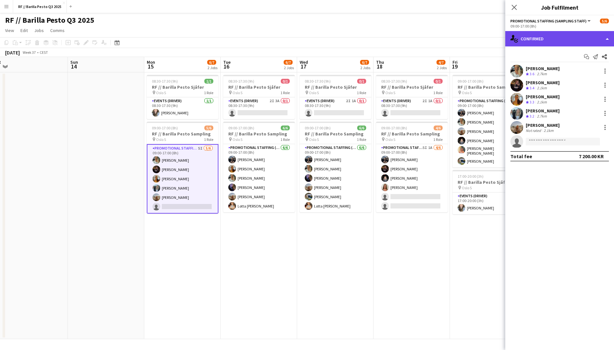
click at [553, 38] on div "single-neutral-actions-check-2 Confirmed" at bounding box center [559, 38] width 109 height 15
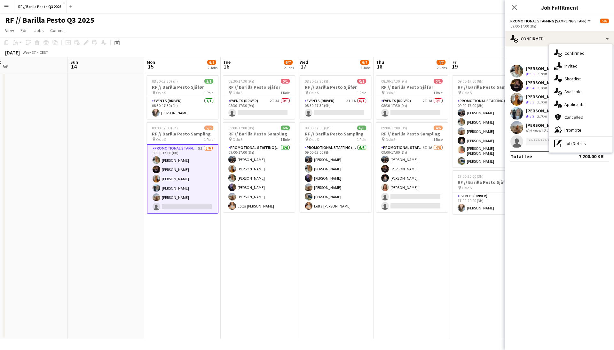
click at [427, 240] on app-date-cell "08:30-17:30 (9h) 0/1 RF // Barilla Pesto Sjåfør pin Oslo S 1 Role Events (Drive…" at bounding box center [412, 205] width 76 height 266
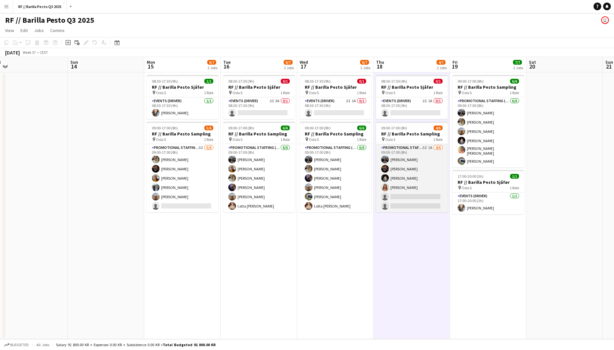
click at [429, 156] on app-card-role "Promotional Staffing (Sampling Staff) 5I 1A [DATE] 09:00-17:00 (8h) [PERSON_NAM…" at bounding box center [412, 178] width 72 height 68
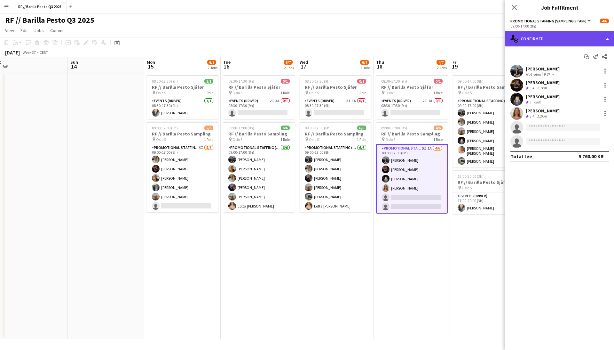
click at [588, 35] on div "single-neutral-actions-check-2 Confirmed" at bounding box center [559, 38] width 109 height 15
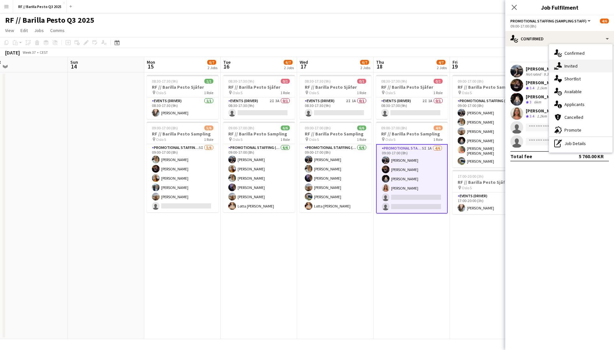
click at [577, 64] on div "single-neutral-actions-share-1 Invited" at bounding box center [580, 65] width 63 height 13
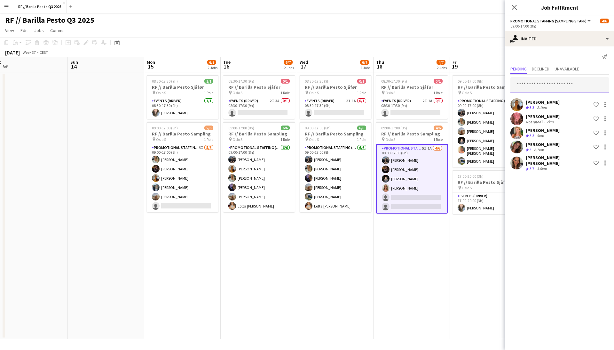
click at [541, 80] on input "text" at bounding box center [559, 85] width 98 height 16
click at [536, 196] on mat-expansion-panel "user-plus Invited Send notification Pending Declined Unavailable [PERSON_NAME] …" at bounding box center [559, 197] width 109 height 303
click at [536, 83] on input "text" at bounding box center [559, 85] width 98 height 16
click at [528, 85] on input "**********" at bounding box center [559, 85] width 98 height 16
click at [550, 83] on input "**********" at bounding box center [559, 85] width 98 height 16
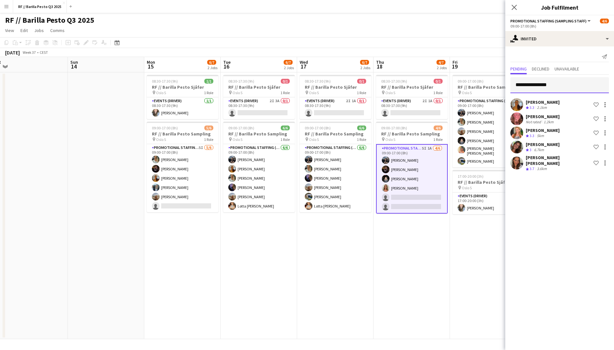
click at [528, 85] on input "**********" at bounding box center [559, 85] width 98 height 16
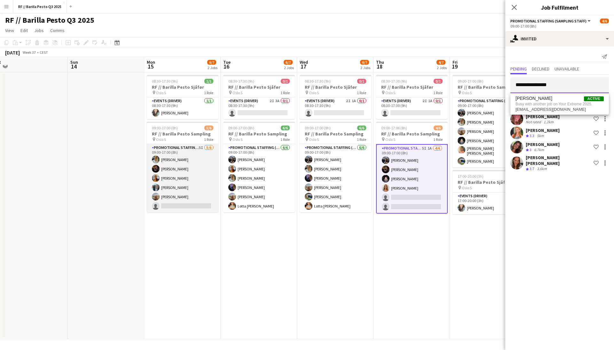
type input "**********"
click at [173, 169] on app-card-role "Promotional Staffing (Sampling Staff) 5I [DATE] 09:00-17:00 (8h) [PERSON_NAME] …" at bounding box center [183, 178] width 72 height 68
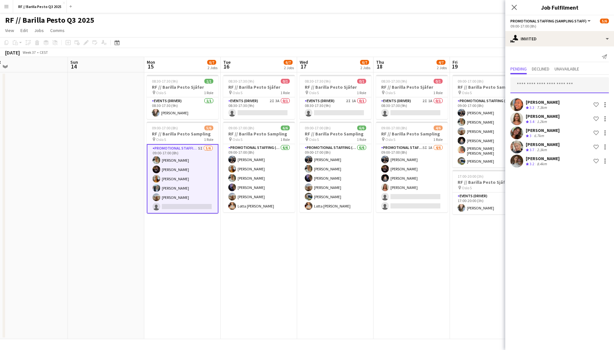
click at [523, 83] on input "text" at bounding box center [559, 85] width 98 height 16
type input "*****"
drag, startPoint x: 542, startPoint y: 90, endPoint x: 276, endPoint y: 235, distance: 304.0
click at [276, 235] on app-date-cell "08:30-17:30 (9h) 0/1 RF // Barilla Pesto Sjåfør pin Oslo S 1 Role Events (Drive…" at bounding box center [259, 205] width 76 height 266
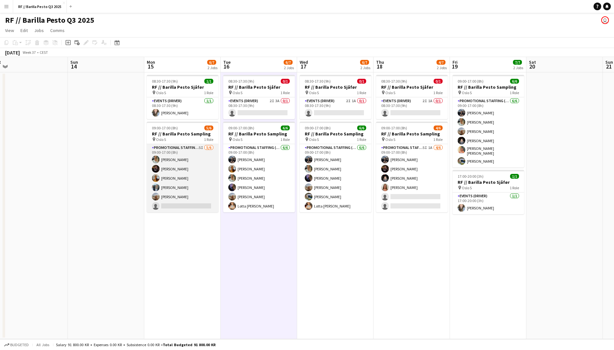
click at [179, 163] on app-card-role "Promotional Staffing (Sampling Staff) 5I [DATE] 09:00-17:00 (8h) [PERSON_NAME] …" at bounding box center [183, 178] width 72 height 68
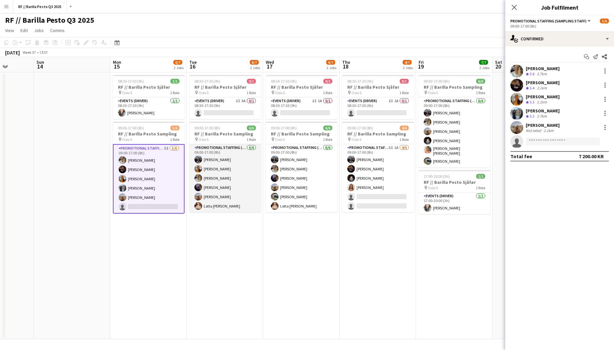
scroll to position [0, 279]
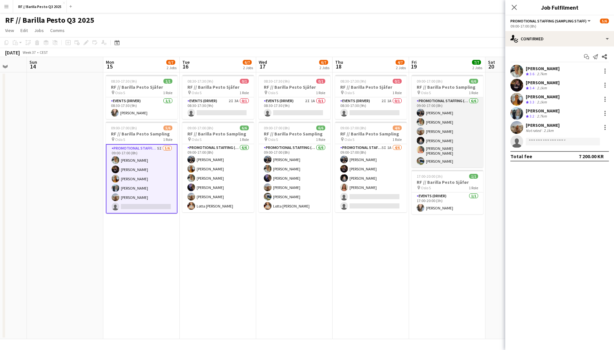
click at [453, 125] on app-card-role "Promotional Staffing (Sampling Staff) [DATE] 09:00-17:00 (8h) [PERSON_NAME] [PE…" at bounding box center [448, 132] width 72 height 70
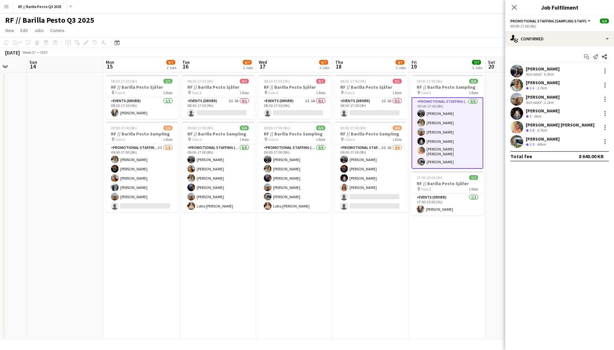
click at [519, 69] on app-user-avatar at bounding box center [516, 71] width 13 height 13
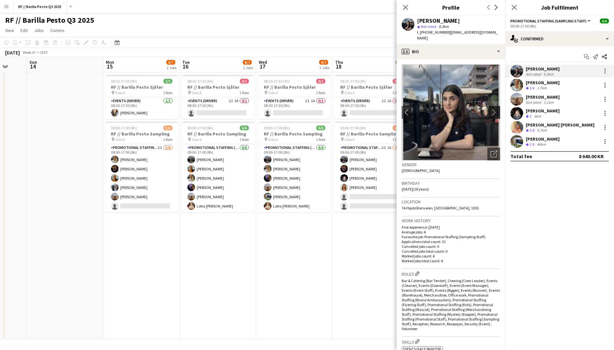
click at [496, 109] on app-icon "chevron-right" at bounding box center [496, 112] width 10 height 7
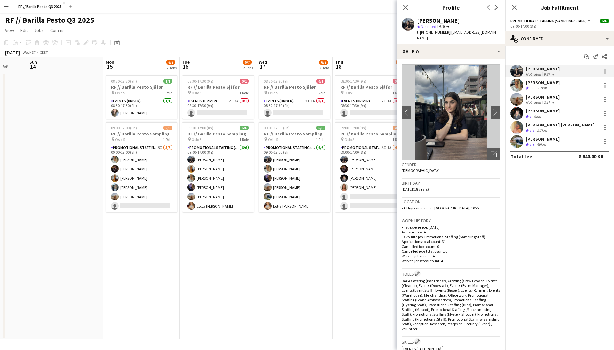
scroll to position [0, 0]
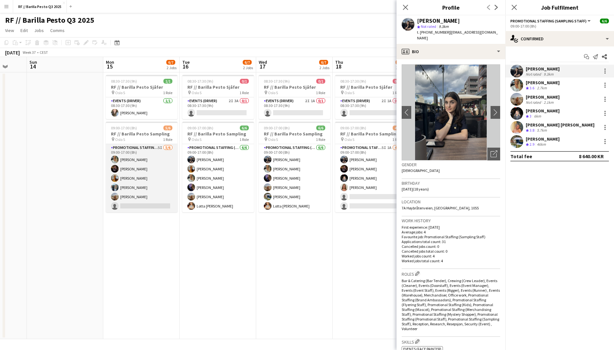
click at [146, 179] on app-card-role "Promotional Staffing (Sampling Staff) 5I [DATE] 09:00-17:00 (8h) [PERSON_NAME] …" at bounding box center [142, 178] width 72 height 68
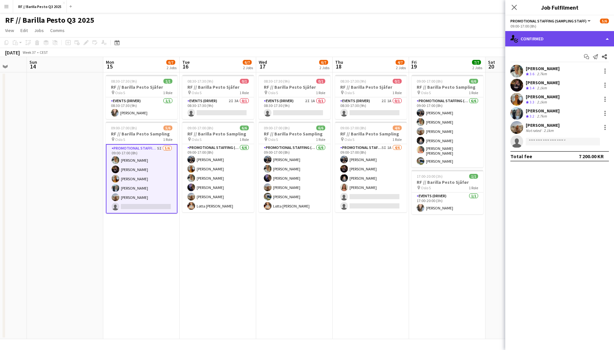
click at [586, 38] on div "single-neutral-actions-check-2 Confirmed" at bounding box center [559, 38] width 109 height 15
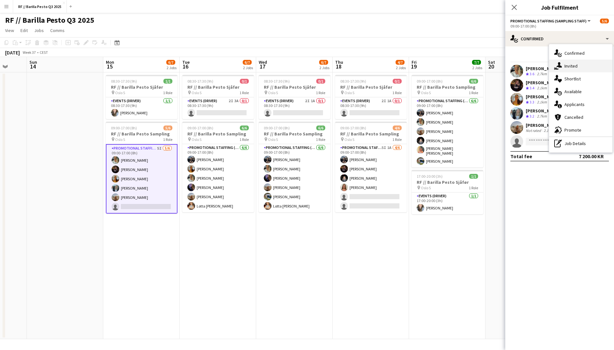
click at [576, 68] on div "single-neutral-actions-share-1 Invited" at bounding box center [580, 65] width 63 height 13
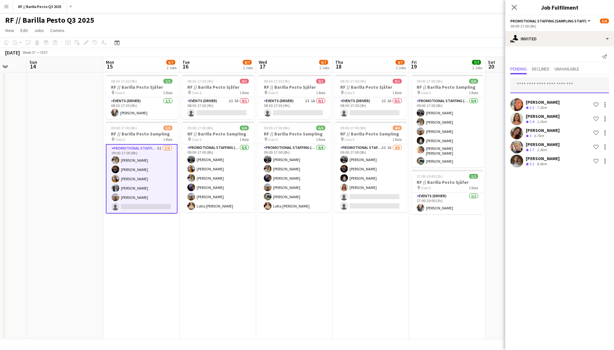
click at [536, 87] on input "text" at bounding box center [559, 85] width 98 height 16
type input "*****"
click at [564, 100] on span "[PERSON_NAME] Active" at bounding box center [559, 100] width 88 height 5
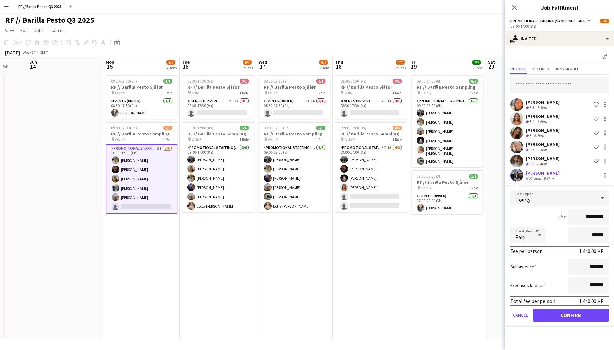
click at [556, 315] on button "Confirm" at bounding box center [571, 314] width 76 height 13
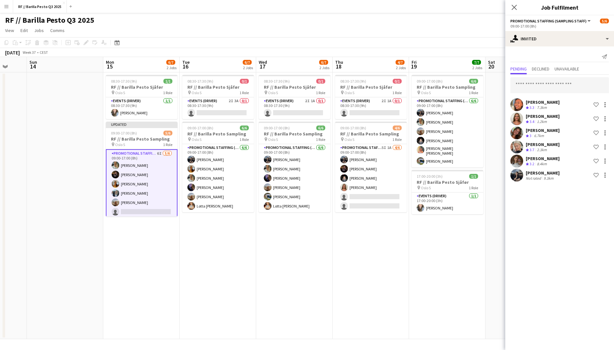
click at [413, 269] on app-date-cell "09:00-17:00 (8h) 6/6 RF // Barilla Pesto Sampling pin Oslo S 1 Role Promotional…" at bounding box center [447, 205] width 76 height 266
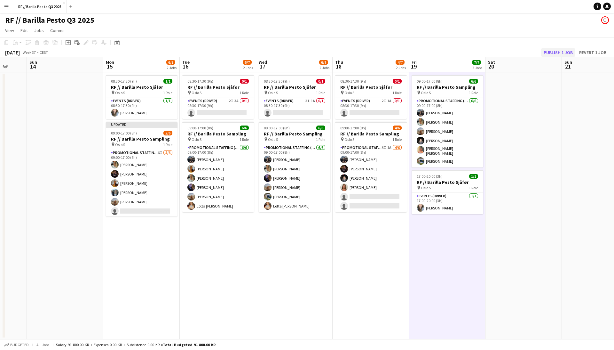
click at [561, 50] on button "Publish 1 job" at bounding box center [558, 52] width 34 height 8
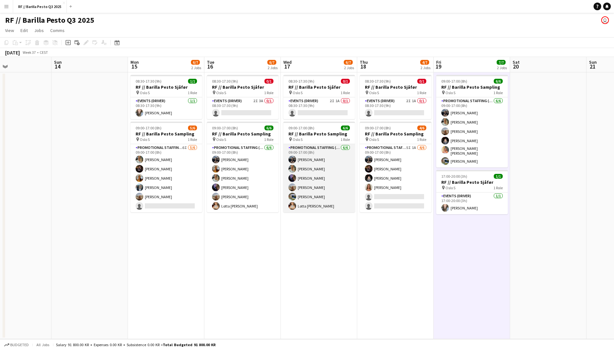
scroll to position [0, 209]
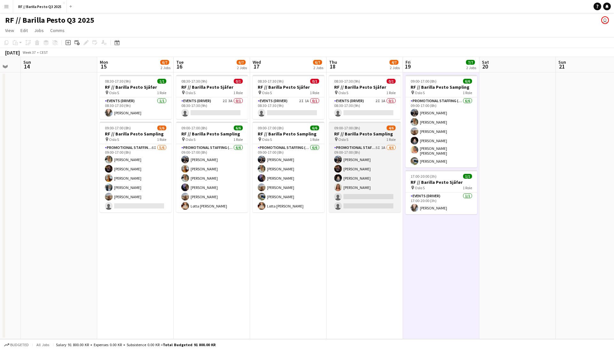
click at [365, 135] on h3 "RF // Barilla Pesto Sampling" at bounding box center [365, 134] width 72 height 6
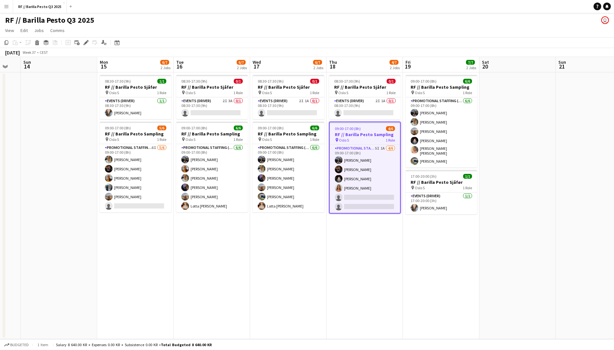
click at [364, 138] on div "pin Oslo S 1 Role" at bounding box center [365, 139] width 70 height 5
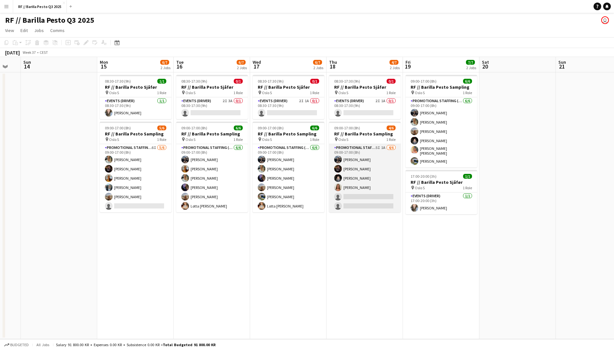
click at [364, 162] on app-card-role "Promotional Staffing (Sampling Staff) 5I 1A [DATE] 09:00-17:00 (8h) [PERSON_NAM…" at bounding box center [365, 178] width 72 height 68
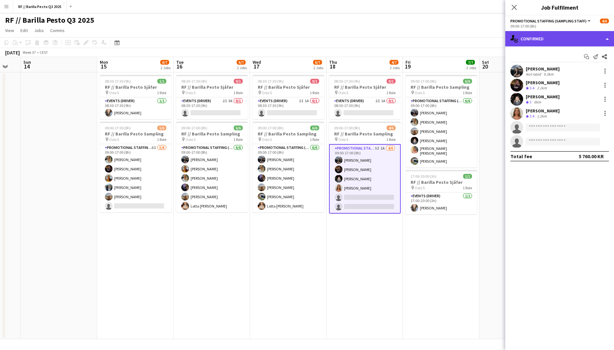
click at [610, 36] on div "single-neutral-actions-check-2 Confirmed" at bounding box center [559, 38] width 109 height 15
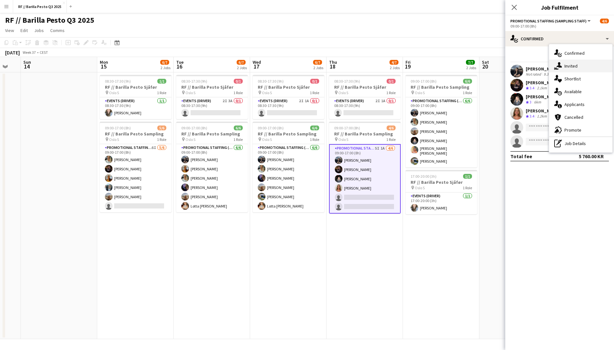
click at [579, 63] on div "single-neutral-actions-share-1 Invited" at bounding box center [580, 65] width 63 height 13
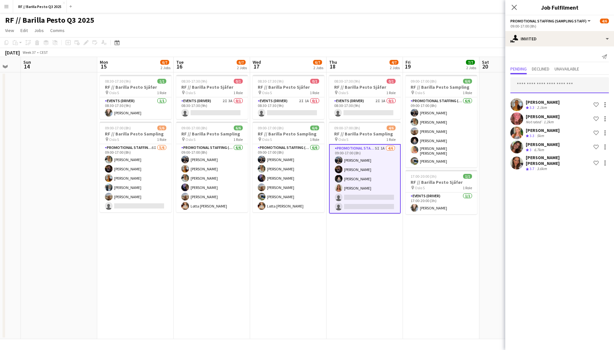
click at [536, 85] on input "text" at bounding box center [559, 85] width 98 height 16
click at [539, 202] on mat-expansion-panel "user-plus Invited Send notification Pending Declined Unavailable [PERSON_NAME] …" at bounding box center [559, 197] width 109 height 303
click at [540, 86] on input "text" at bounding box center [559, 85] width 98 height 16
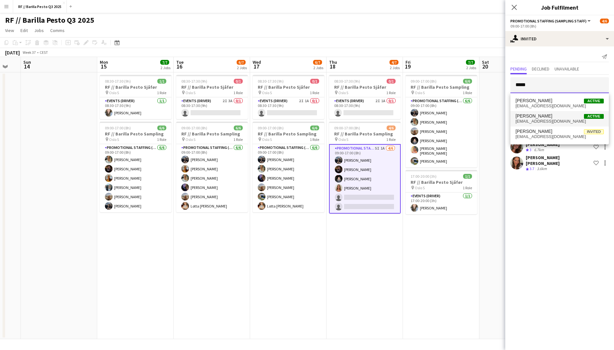
type input "*****"
click at [552, 116] on span "[PERSON_NAME]" at bounding box center [533, 115] width 37 height 5
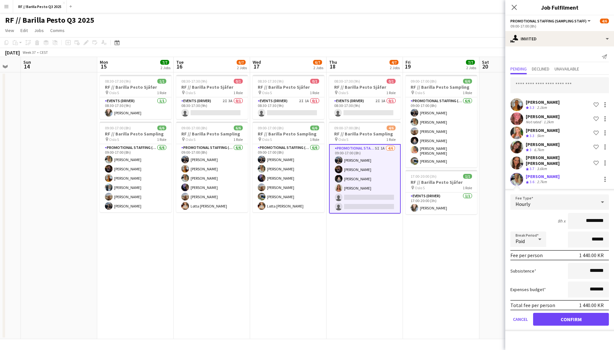
click at [571, 316] on button "Confirm" at bounding box center [571, 318] width 76 height 13
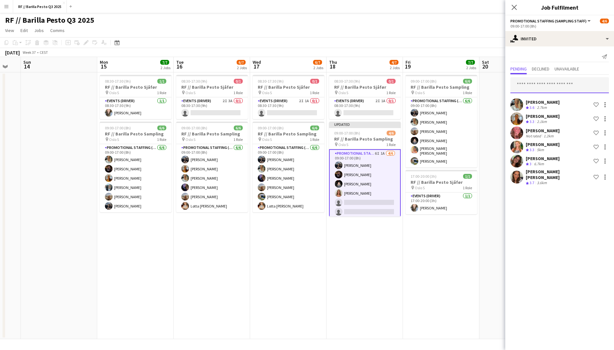
click at [534, 79] on input "text" at bounding box center [559, 85] width 98 height 16
click at [539, 197] on mat-expansion-panel "user-plus Invited Send notification Pending Declined Unavailable [PERSON_NAME] …" at bounding box center [559, 197] width 109 height 303
click at [549, 84] on input "text" at bounding box center [559, 85] width 98 height 16
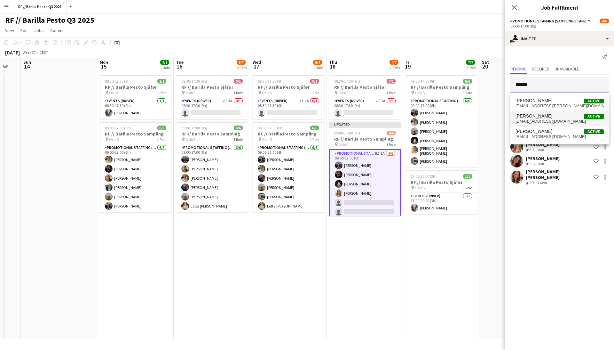
type input "*****"
click at [571, 114] on span "[PERSON_NAME] Active" at bounding box center [559, 115] width 88 height 5
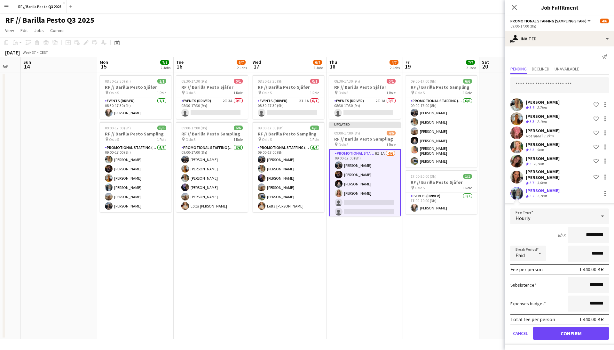
click at [570, 330] on button "Confirm" at bounding box center [571, 333] width 76 height 13
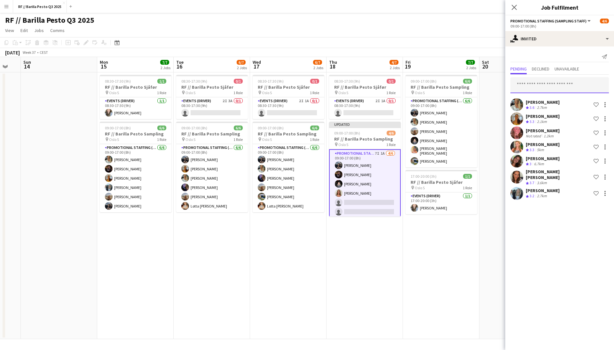
click at [543, 87] on input "text" at bounding box center [559, 85] width 98 height 16
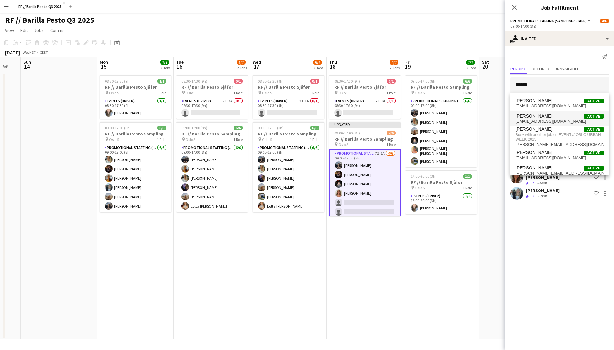
type input "*****"
click at [555, 118] on span "[PERSON_NAME] Active" at bounding box center [559, 115] width 88 height 5
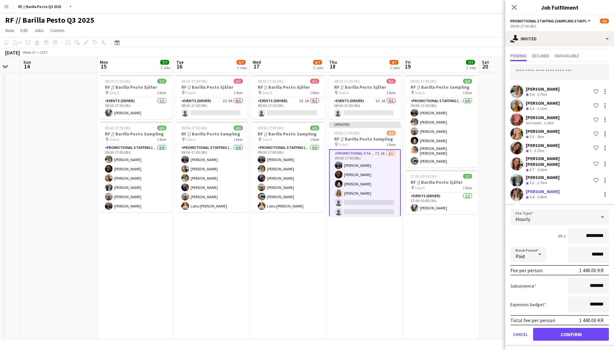
scroll to position [13, 0]
click at [573, 332] on button "Confirm" at bounding box center [571, 334] width 76 height 13
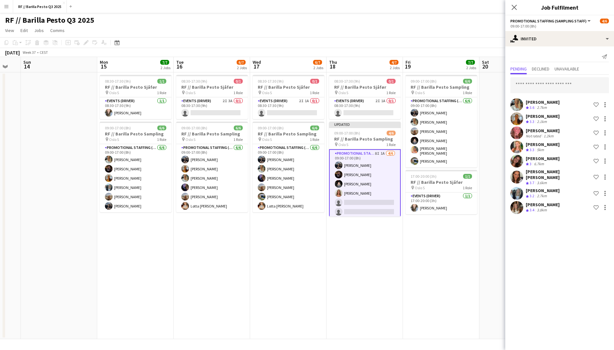
scroll to position [0, 0]
click at [484, 119] on app-date-cell at bounding box center [517, 205] width 76 height 266
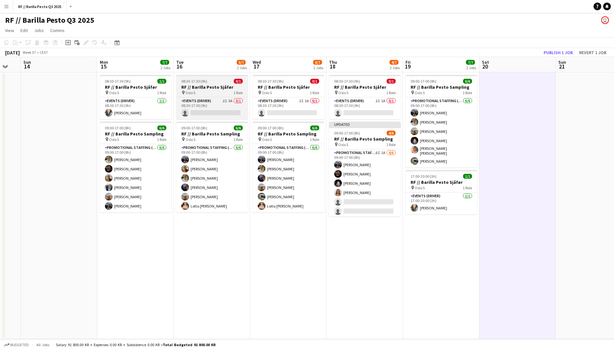
click at [219, 91] on div "pin Oslo S 1 Role" at bounding box center [212, 92] width 72 height 5
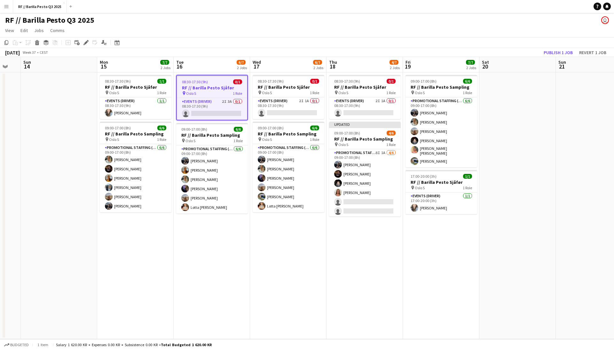
click at [216, 96] on app-job-card "08:30-17:30 (9h) 0/1 RF // Barilla Pesto Sjåfør pin Oslo S 1 Role Events (Drive…" at bounding box center [212, 97] width 72 height 45
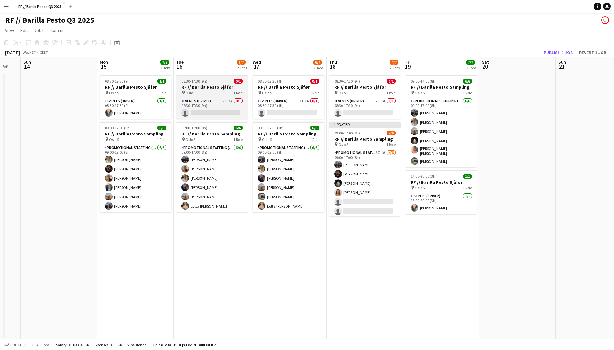
click at [216, 96] on app-job-card "08:30-17:30 (9h) 0/1 RF // Barilla Pesto Sjåfør pin Oslo S 1 Role Events (Drive…" at bounding box center [212, 97] width 72 height 44
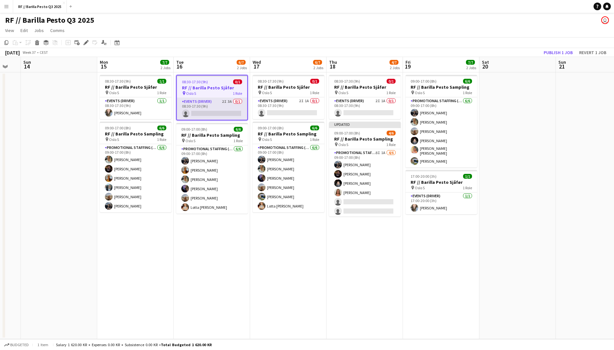
click at [216, 109] on app-card-role "Events (Driver) 2I 3A 0/1 08:30-17:30 (9h) single-neutral-actions" at bounding box center [212, 109] width 70 height 22
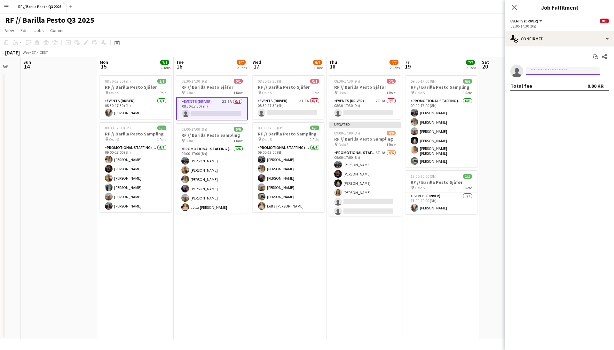
click at [549, 70] on input at bounding box center [563, 71] width 74 height 8
click at [550, 68] on input at bounding box center [563, 71] width 74 height 8
click at [544, 62] on div "Start chat Share single-neutral-actions Total fee 0.00 KR" at bounding box center [559, 71] width 109 height 50
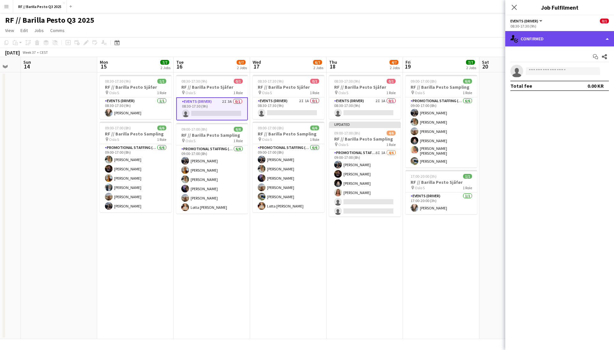
click at [597, 37] on div "single-neutral-actions-check-2 Confirmed" at bounding box center [559, 38] width 109 height 15
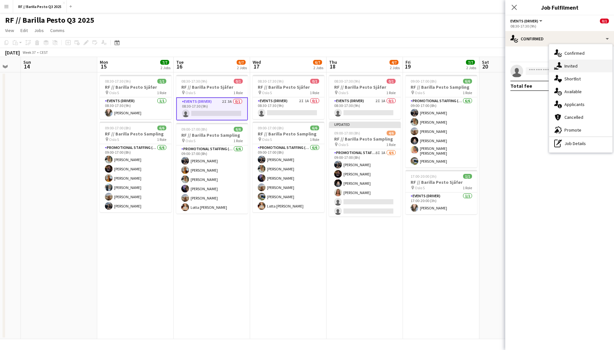
click at [578, 68] on div "single-neutral-actions-share-1 Invited" at bounding box center [580, 65] width 63 height 13
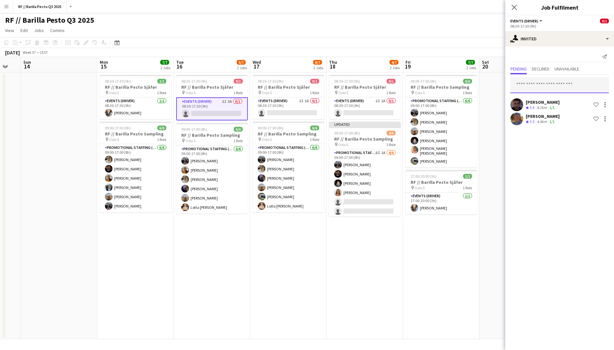
click at [533, 85] on input "text" at bounding box center [559, 85] width 98 height 16
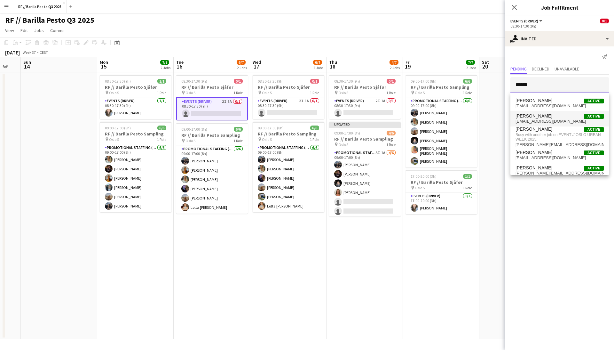
type input "*****"
click at [557, 117] on span "[PERSON_NAME] Active" at bounding box center [559, 115] width 88 height 5
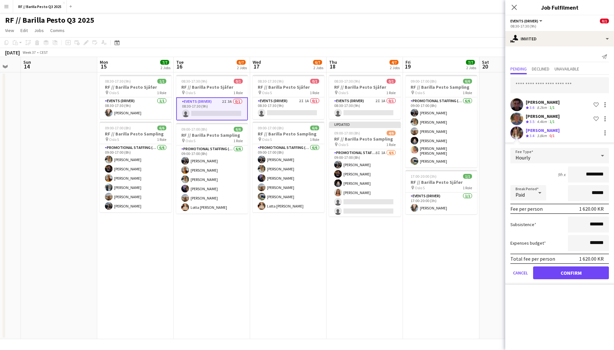
click at [569, 274] on button "Confirm" at bounding box center [571, 272] width 76 height 13
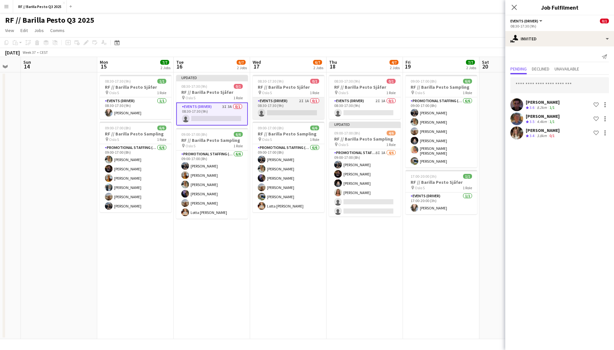
click at [296, 104] on app-card-role "Events (Driver) 2I 1A 0/1 08:30-17:30 (9h) single-neutral-actions" at bounding box center [289, 108] width 72 height 22
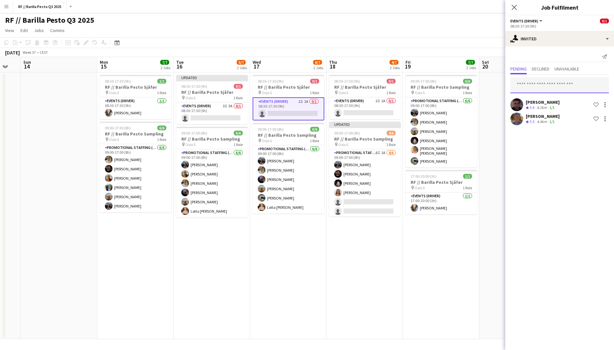
click at [531, 86] on input "text" at bounding box center [559, 85] width 98 height 16
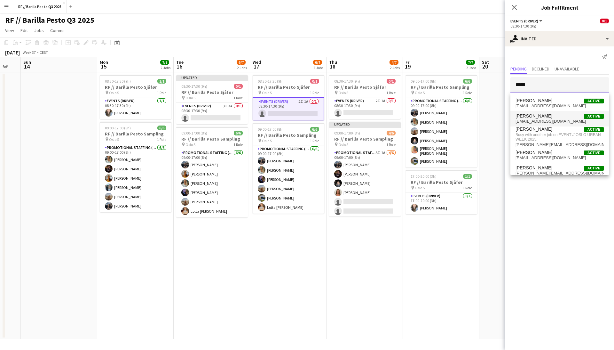
type input "*****"
click at [556, 117] on span "[PERSON_NAME] Active" at bounding box center [559, 115] width 88 height 5
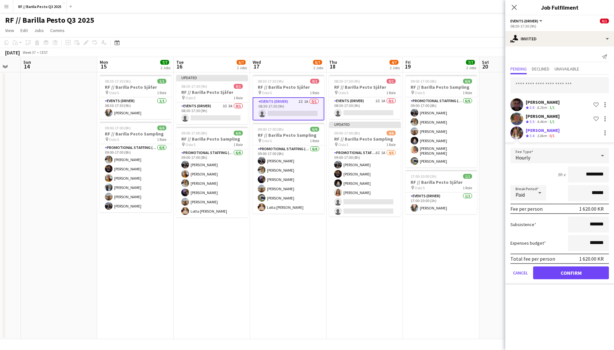
click at [572, 272] on button "Confirm" at bounding box center [571, 272] width 76 height 13
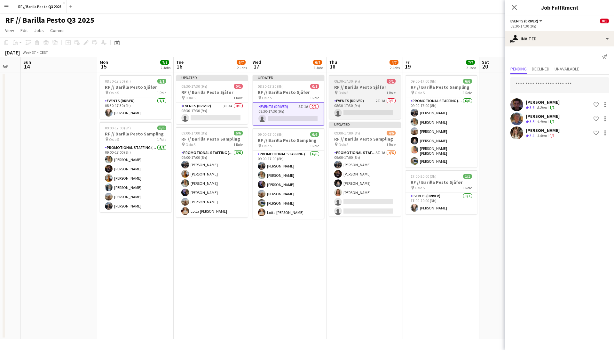
click at [368, 90] on div "pin Oslo S 1 Role" at bounding box center [365, 92] width 72 height 5
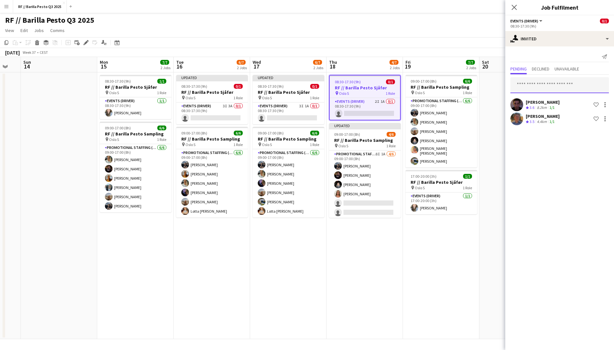
click at [536, 83] on input "text" at bounding box center [559, 85] width 98 height 16
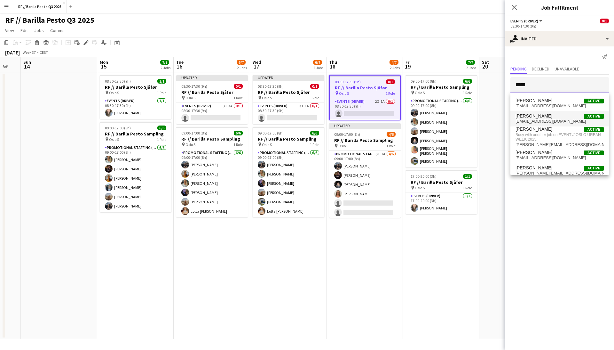
type input "*****"
click at [539, 117] on span "[PERSON_NAME]" at bounding box center [533, 115] width 37 height 5
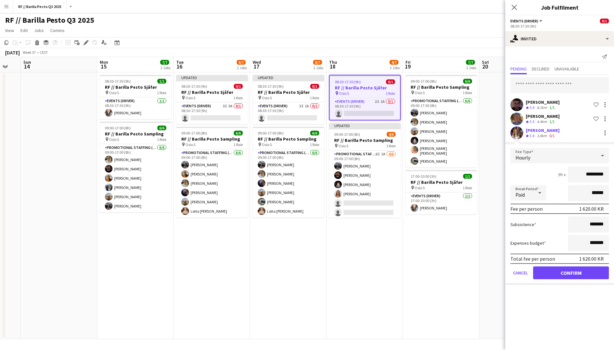
click at [578, 273] on button "Confirm" at bounding box center [571, 272] width 76 height 13
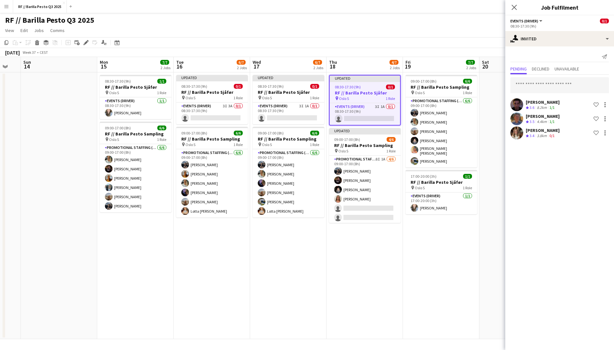
click at [491, 107] on app-date-cell at bounding box center [517, 205] width 76 height 266
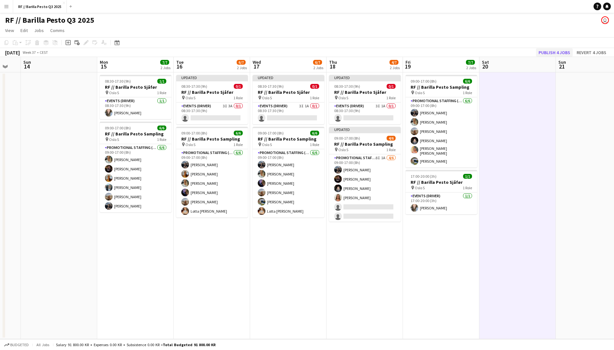
click at [558, 51] on button "Publish 4 jobs" at bounding box center [554, 52] width 37 height 8
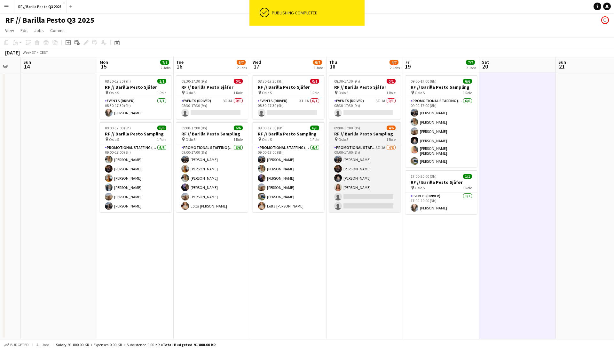
click at [369, 137] on div "pin Oslo S 1 Role" at bounding box center [365, 139] width 72 height 5
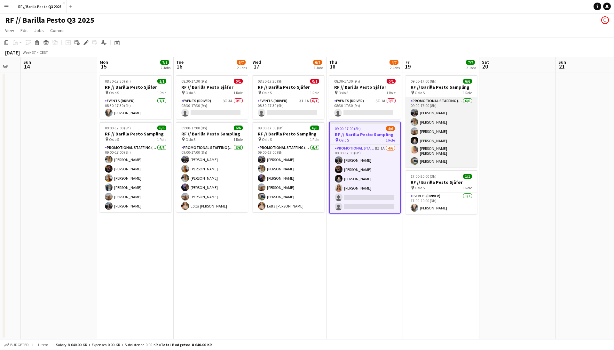
click at [444, 119] on app-card-role "Promotional Staffing (Sampling Staff) [DATE] 09:00-17:00 (8h) [PERSON_NAME] [PE…" at bounding box center [441, 132] width 72 height 70
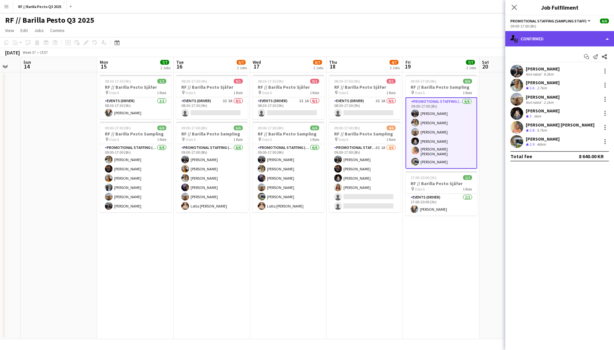
click at [587, 33] on div "single-neutral-actions-check-2 Confirmed" at bounding box center [559, 38] width 109 height 15
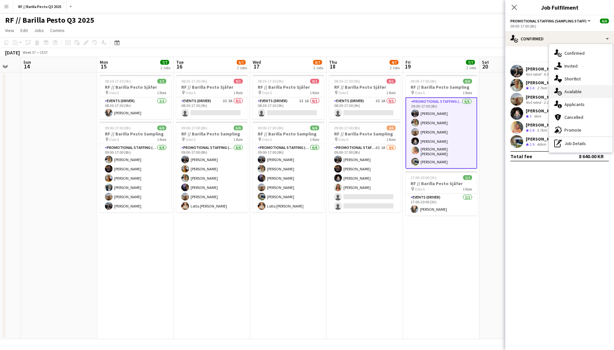
click at [578, 91] on div "single-neutral-actions-upload Available" at bounding box center [580, 91] width 63 height 13
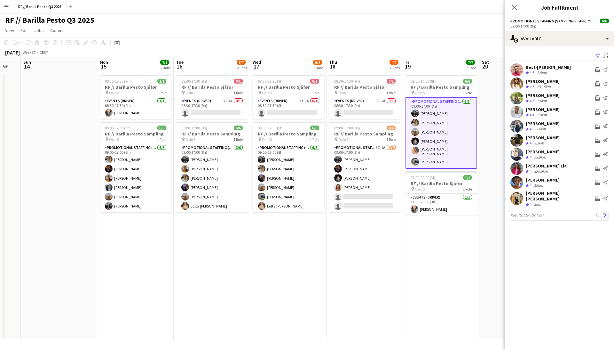
click at [604, 213] on app-icon "Next" at bounding box center [605, 215] width 4 height 4
click at [605, 209] on app-icon "Next" at bounding box center [605, 211] width 4 height 4
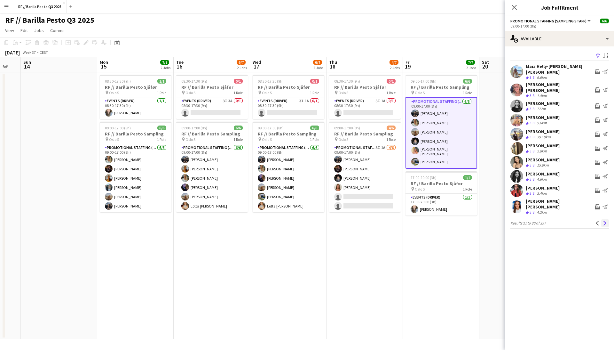
click at [606, 221] on app-icon "Next" at bounding box center [605, 223] width 4 height 4
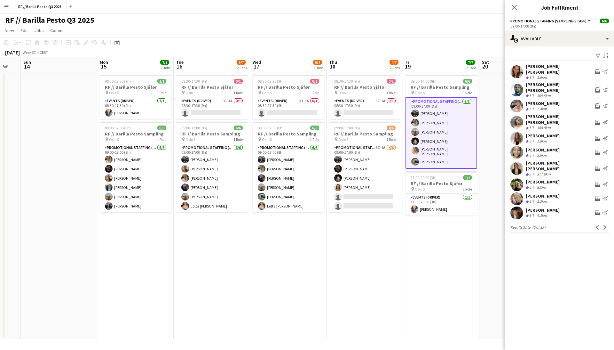
click at [518, 146] on app-user-avatar at bounding box center [516, 152] width 13 height 13
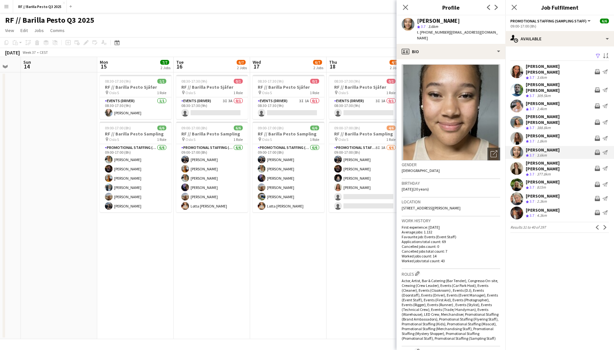
click at [518, 162] on app-user-avatar at bounding box center [516, 168] width 13 height 13
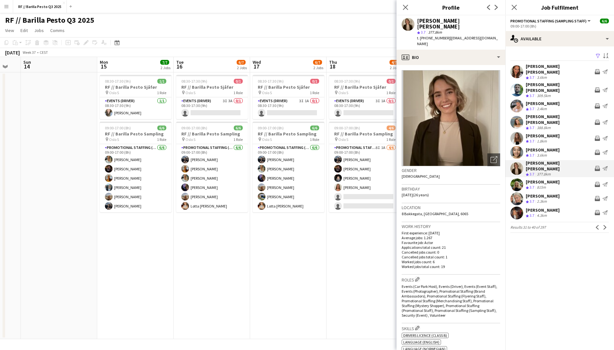
click at [517, 178] on app-user-avatar at bounding box center [516, 184] width 13 height 13
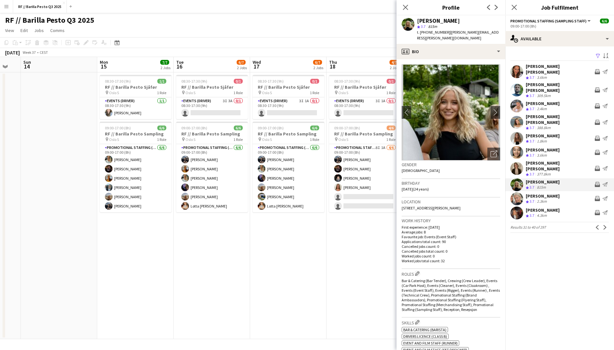
click at [517, 192] on app-user-avatar at bounding box center [516, 198] width 13 height 13
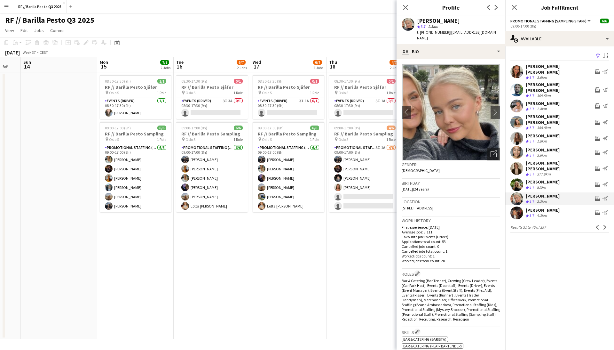
click at [517, 206] on app-user-avatar at bounding box center [516, 212] width 13 height 13
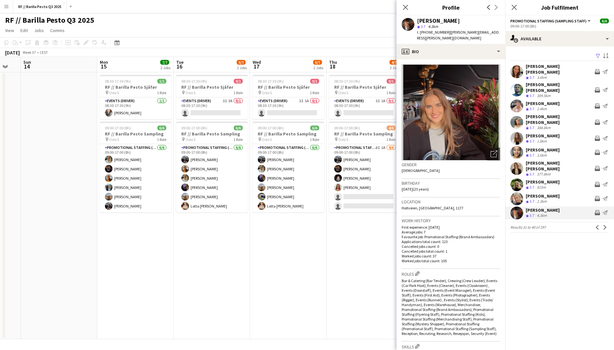
click at [514, 99] on app-user-avatar at bounding box center [516, 105] width 13 height 13
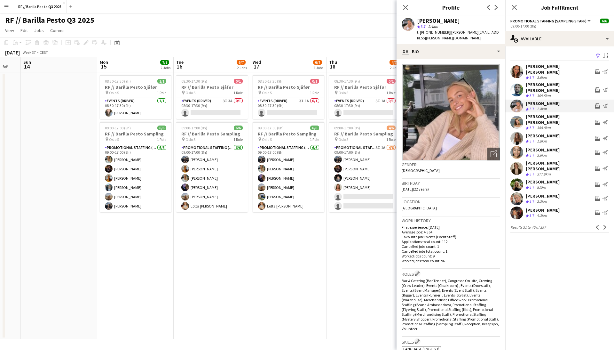
click at [516, 85] on app-user-avatar at bounding box center [516, 89] width 13 height 13
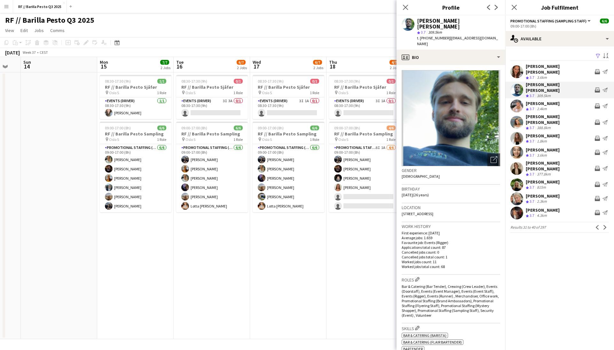
click at [515, 68] on app-user-avatar at bounding box center [516, 71] width 13 height 13
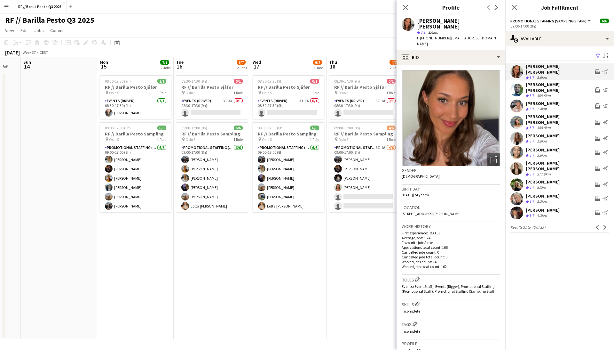
click at [517, 83] on app-user-avatar at bounding box center [516, 89] width 13 height 13
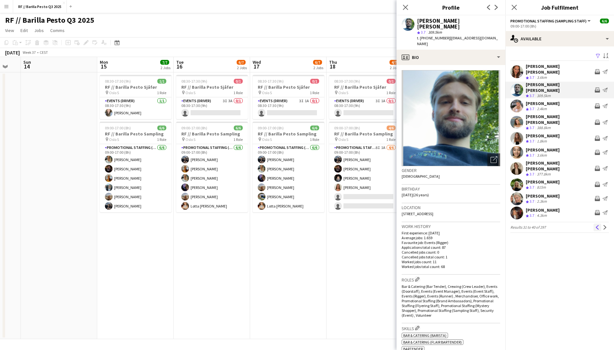
click at [596, 225] on app-icon "Previous" at bounding box center [597, 227] width 4 height 4
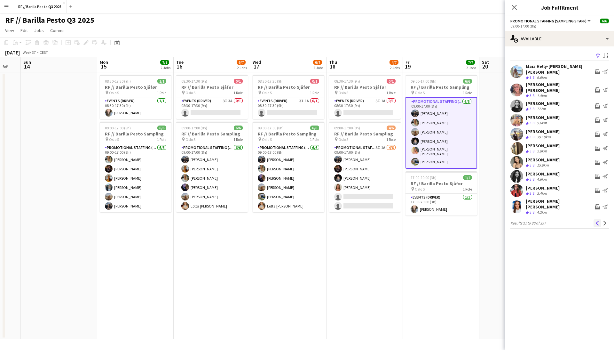
click at [598, 221] on app-icon "Previous" at bounding box center [597, 223] width 4 height 4
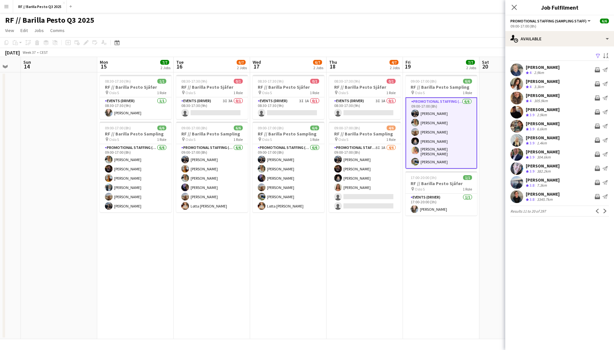
click at [514, 126] on app-user-avatar at bounding box center [516, 126] width 13 height 13
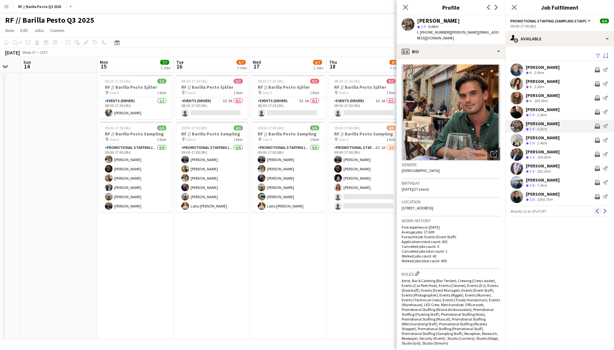
click at [598, 209] on app-icon "Previous" at bounding box center [597, 211] width 4 height 4
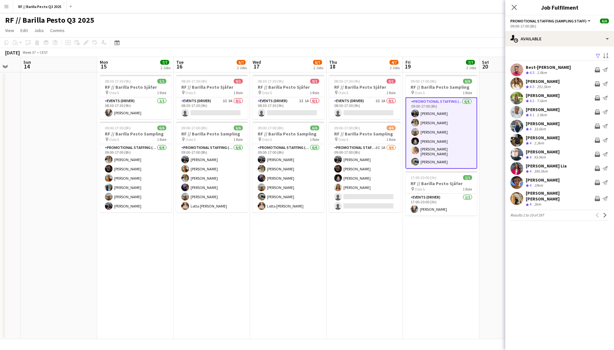
click at [598, 211] on div "Previous Next" at bounding box center [601, 215] width 15 height 8
click at [326, 258] on app-date-cell "08:30-17:30 (9h) 0/1 RF // Barilla Pesto Sjåfør pin Oslo S 1 Role Events (Drive…" at bounding box center [288, 205] width 76 height 266
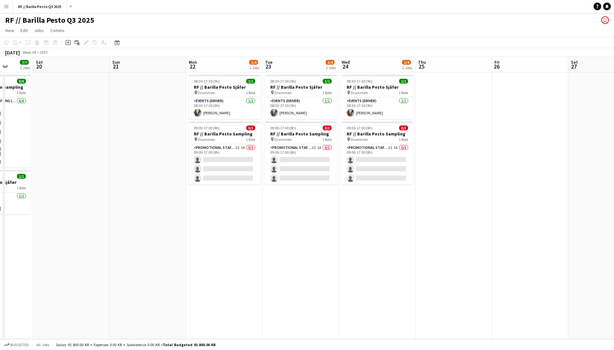
scroll to position [0, 198]
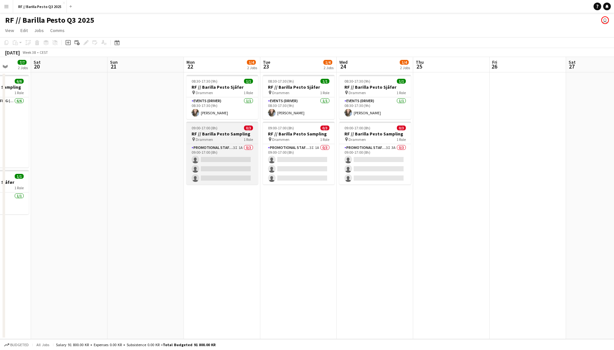
click at [228, 137] on div "pin Drammen 1 Role" at bounding box center [222, 139] width 72 height 5
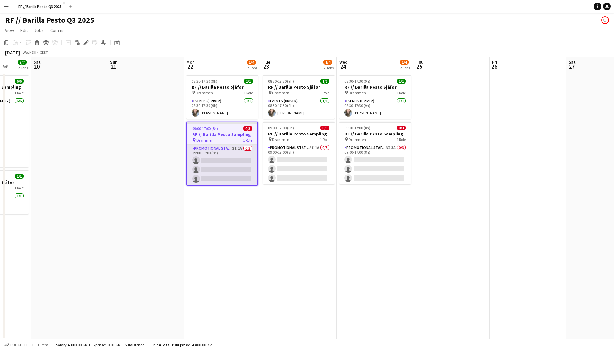
click at [233, 153] on app-card-role "Promotional Staffing (Sampling Staff) 3I 1A 0/3 09:00-17:00 (8h) single-neutral…" at bounding box center [222, 165] width 70 height 40
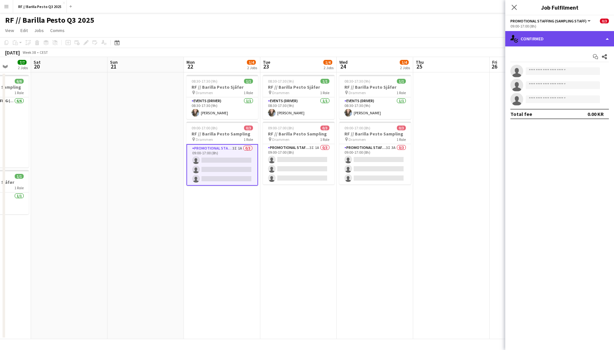
click at [539, 37] on div "single-neutral-actions-check-2 Confirmed" at bounding box center [559, 38] width 109 height 15
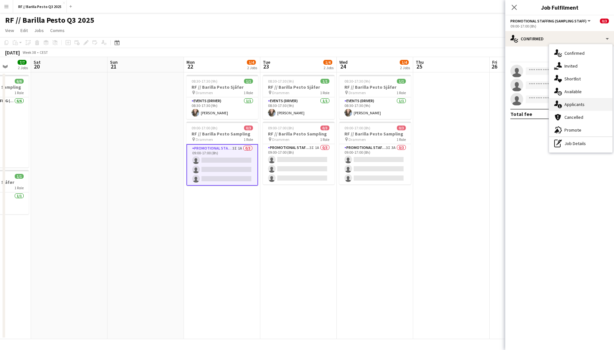
click at [577, 102] on div "single-neutral-actions-information Applicants" at bounding box center [580, 104] width 63 height 13
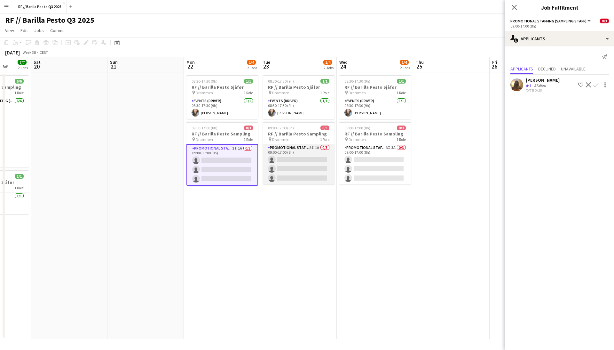
click at [299, 161] on app-card-role "Promotional Staffing (Sampling Staff) 3I 1A 0/3 09:00-17:00 (8h) single-neutral…" at bounding box center [299, 164] width 72 height 40
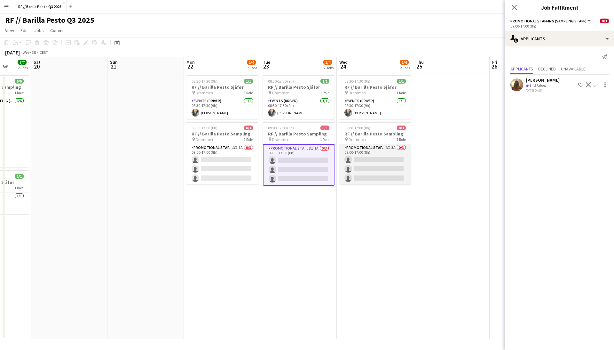
click at [379, 157] on app-card-role "Promotional Staffing (Sampling Staff) 3I 3A 0/3 09:00-17:00 (8h) single-neutral…" at bounding box center [375, 164] width 72 height 40
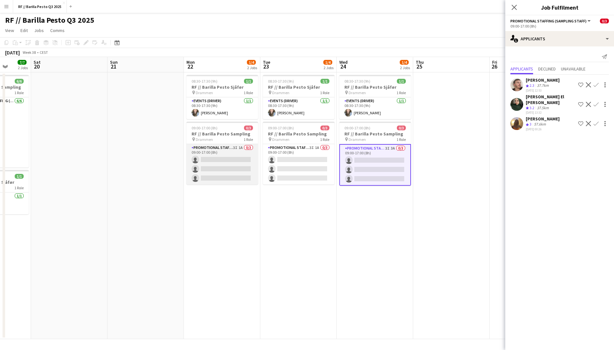
click at [221, 159] on app-card-role "Promotional Staffing (Sampling Staff) 3I 1A 0/3 09:00-17:00 (8h) single-neutral…" at bounding box center [222, 164] width 72 height 40
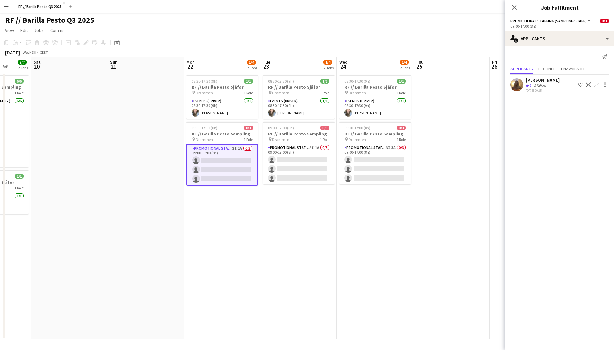
click at [519, 82] on app-user-avatar at bounding box center [516, 84] width 13 height 13
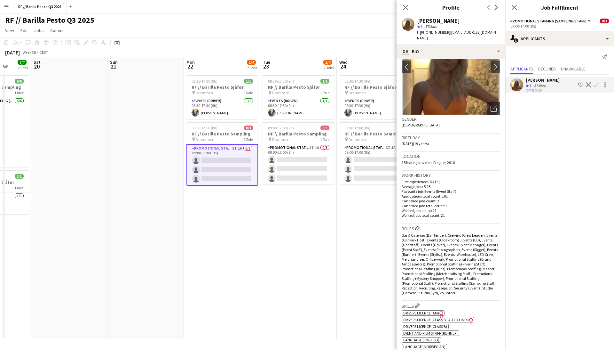
scroll to position [51, 0]
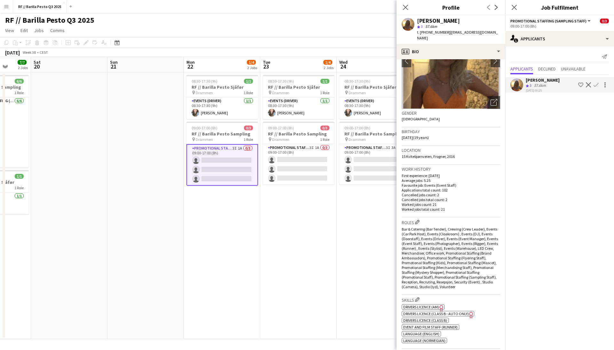
click at [242, 194] on app-date-cell "08:30-17:30 (9h) 1/1 RF // Barilla Pesto Sjåfør pin Drammen 1 Role Events (Driv…" at bounding box center [222, 205] width 76 height 266
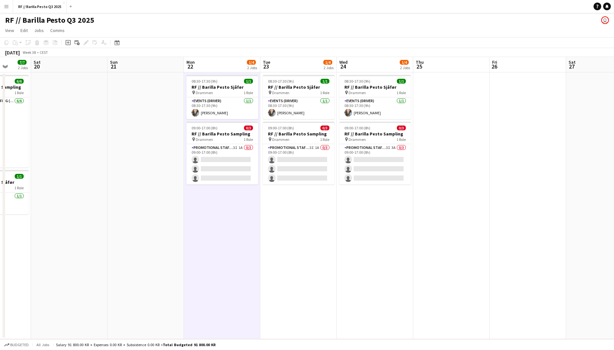
click at [5, 5] on app-icon "Menu" at bounding box center [6, 6] width 5 height 5
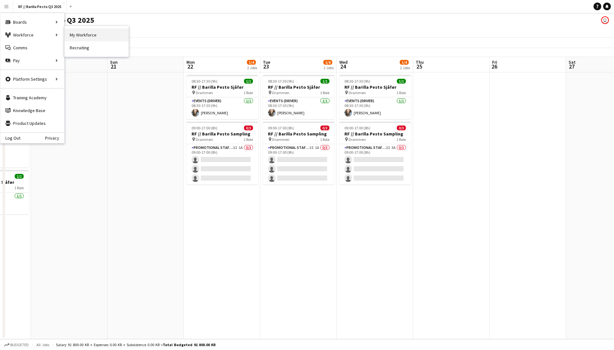
click at [87, 38] on link "My Workforce" at bounding box center [97, 34] width 64 height 13
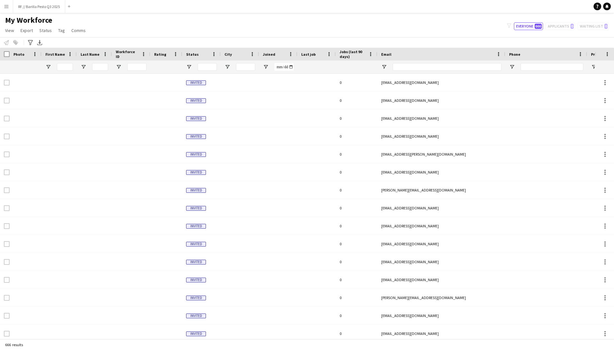
type input "**********"
click at [253, 54] on span at bounding box center [252, 54] width 6 height 6
click at [240, 55] on div "City" at bounding box center [235, 54] width 23 height 10
click at [252, 54] on span at bounding box center [252, 54] width 6 height 6
click at [244, 67] on input "City Filter Input" at bounding box center [245, 67] width 19 height 8
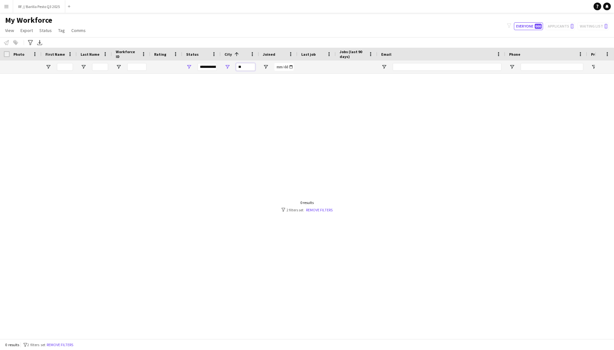
type input "*"
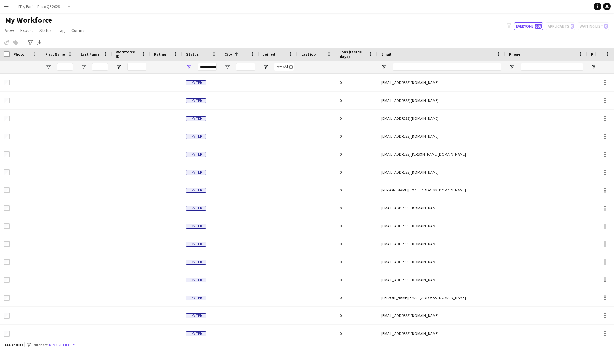
click at [234, 51] on span at bounding box center [237, 54] width 6 height 6
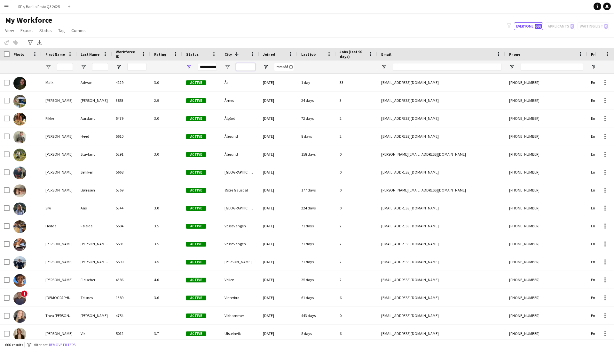
click at [247, 67] on input "City Filter Input" at bounding box center [245, 67] width 19 height 8
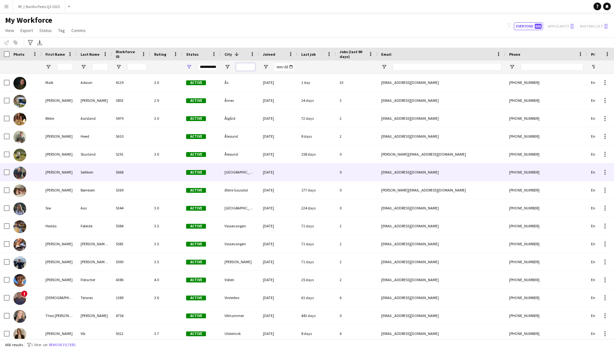
type input "*"
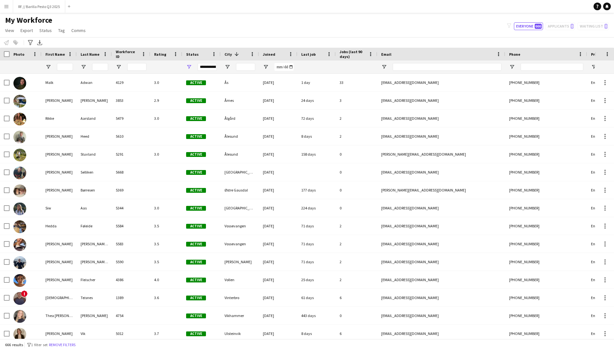
click at [235, 55] on span at bounding box center [237, 54] width 6 height 6
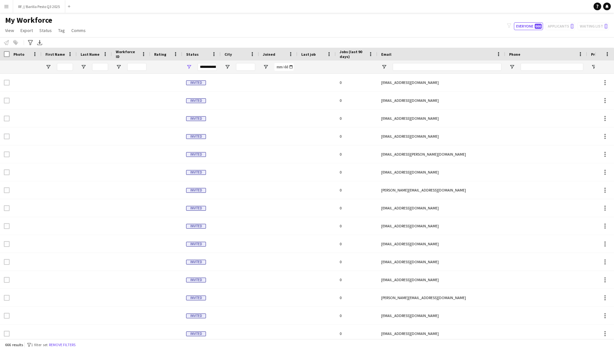
click at [237, 53] on div "City" at bounding box center [235, 54] width 23 height 10
click at [252, 54] on span at bounding box center [252, 54] width 6 height 6
click at [242, 54] on div "City 1" at bounding box center [235, 54] width 23 height 10
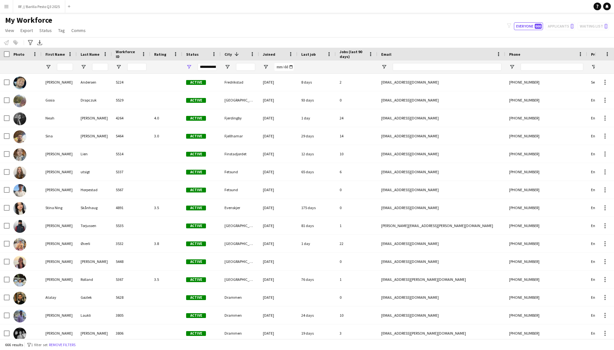
scroll to position [10430, 0]
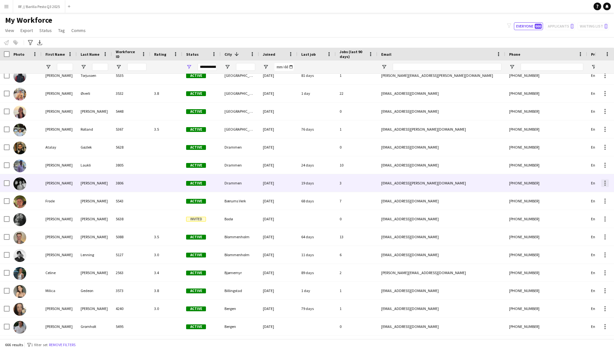
click at [607, 181] on div at bounding box center [605, 183] width 8 height 8
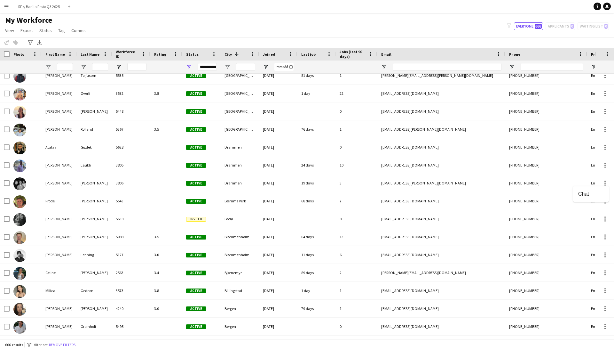
click at [571, 177] on div at bounding box center [307, 175] width 614 height 350
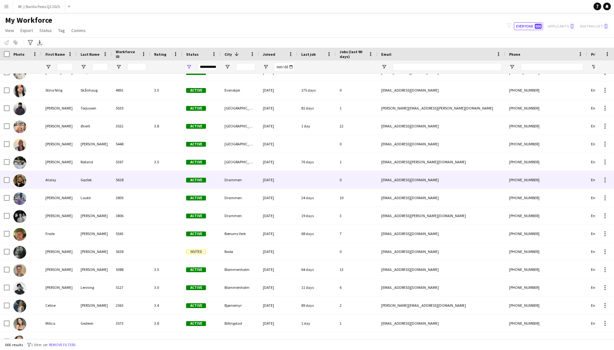
scroll to position [0, 0]
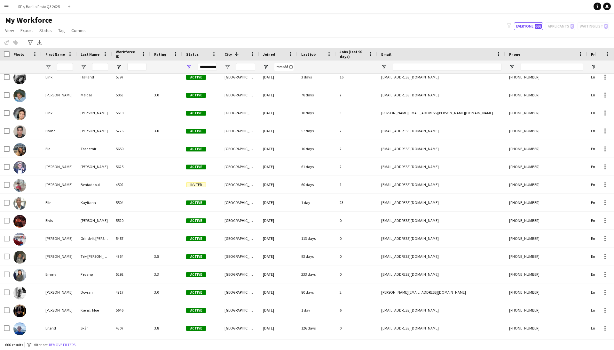
click at [8, 9] on button "Menu" at bounding box center [6, 6] width 13 height 13
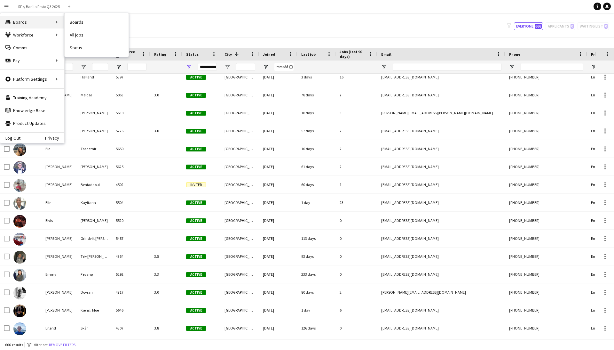
click at [28, 23] on div "Boards Boards" at bounding box center [32, 22] width 64 height 13
click at [47, 22] on div "Boards Boards" at bounding box center [32, 22] width 64 height 13
click at [84, 22] on link "Boards" at bounding box center [97, 22] width 64 height 13
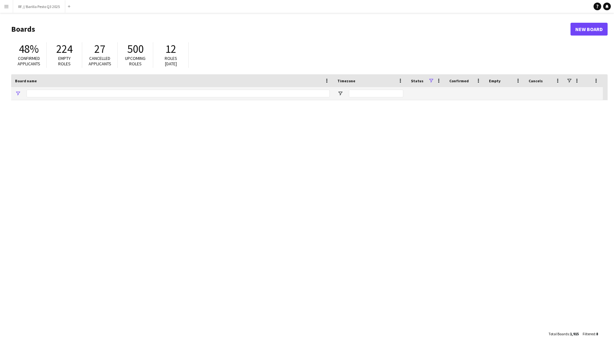
type input "*******"
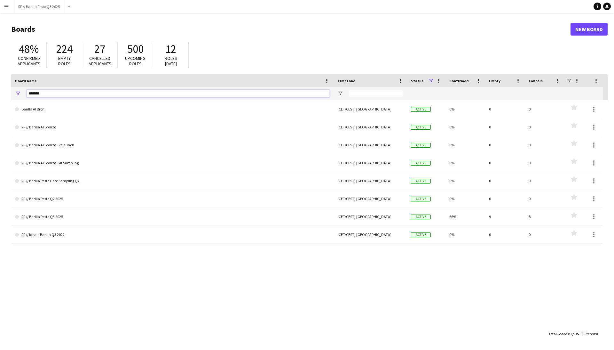
click at [67, 93] on input "*******" at bounding box center [178, 94] width 303 height 8
click at [46, 12] on button "RF // Barilla Pesto Q3 2025 Close" at bounding box center [39, 6] width 52 height 12
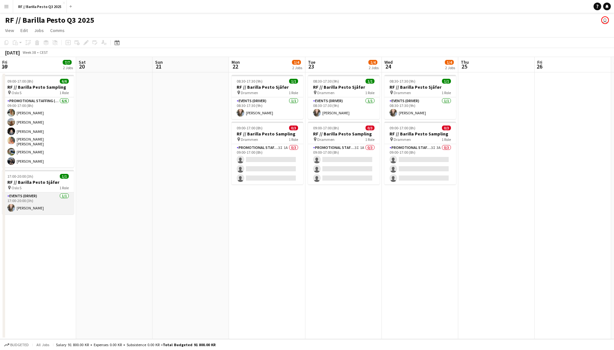
scroll to position [0, 311]
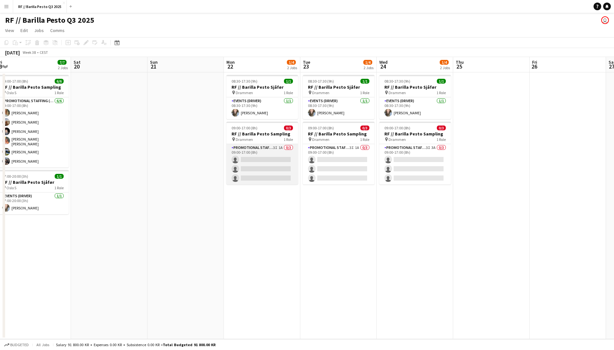
click at [279, 167] on app-card-role "Promotional Staffing (Sampling Staff) 3I 1A 0/3 09:00-17:00 (8h) single-neutral…" at bounding box center [262, 164] width 72 height 40
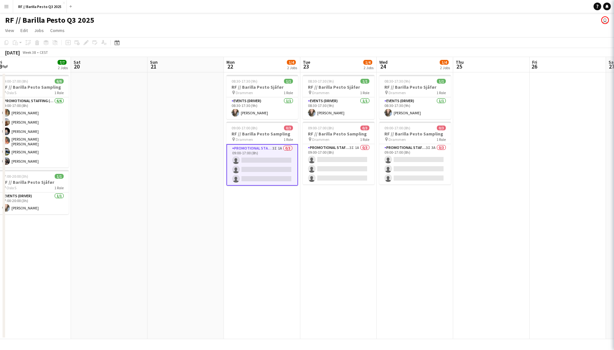
scroll to position [0, 311]
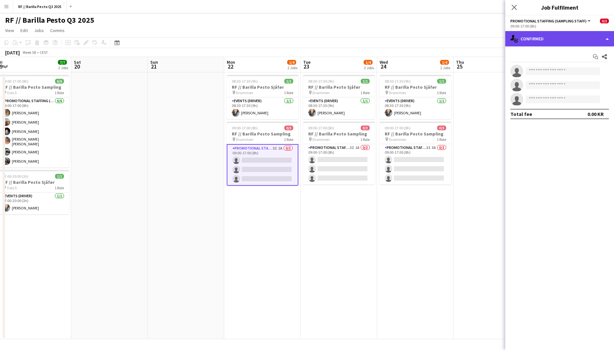
click at [590, 38] on div "single-neutral-actions-check-2 Confirmed" at bounding box center [559, 38] width 109 height 15
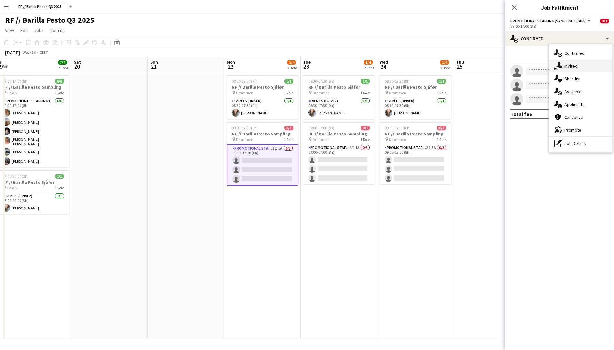
click at [582, 67] on div "single-neutral-actions-share-1 Invited" at bounding box center [580, 65] width 63 height 13
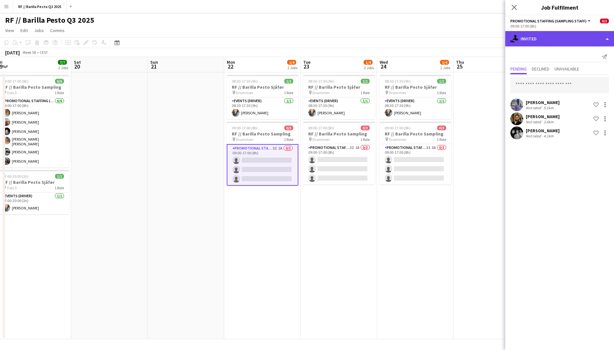
click at [601, 35] on div "single-neutral-actions-share-1 Invited" at bounding box center [559, 38] width 109 height 15
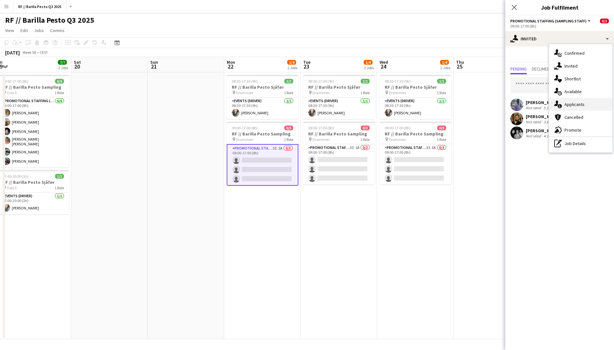
click at [585, 106] on div "single-neutral-actions-information Applicants" at bounding box center [580, 104] width 63 height 13
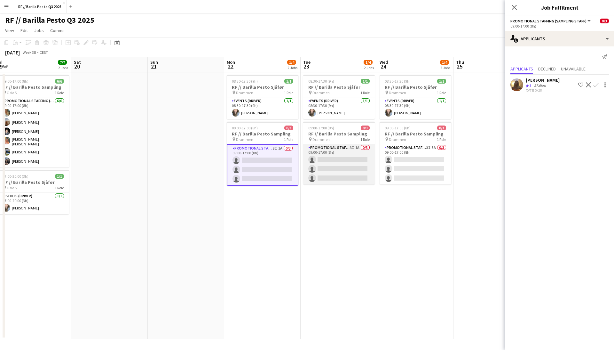
click at [351, 155] on app-card-role "Promotional Staffing (Sampling Staff) 3I 1A 0/3 09:00-17:00 (8h) single-neutral…" at bounding box center [339, 164] width 72 height 40
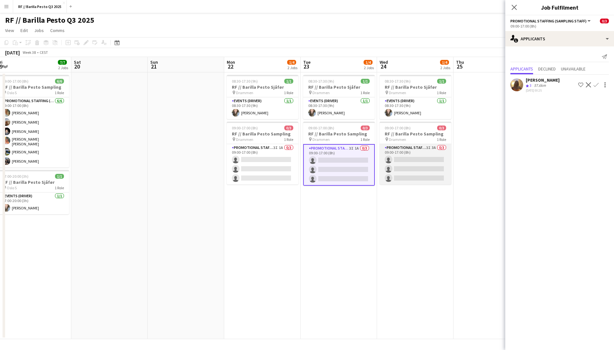
scroll to position [0, 310]
click at [397, 159] on app-card-role "Promotional Staffing (Sampling Staff) 3I 3A 0/3 09:00-17:00 (8h) single-neutral…" at bounding box center [416, 164] width 72 height 40
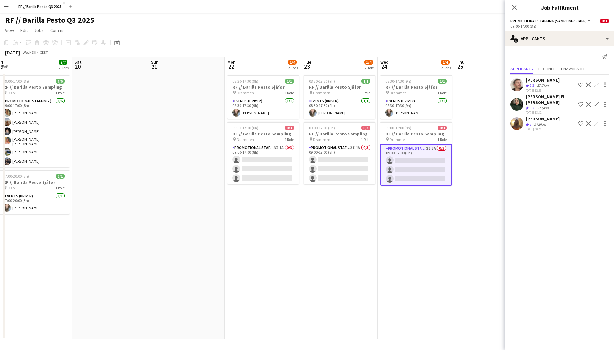
click at [516, 100] on app-user-avatar at bounding box center [516, 104] width 13 height 13
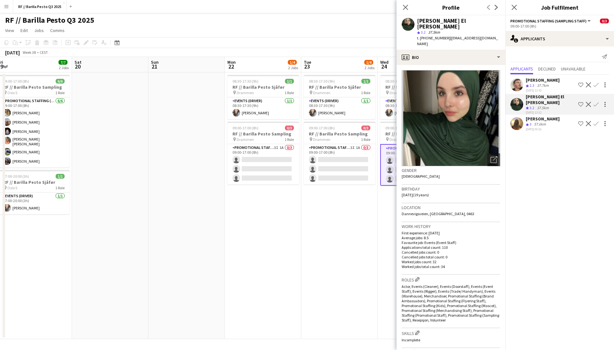
click at [516, 100] on app-user-avatar at bounding box center [516, 104] width 13 height 13
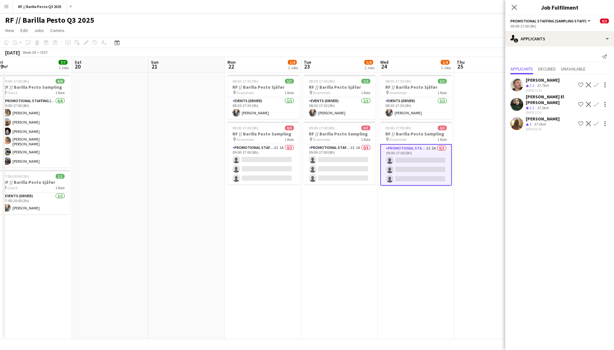
click at [517, 82] on app-user-avatar at bounding box center [516, 84] width 13 height 13
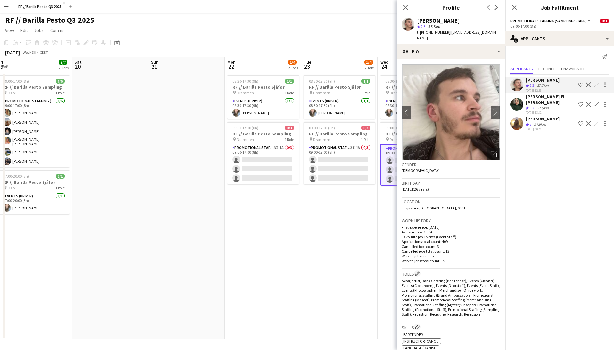
click at [519, 117] on app-user-avatar at bounding box center [516, 123] width 13 height 13
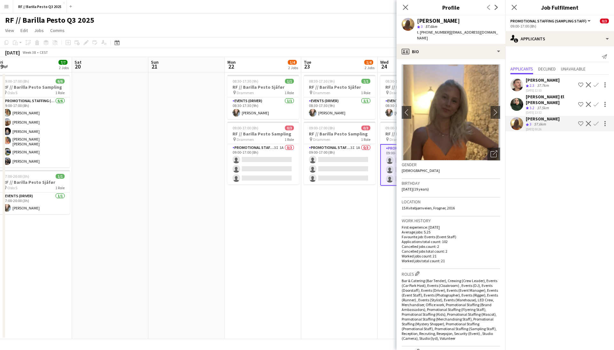
click at [515, 80] on app-user-avatar at bounding box center [516, 84] width 13 height 13
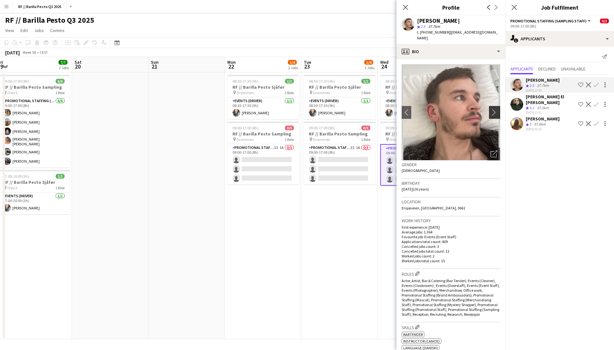
click at [492, 109] on app-icon "chevron-right" at bounding box center [496, 112] width 10 height 7
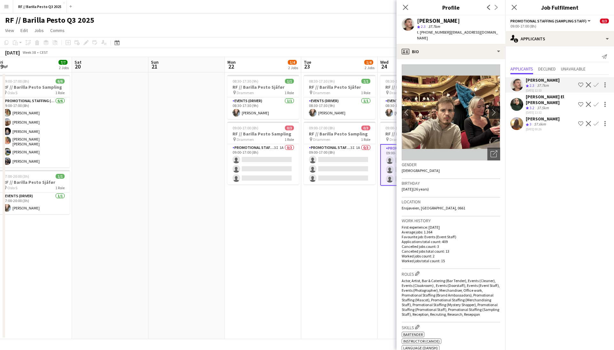
click at [494, 109] on app-icon "chevron-right" at bounding box center [496, 112] width 10 height 7
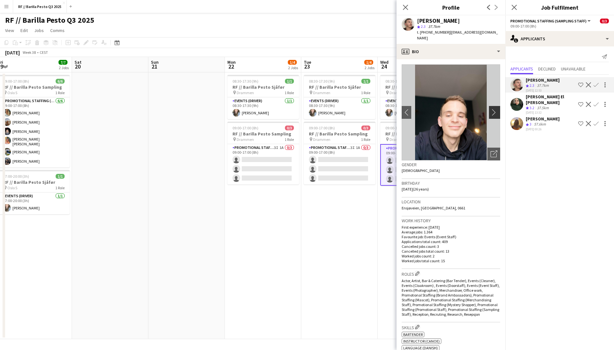
click at [494, 109] on app-icon "chevron-right" at bounding box center [496, 112] width 10 height 7
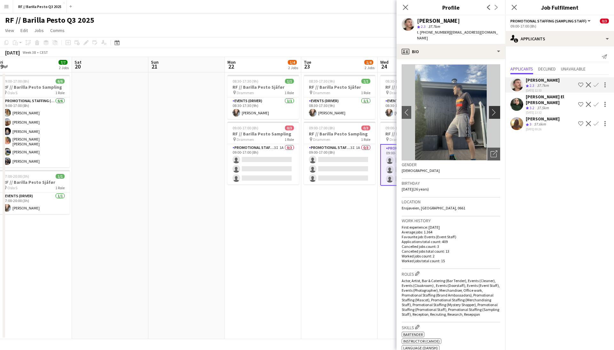
click at [494, 109] on app-icon "chevron-right" at bounding box center [496, 112] width 10 height 7
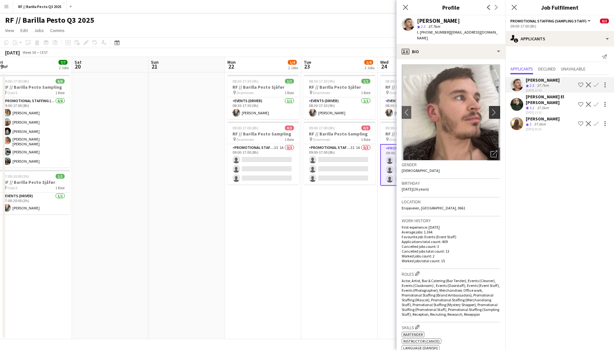
click at [494, 109] on app-icon "chevron-right" at bounding box center [496, 112] width 10 height 7
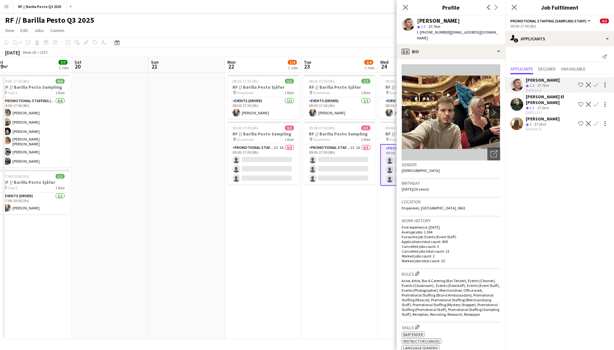
click at [494, 109] on app-icon "chevron-right" at bounding box center [496, 112] width 10 height 7
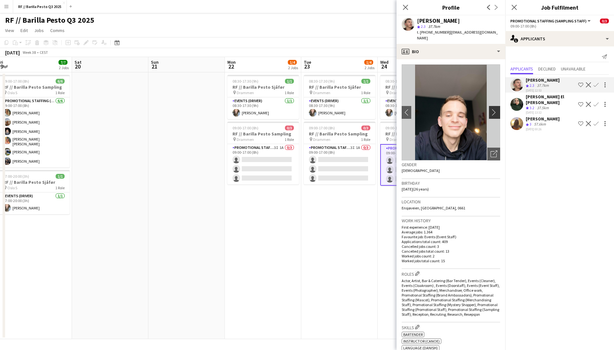
click at [494, 109] on app-icon "chevron-right" at bounding box center [496, 112] width 10 height 7
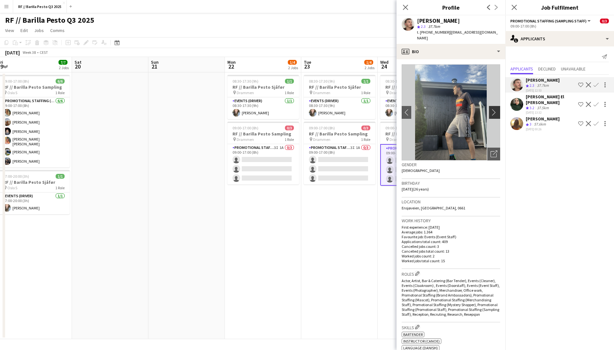
click at [494, 109] on app-icon "chevron-right" at bounding box center [496, 112] width 10 height 7
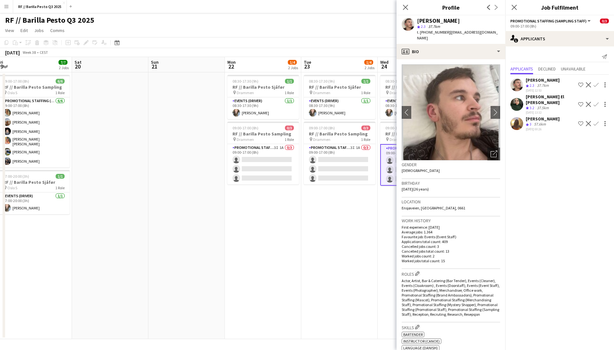
scroll to position [0, 0]
click at [492, 44] on div "profile Bio" at bounding box center [451, 51] width 109 height 15
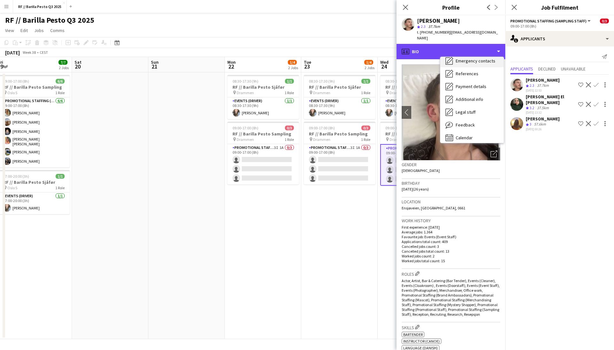
scroll to position [58, 0]
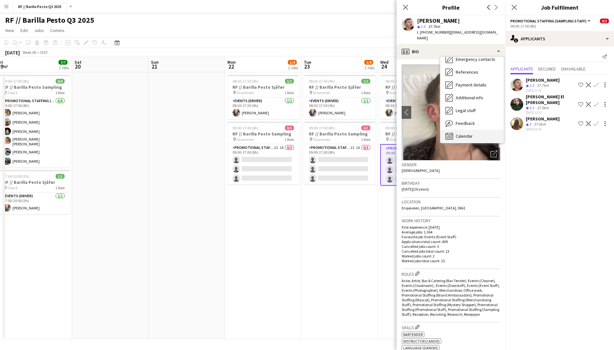
click at [470, 133] on span "Calendar" at bounding box center [464, 136] width 17 height 6
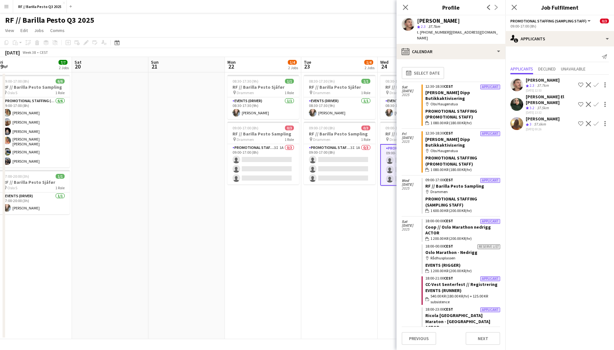
scroll to position [0, 0]
click at [585, 37] on div "single-neutral-actions-information Applicants" at bounding box center [559, 38] width 109 height 15
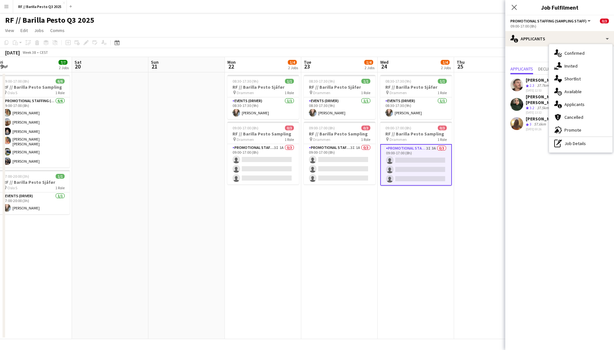
click at [571, 64] on div "single-neutral-actions-share-1 Invited" at bounding box center [580, 65] width 63 height 13
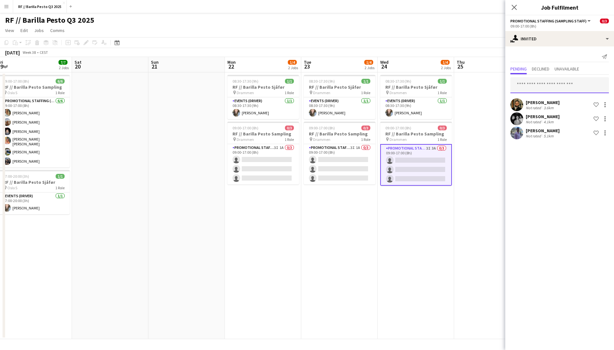
click at [544, 85] on input "text" at bounding box center [559, 85] width 98 height 16
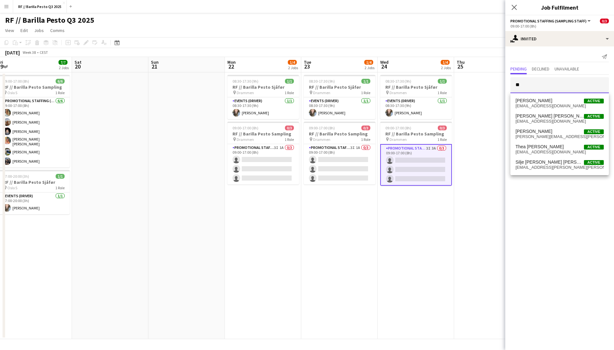
type input "*"
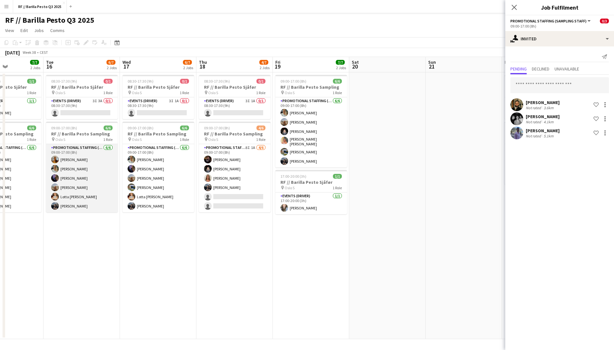
click at [94, 156] on app-card-role "Promotional Staffing (Sampling Staff) 6/6 09:00-17:00 (8h) Sofia Sgarioto Lotte…" at bounding box center [82, 178] width 72 height 68
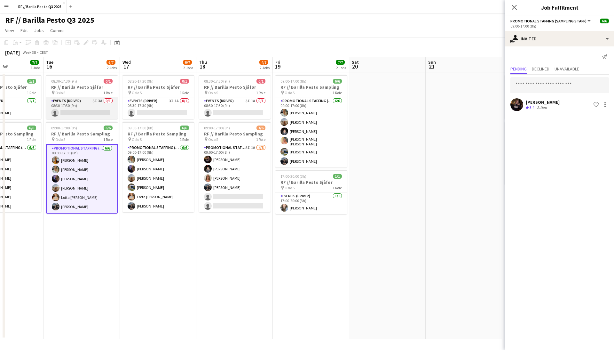
click at [90, 109] on app-card-role "Events (Driver) 3I 3A 0/1 08:30-17:30 (9h) single-neutral-actions" at bounding box center [82, 108] width 72 height 22
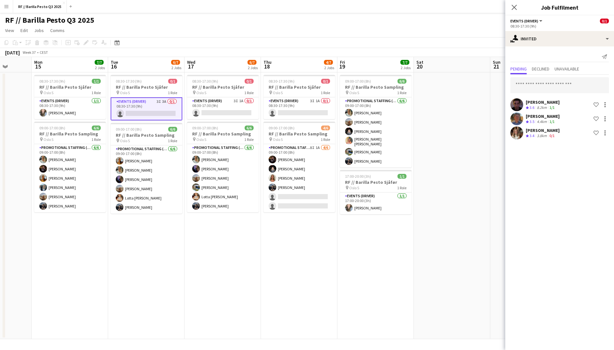
scroll to position [0, 197]
click at [561, 83] on input "text" at bounding box center [559, 85] width 98 height 16
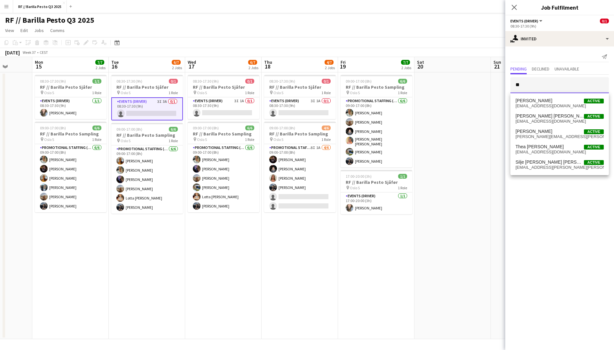
type input "*"
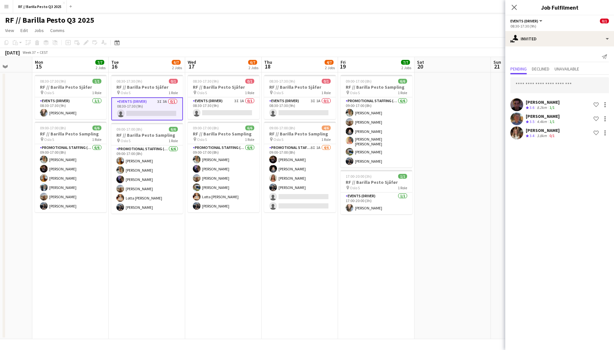
click at [269, 280] on app-date-cell "08:30-17:30 (9h) 0/1 RF // Barilla Pesto Sjåfør pin Oslo S 1 Role Events (Drive…" at bounding box center [300, 205] width 76 height 266
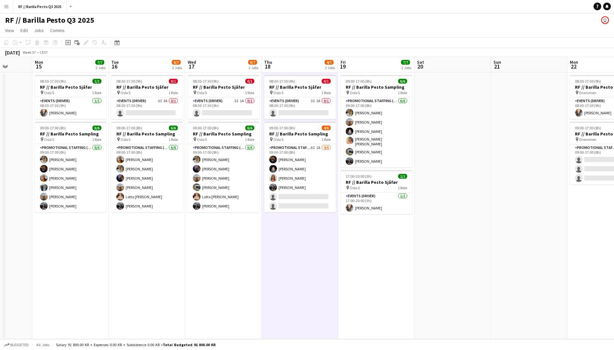
click at [537, 149] on app-date-cell at bounding box center [529, 205] width 76 height 266
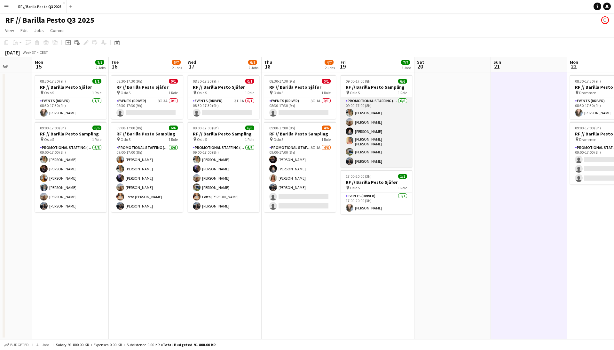
click at [379, 139] on app-card-role "Promotional Staffing (Sampling Staff) 6/6 09:00-17:00 (8h) Lotte Langvatn-Van B…" at bounding box center [377, 132] width 72 height 70
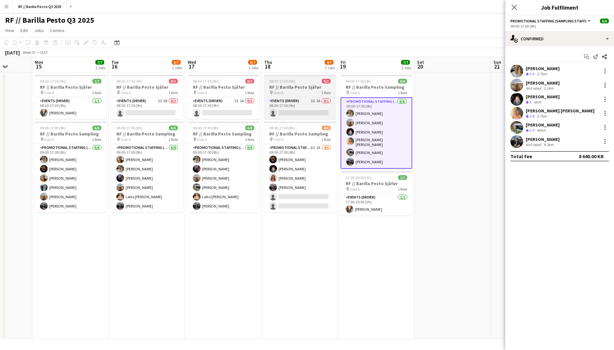
click at [302, 95] on app-job-card "08:30-17:30 (9h) 0/1 RF // Barilla Pesto Sjåfør pin Oslo S 1 Role Events (Drive…" at bounding box center [300, 97] width 72 height 44
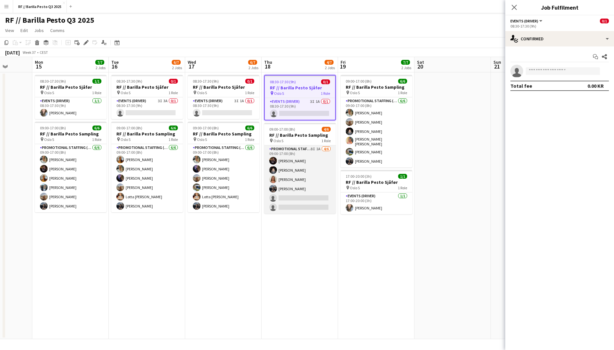
click at [305, 155] on app-card-role "Promotional Staffing (Sampling Staff) 8I 1A 4/6 09:00-17:00 (8h) Mathea Øvrevik…" at bounding box center [300, 179] width 72 height 68
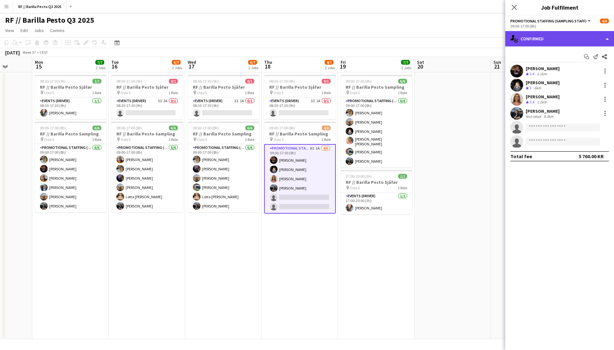
click at [594, 37] on div "single-neutral-actions-check-2 Confirmed" at bounding box center [559, 38] width 109 height 15
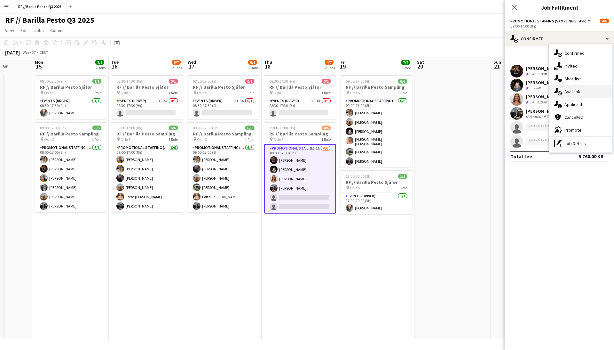
click at [581, 90] on div "single-neutral-actions-upload Available" at bounding box center [580, 91] width 63 height 13
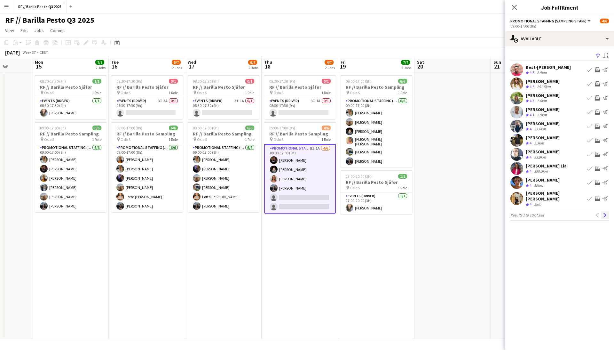
click at [606, 213] on app-icon "Next" at bounding box center [605, 215] width 4 height 4
click at [605, 210] on app-icon "Next" at bounding box center [605, 211] width 4 height 4
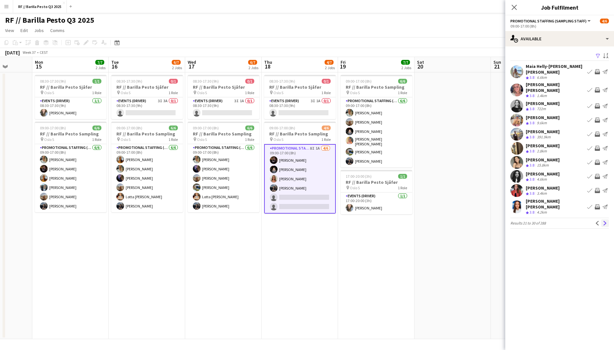
click at [605, 221] on app-icon "Next" at bounding box center [605, 223] width 4 height 4
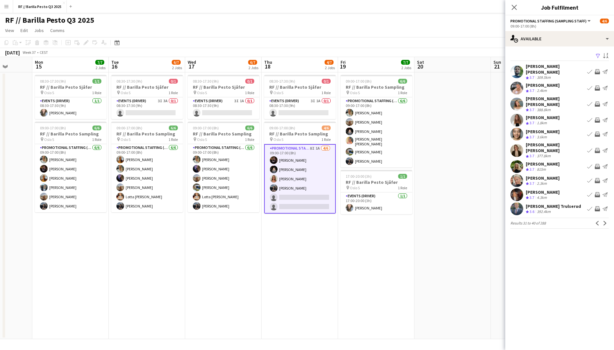
click at [486, 164] on app-date-cell at bounding box center [452, 205] width 76 height 266
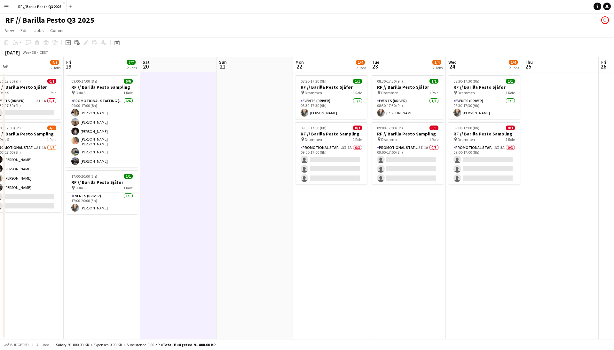
scroll to position [0, 238]
